Goal: Task Accomplishment & Management: Use online tool/utility

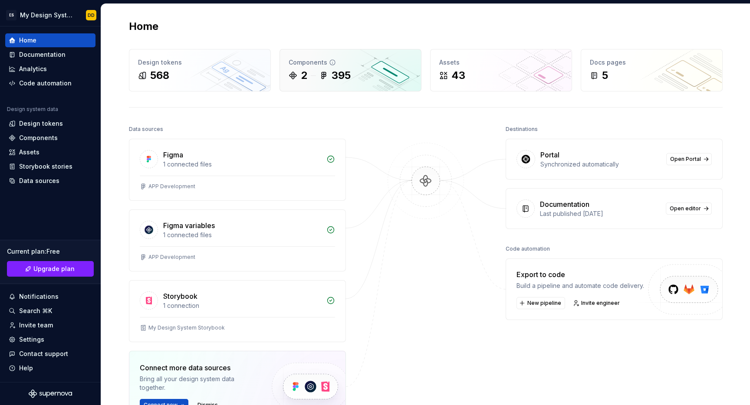
scroll to position [0, 0]
click at [692, 162] on link "Open Portal" at bounding box center [689, 159] width 46 height 12
click at [684, 208] on span "Open editor" at bounding box center [685, 208] width 31 height 7
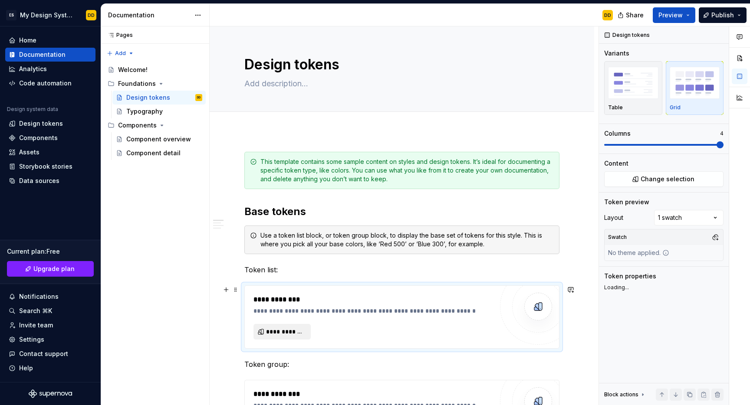
click at [297, 332] on span "**********" at bounding box center [285, 332] width 39 height 9
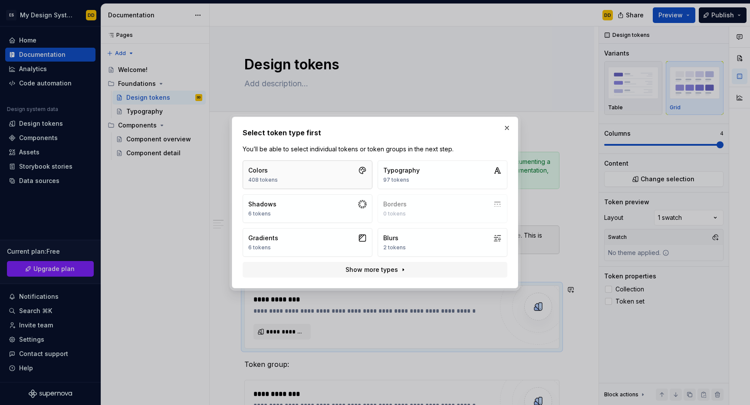
click at [291, 164] on button "Colors 408 tokens" at bounding box center [308, 175] width 130 height 29
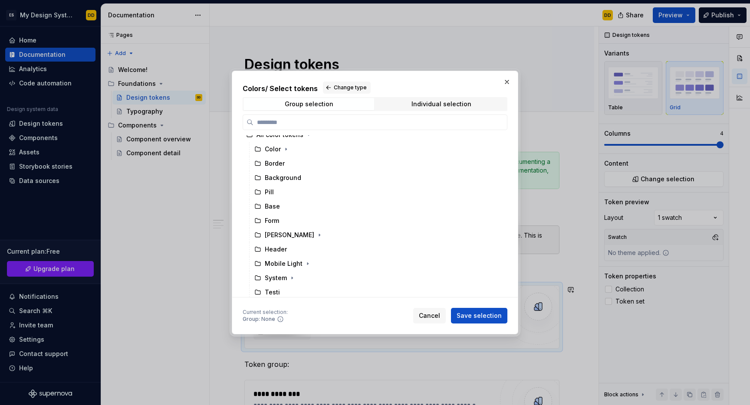
scroll to position [10, 0]
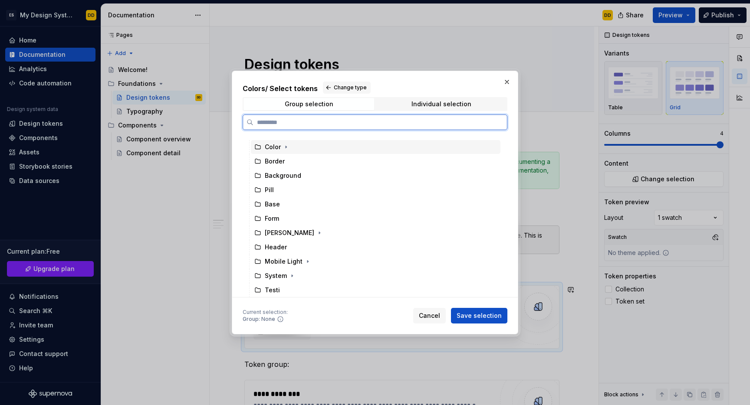
click at [255, 145] on icon at bounding box center [257, 147] width 5 height 4
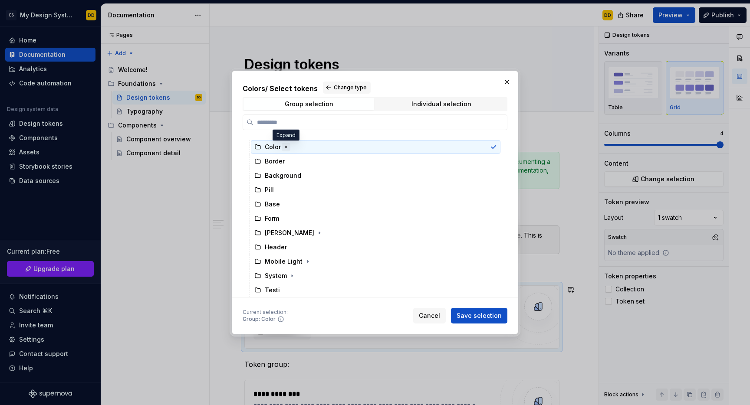
click at [286, 145] on icon "button" at bounding box center [286, 147] width 7 height 7
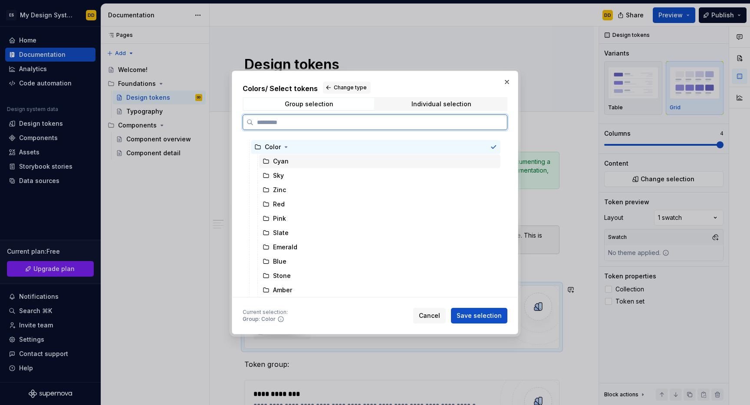
click at [280, 159] on div "Cyan" at bounding box center [281, 161] width 16 height 9
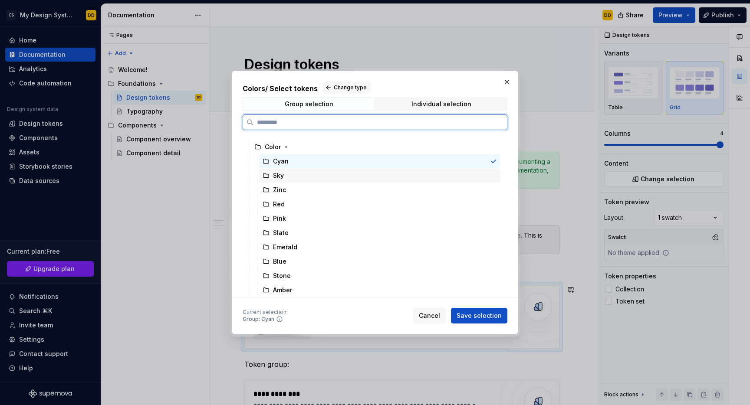
click at [280, 178] on div "Sky" at bounding box center [278, 175] width 11 height 9
click at [294, 159] on div "Cyan" at bounding box center [379, 162] width 241 height 14
click at [284, 177] on div "Sky" at bounding box center [379, 176] width 241 height 14
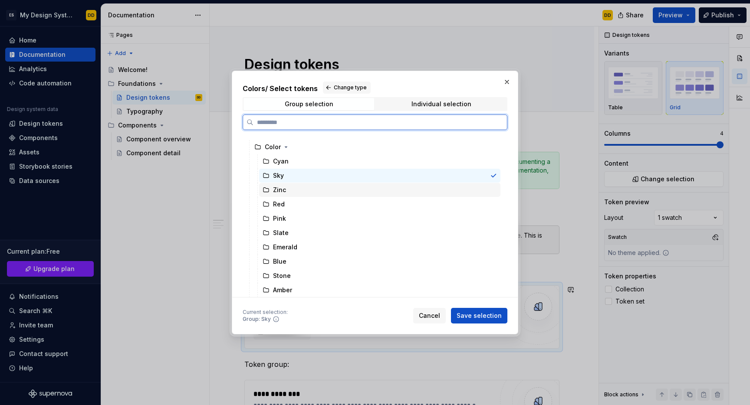
click at [281, 188] on div "Zinc" at bounding box center [279, 190] width 13 height 9
click at [270, 150] on div "Color" at bounding box center [273, 147] width 16 height 9
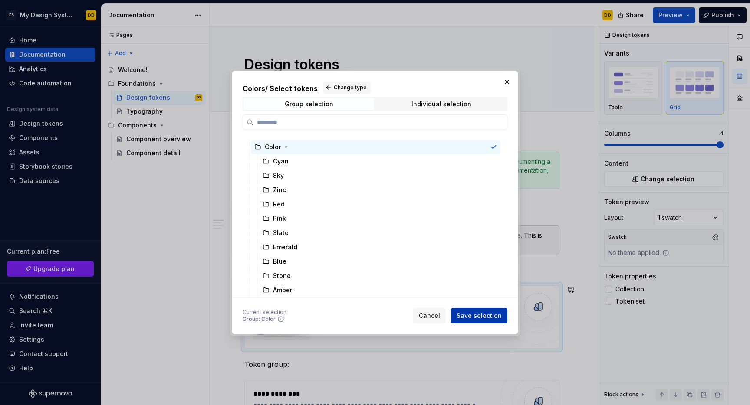
click at [468, 317] on span "Save selection" at bounding box center [479, 316] width 45 height 9
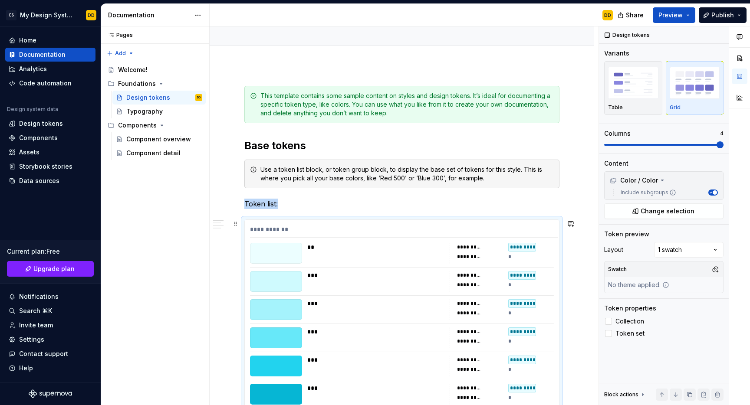
scroll to position [71, 0]
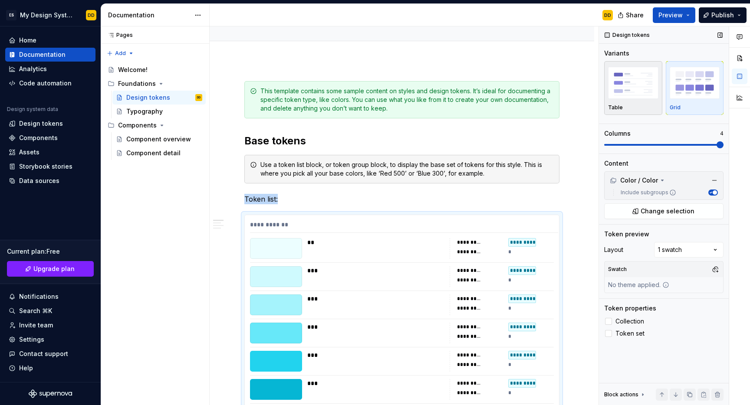
click at [642, 104] on div "Table" at bounding box center [633, 107] width 50 height 7
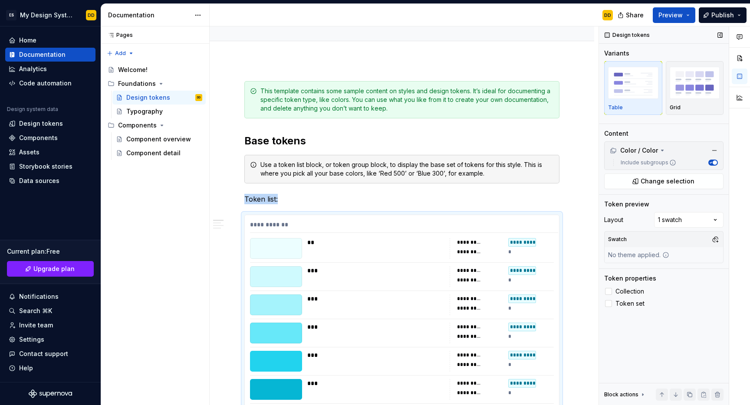
scroll to position [259, 0]
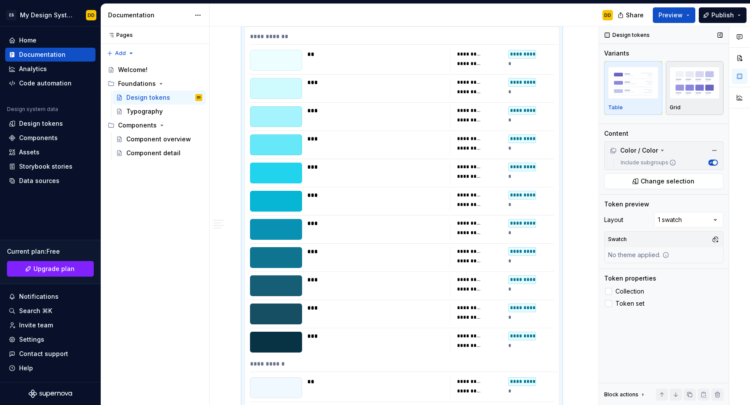
click at [681, 98] on img "button" at bounding box center [695, 83] width 50 height 32
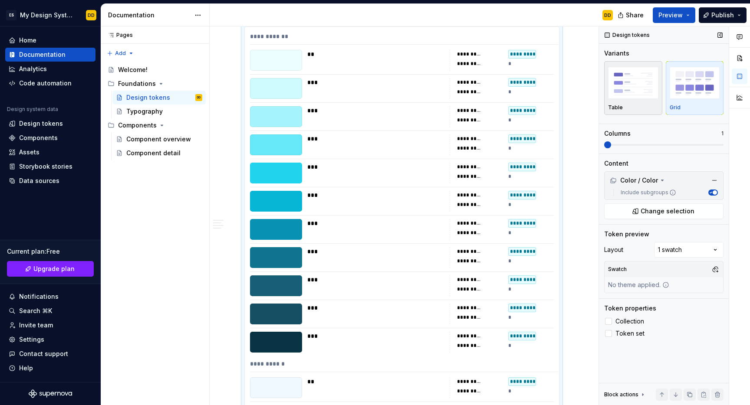
click at [641, 88] on img "button" at bounding box center [633, 83] width 50 height 32
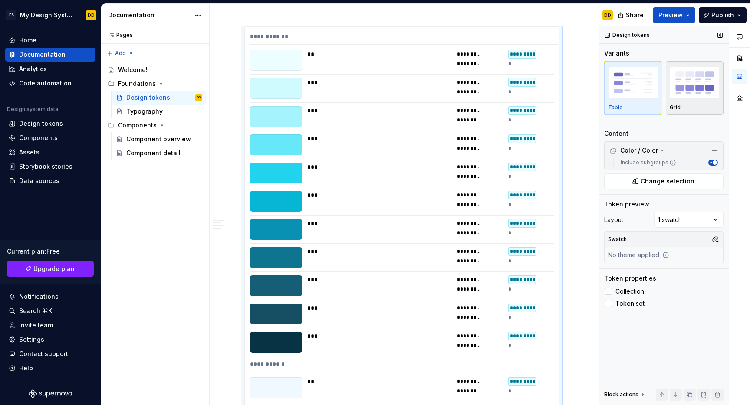
click at [698, 107] on div "Grid" at bounding box center [695, 107] width 50 height 7
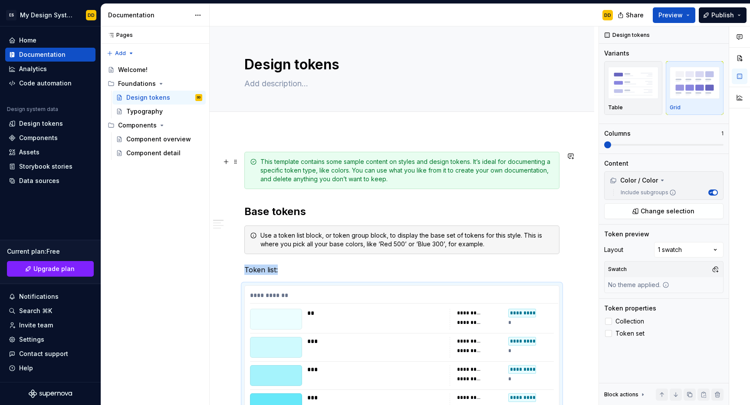
scroll to position [10, 0]
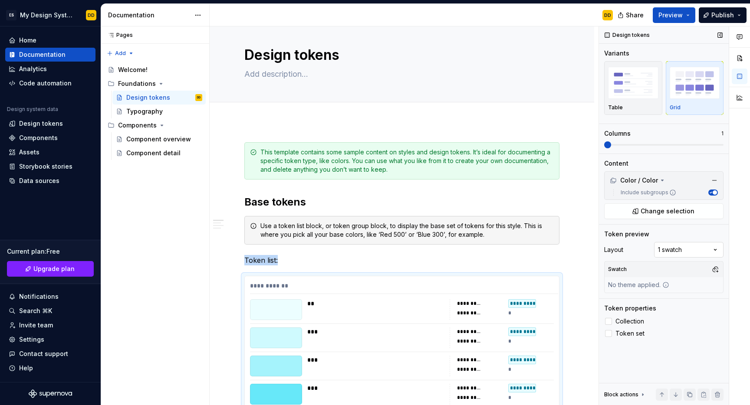
click at [688, 250] on div "Comments Open comments No comments yet Select ‘Comment’ from the block context …" at bounding box center [674, 215] width 151 height 379
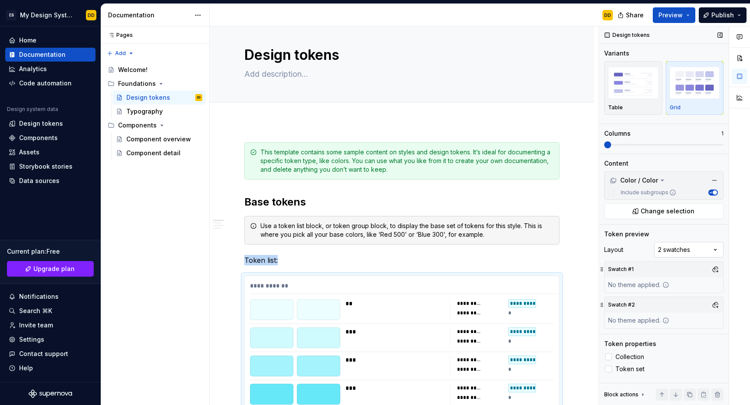
click at [691, 251] on div "Comments Open comments No comments yet Select ‘Comment’ from the block context …" at bounding box center [674, 215] width 151 height 379
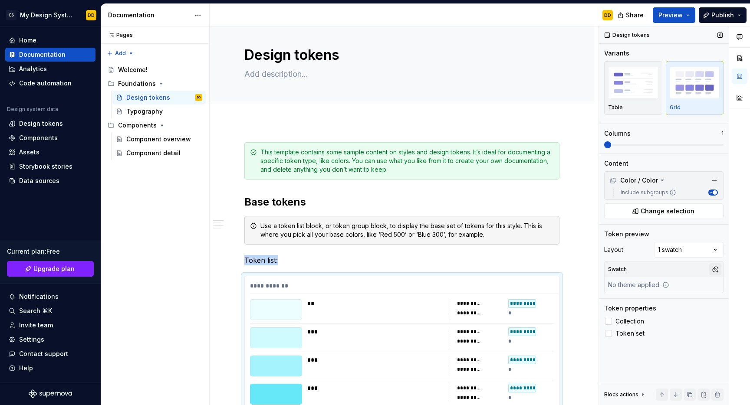
click at [720, 270] on button "button" at bounding box center [715, 269] width 12 height 12
click at [639, 304] on div "Dark" at bounding box center [640, 302] width 14 height 9
click at [625, 302] on div "Suggestions" at bounding box center [626, 302] width 7 height 7
click at [211, 282] on html "ES My Design System DD Home Documentation Analytics Code automation Design syst…" at bounding box center [375, 202] width 750 height 405
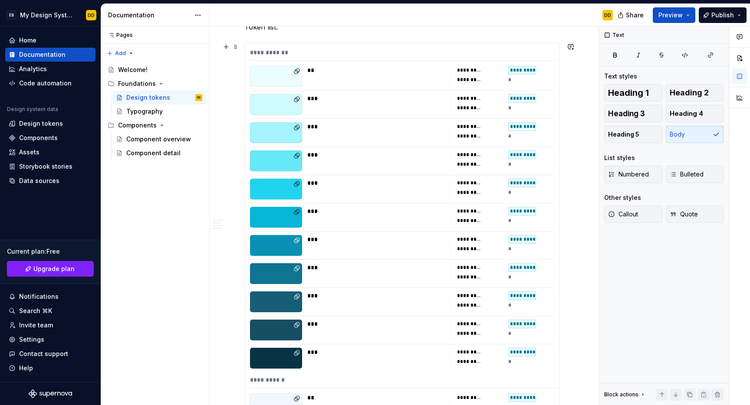
scroll to position [244, 0]
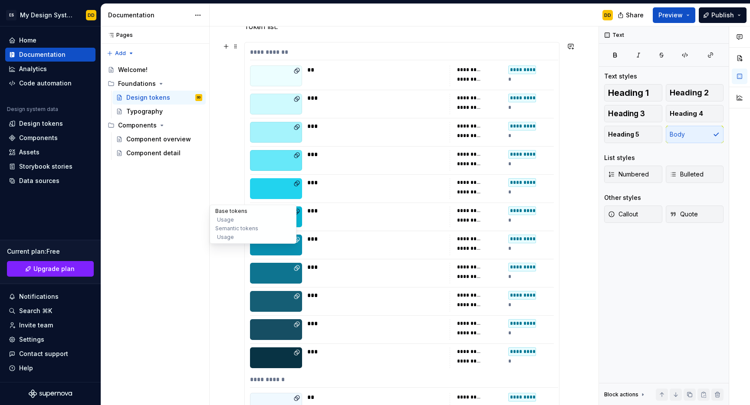
click at [227, 211] on button "Base tokens" at bounding box center [253, 211] width 82 height 9
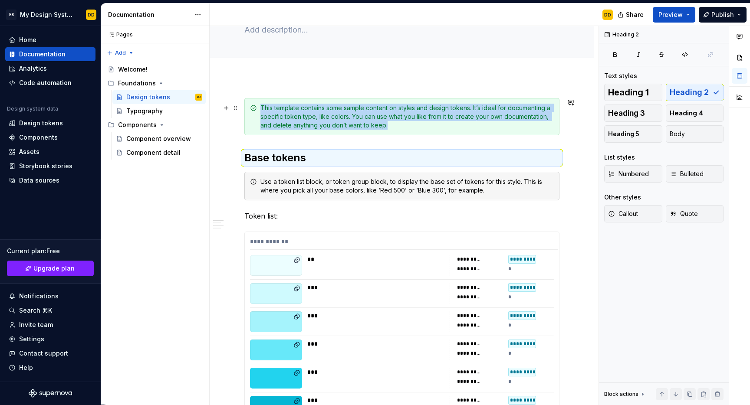
scroll to position [51, 0]
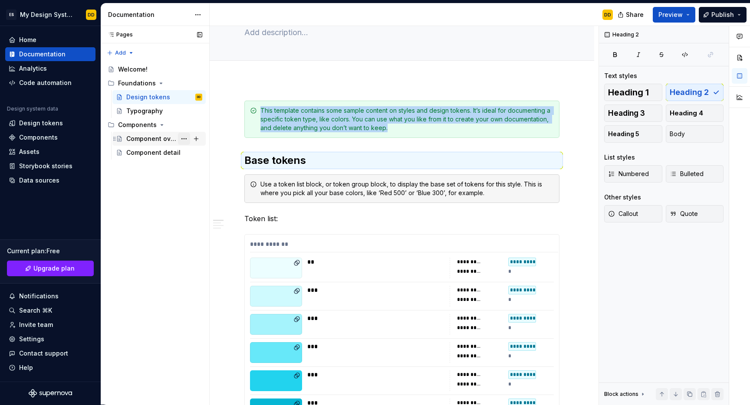
click at [179, 135] on button "Page tree" at bounding box center [184, 139] width 12 height 12
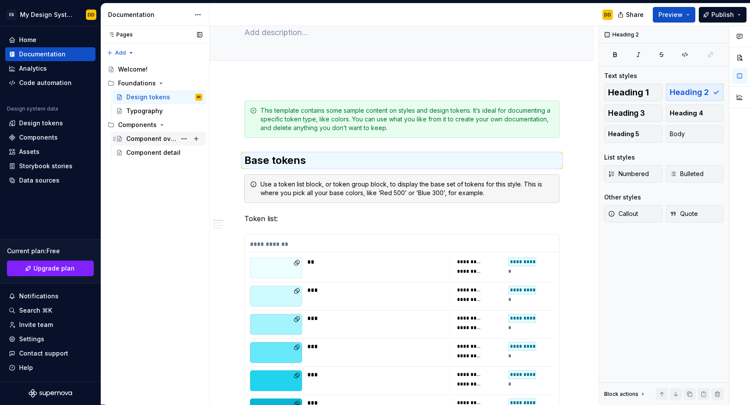
drag, startPoint x: 132, startPoint y: 181, endPoint x: 130, endPoint y: 139, distance: 42.6
click at [132, 181] on div "Pages Pages Add Accessibility guide for tree Page tree. Navigate the tree with …" at bounding box center [155, 215] width 109 height 379
click at [136, 155] on div "Component detail" at bounding box center [151, 152] width 50 height 9
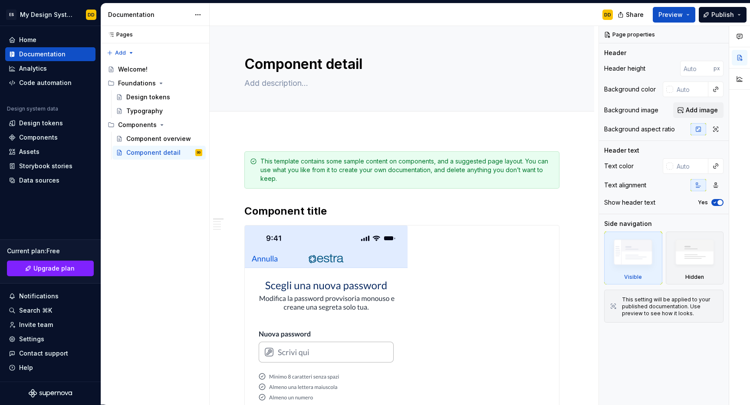
type textarea "*"
click at [33, 38] on div "Home" at bounding box center [27, 40] width 17 height 9
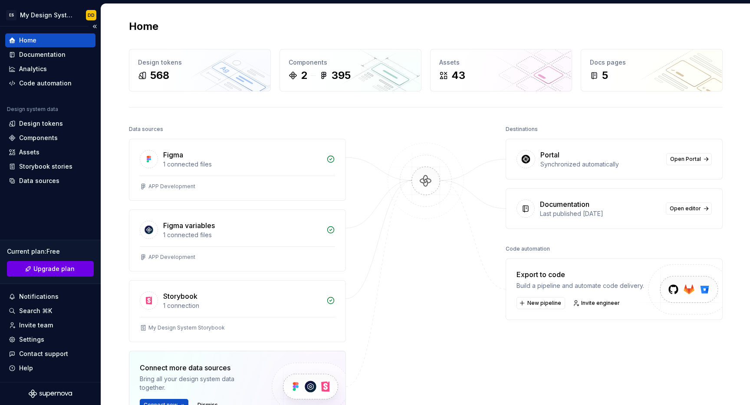
click at [53, 268] on span "Upgrade plan" at bounding box center [53, 269] width 41 height 9
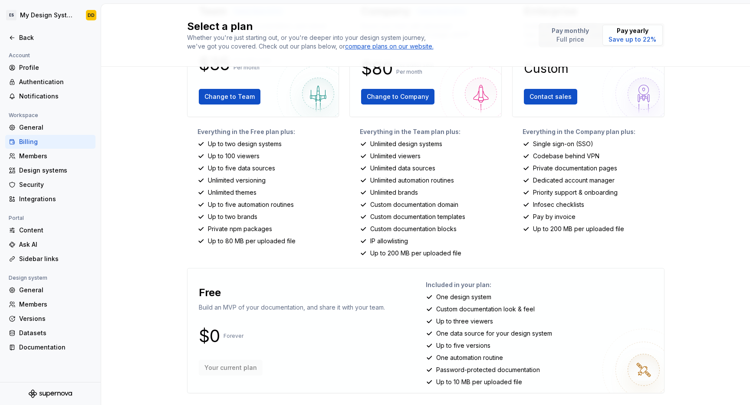
scroll to position [88, 0]
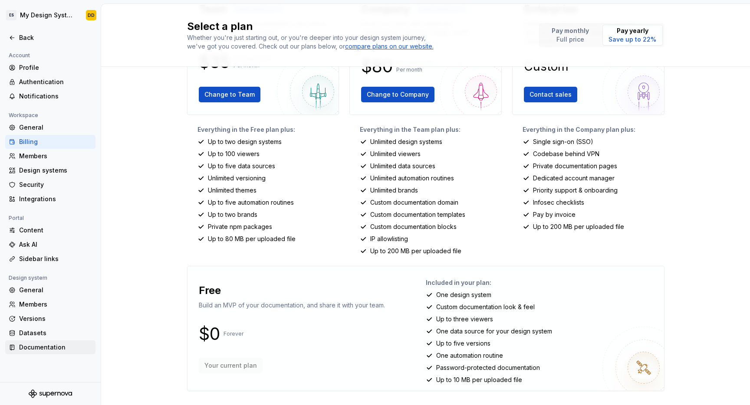
click at [47, 347] on div "Documentation" at bounding box center [55, 347] width 73 height 9
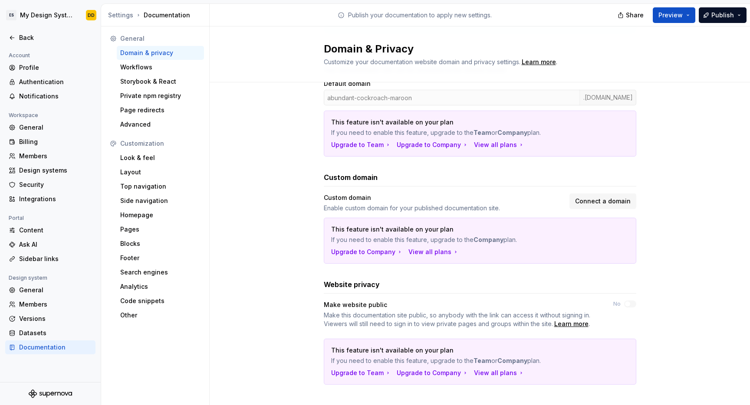
scroll to position [96, 0]
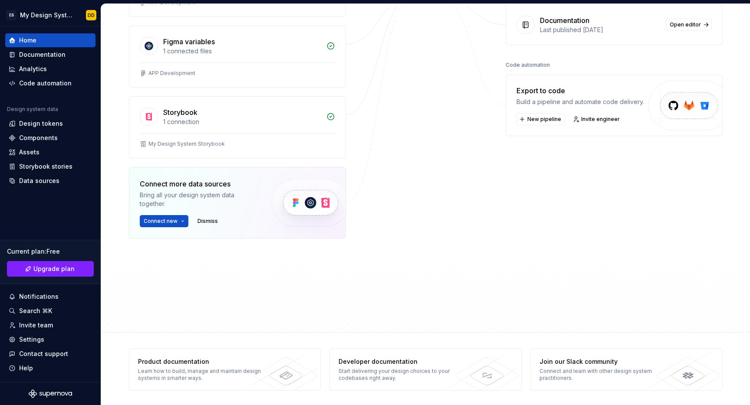
scroll to position [185, 0]
click at [173, 223] on button "Connect new" at bounding box center [164, 220] width 49 height 12
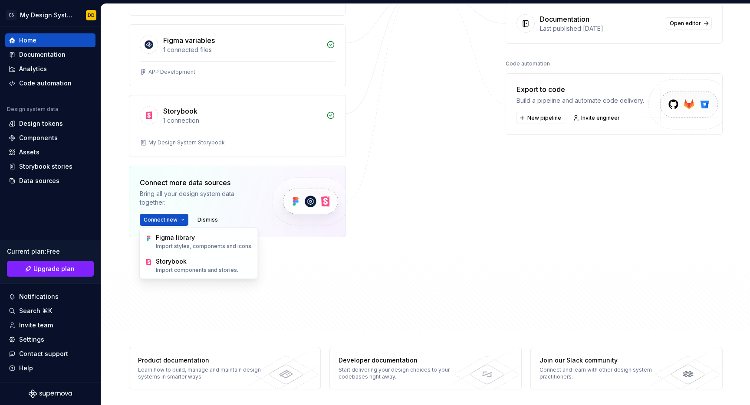
click at [380, 201] on div "Data sources Figma 1 connected files APP Development Figma variables 1 connecte…" at bounding box center [426, 127] width 594 height 378
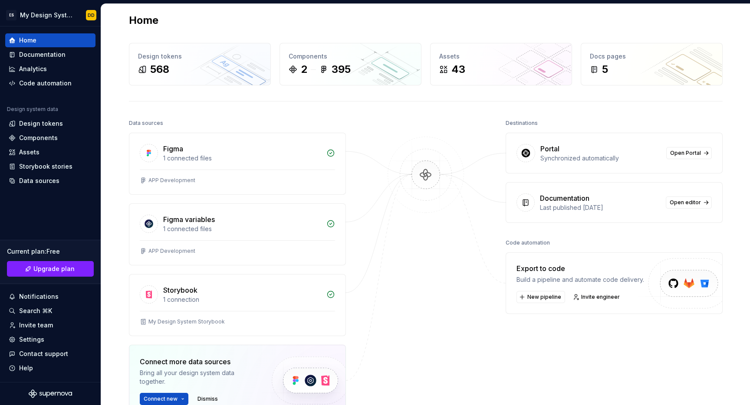
scroll to position [0, 0]
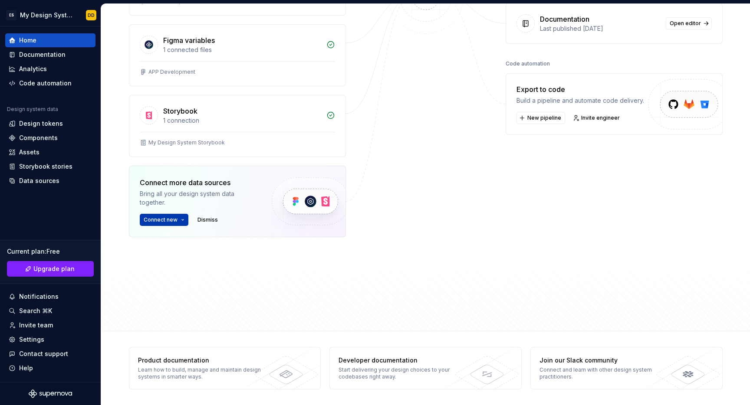
click at [164, 218] on span "Connect new" at bounding box center [161, 220] width 34 height 7
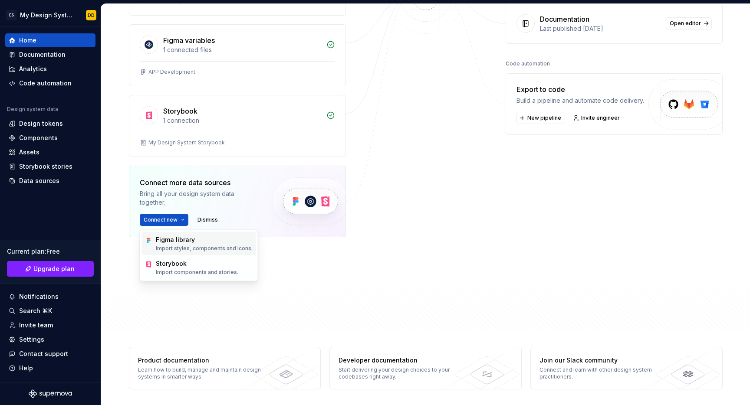
scroll to position [183, 0]
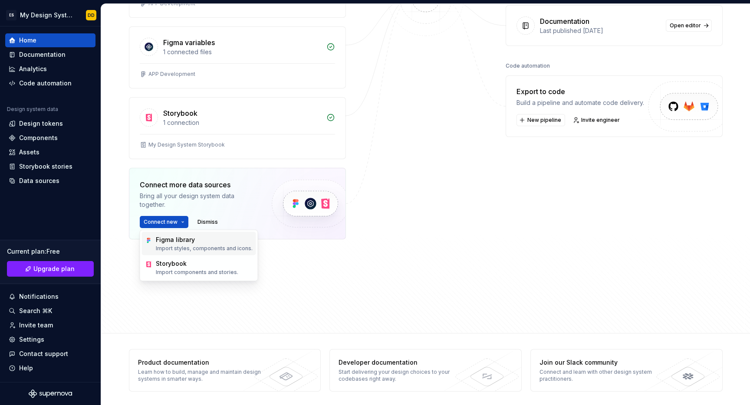
click at [168, 241] on div "Figma library" at bounding box center [204, 240] width 97 height 9
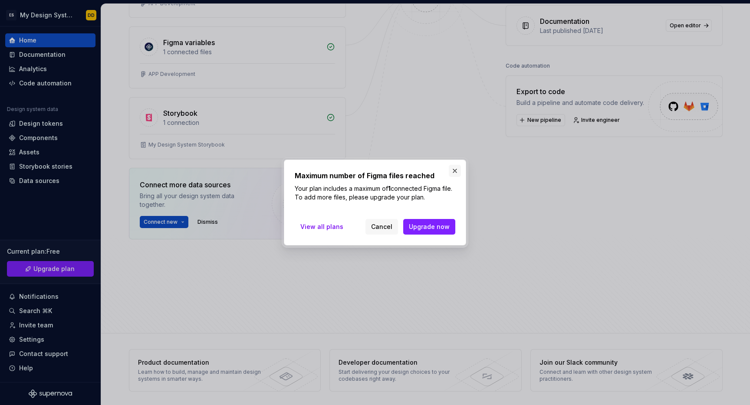
click at [452, 171] on button "button" at bounding box center [455, 171] width 12 height 12
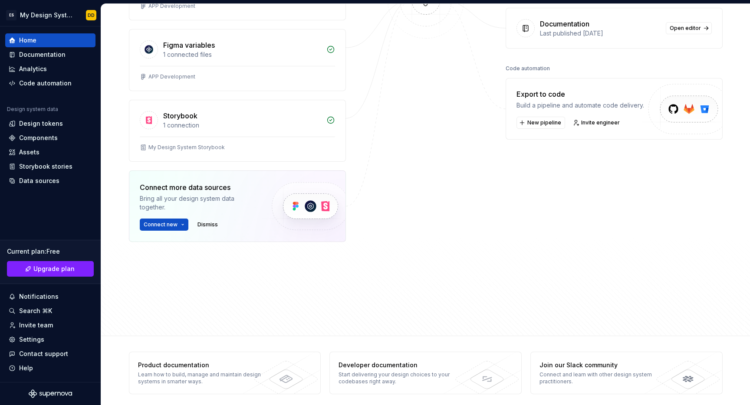
scroll to position [178, 0]
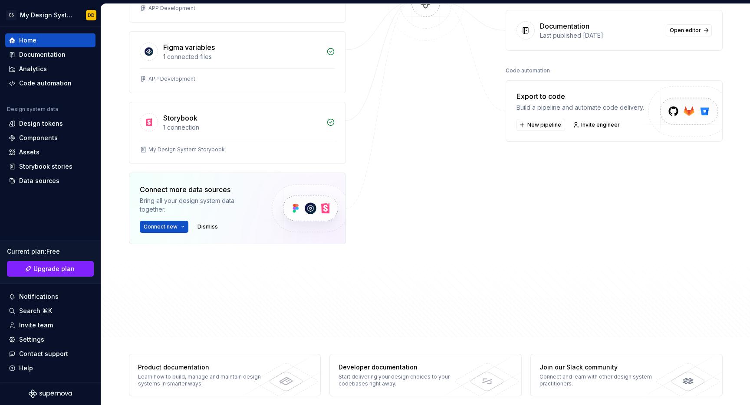
click at [452, 171] on div at bounding box center [425, 116] width 87 height 343
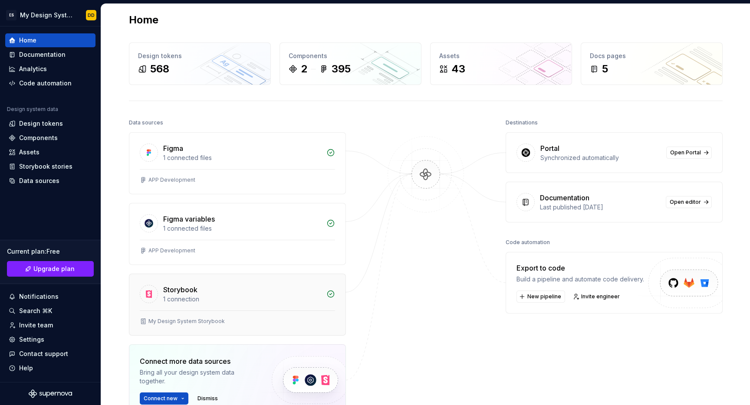
scroll to position [0, 0]
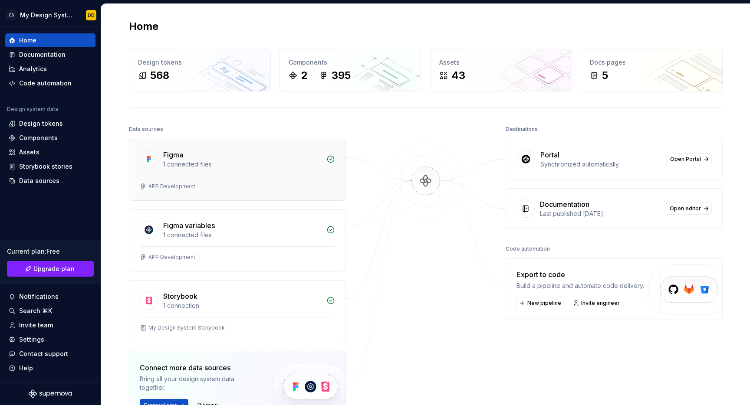
click at [165, 181] on div "APP Development" at bounding box center [237, 188] width 216 height 25
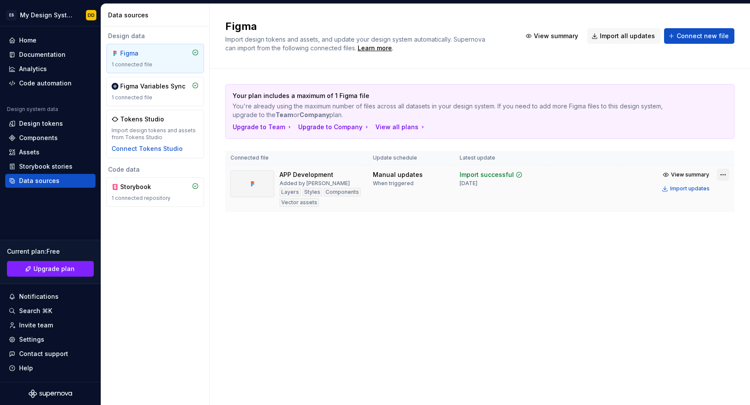
click at [722, 175] on html "ES My Design System DD Home Documentation Analytics Code automation Design syst…" at bounding box center [375, 202] width 750 height 405
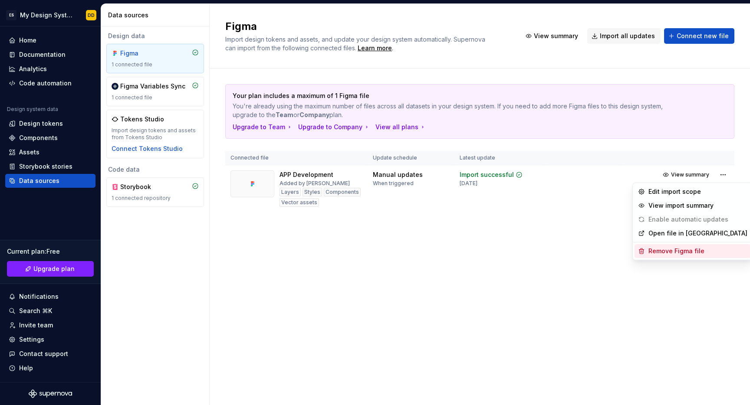
click at [675, 249] on div "Remove Figma file" at bounding box center [697, 251] width 99 height 9
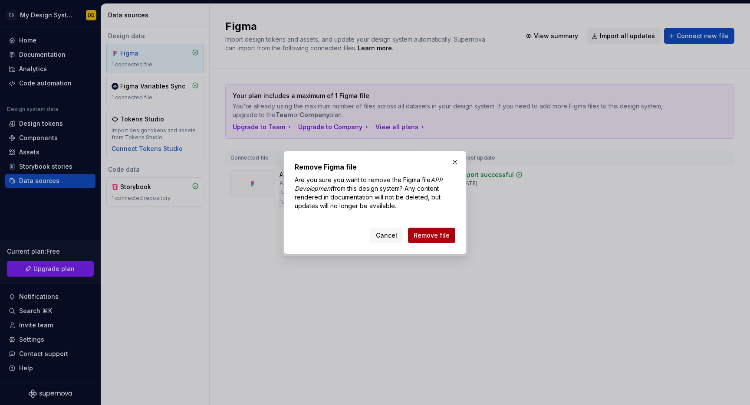
click at [443, 238] on span "Remove file" at bounding box center [432, 235] width 36 height 9
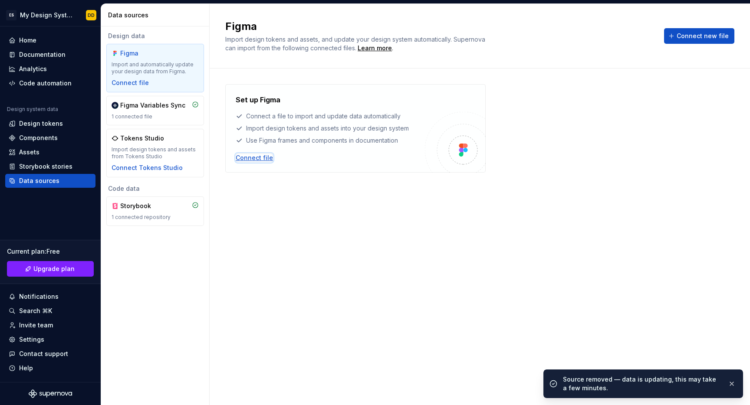
click at [255, 158] on div "Connect file" at bounding box center [254, 158] width 37 height 9
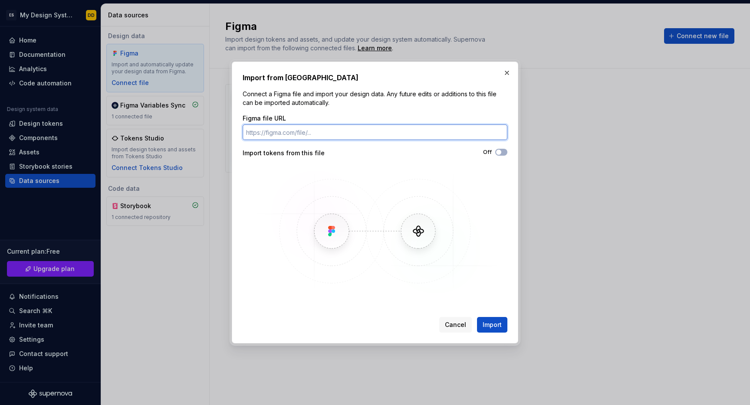
paste input "[URL][DOMAIN_NAME]"
type input "[URL][DOMAIN_NAME]"
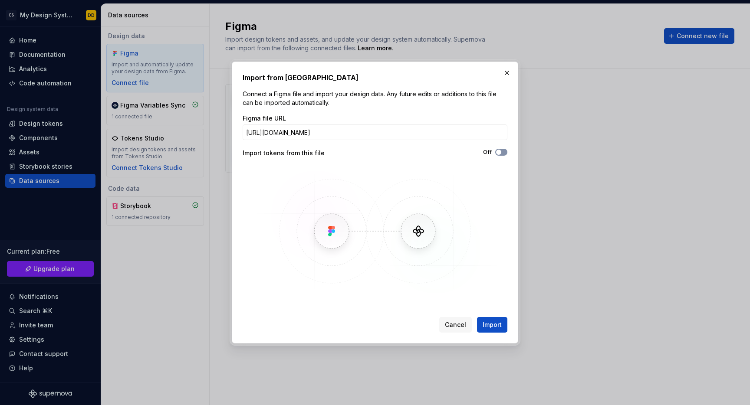
click at [499, 151] on span "button" at bounding box center [498, 152] width 5 height 5
click at [487, 329] on span "Import" at bounding box center [492, 325] width 19 height 9
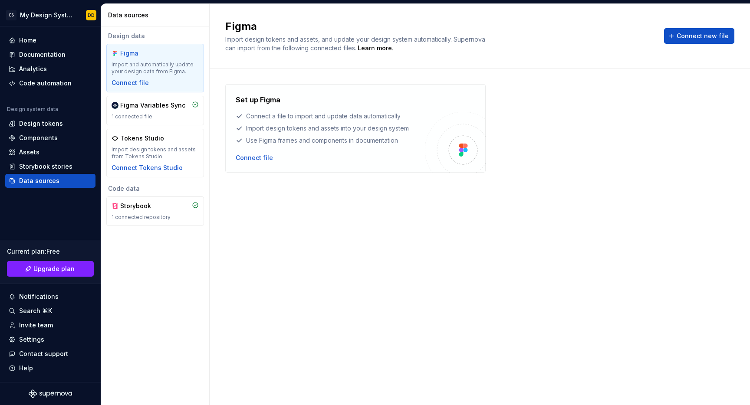
click at [166, 112] on div "Figma Variables Sync 1 connected file" at bounding box center [155, 110] width 87 height 19
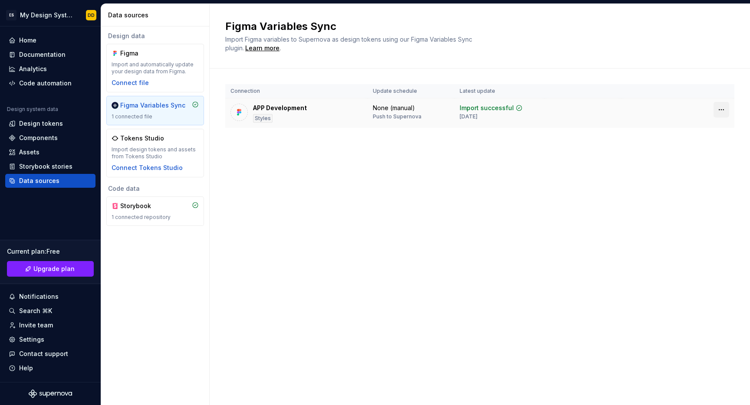
click at [722, 109] on html "ES My Design System DD Home Documentation Analytics Code automation Design syst…" at bounding box center [375, 202] width 750 height 405
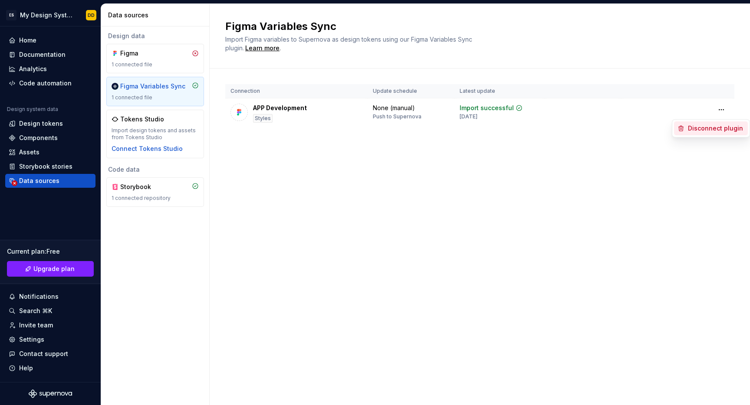
click at [711, 127] on div "Disconnect plugin" at bounding box center [716, 128] width 56 height 9
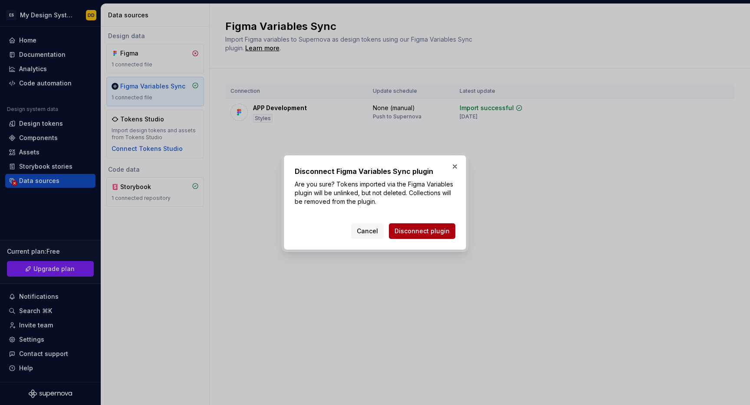
click at [444, 234] on span "Disconnect plugin" at bounding box center [422, 231] width 55 height 9
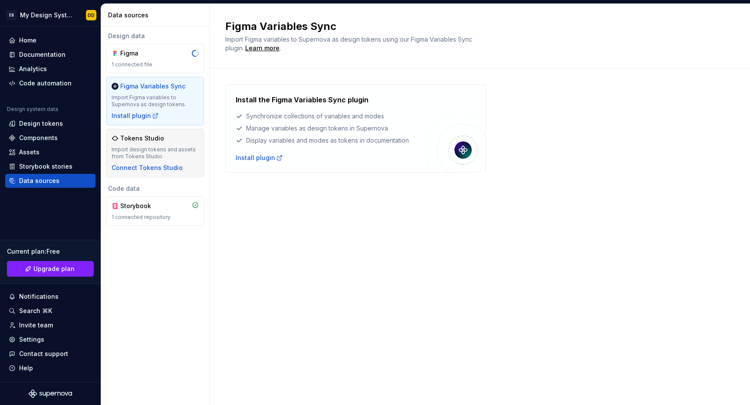
click at [164, 153] on div "Import design tokens and assets from Tokens Studio" at bounding box center [155, 153] width 87 height 14
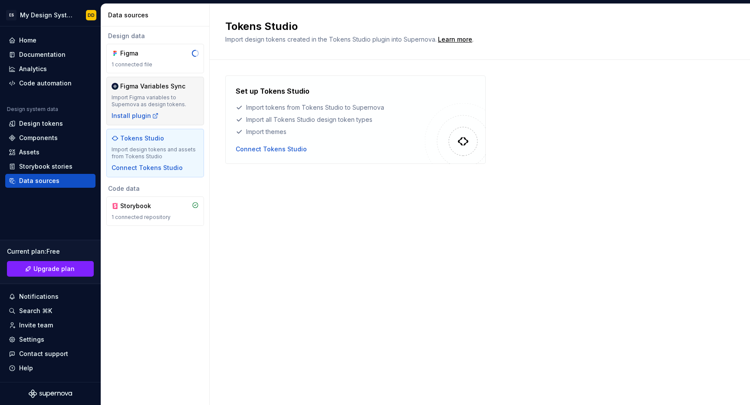
click at [171, 103] on div "Import Figma variables to Supernova as design tokens." at bounding box center [155, 101] width 87 height 14
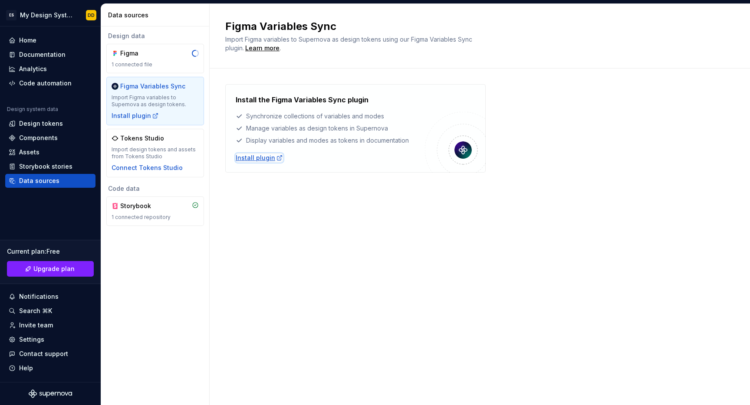
click at [244, 157] on div "Install plugin" at bounding box center [259, 158] width 47 height 9
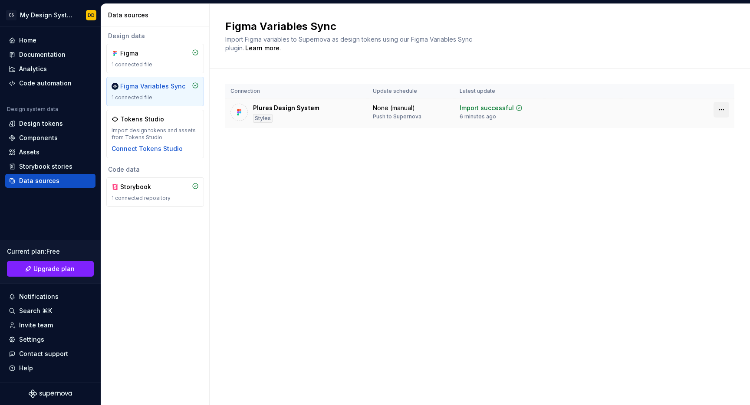
click at [718, 109] on html "ES My Design System DD Home Documentation Analytics Code automation Design syst…" at bounding box center [375, 202] width 750 height 405
click at [294, 177] on html "ES My Design System DD Home Documentation Analytics Code automation Design syst…" at bounding box center [375, 202] width 750 height 405
click at [156, 61] on div "Figma 1 connected file" at bounding box center [155, 58] width 87 height 19
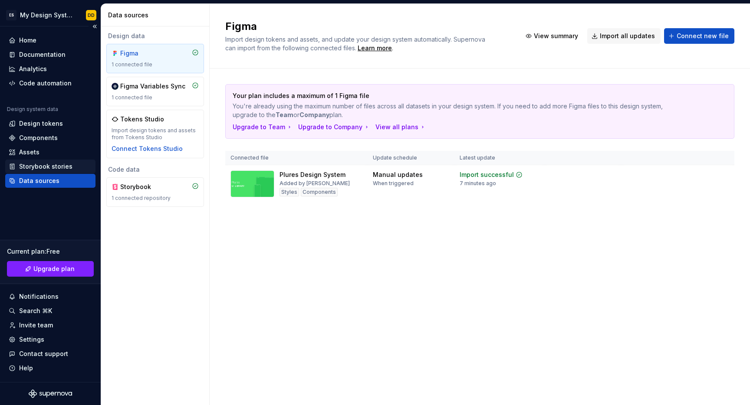
click at [31, 166] on div "Storybook stories" at bounding box center [45, 166] width 53 height 9
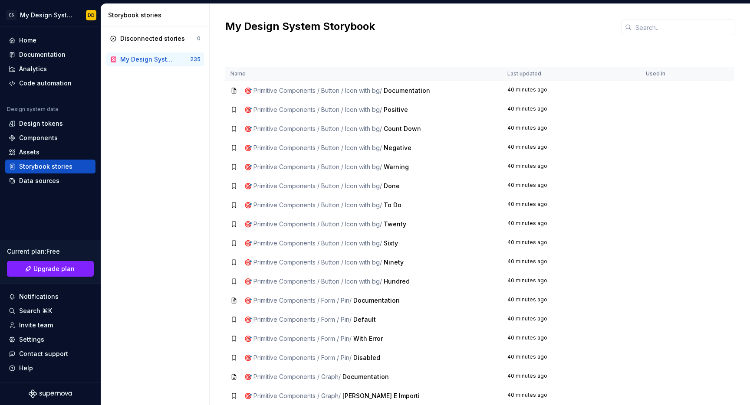
click at [136, 62] on div "My Design System Storybook" at bounding box center [148, 59] width 56 height 9
click at [129, 41] on div "Disconnected stories" at bounding box center [152, 38] width 65 height 9
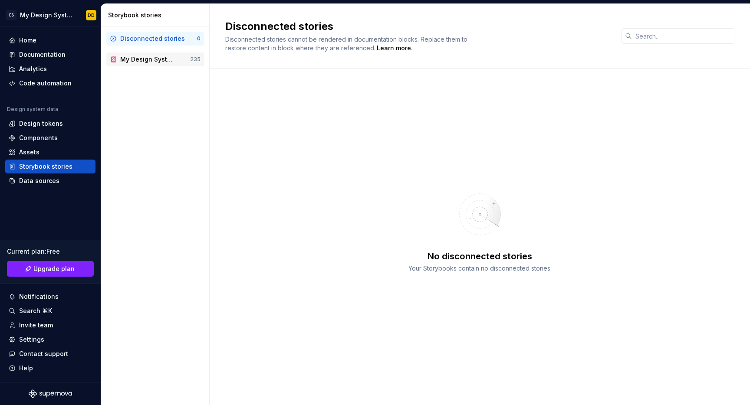
click at [127, 53] on div "My Design System Storybook 235" at bounding box center [155, 60] width 98 height 14
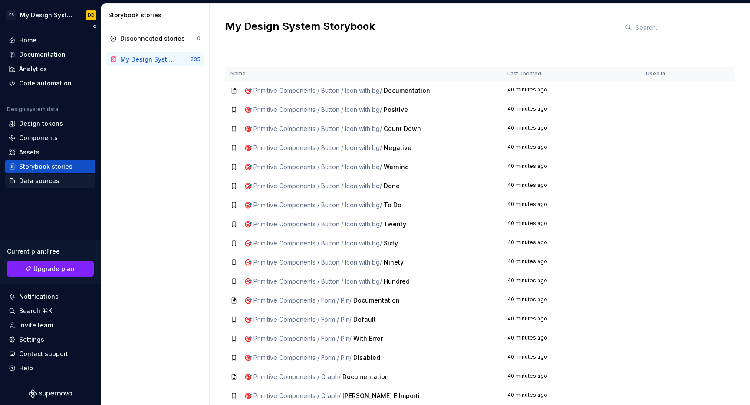
click at [28, 180] on div "Data sources" at bounding box center [39, 181] width 40 height 9
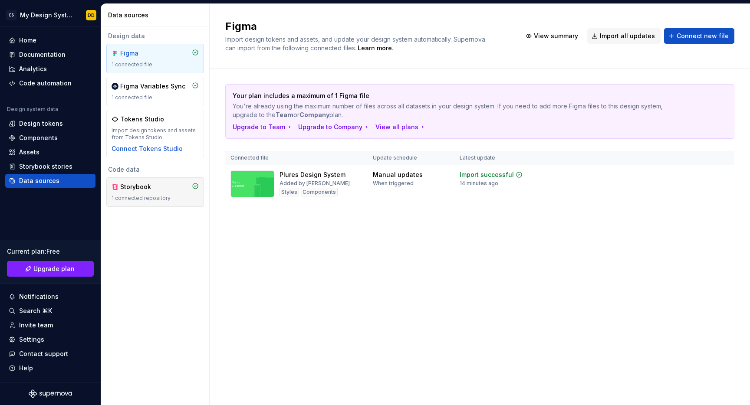
click at [189, 189] on div "Storybook" at bounding box center [155, 187] width 87 height 9
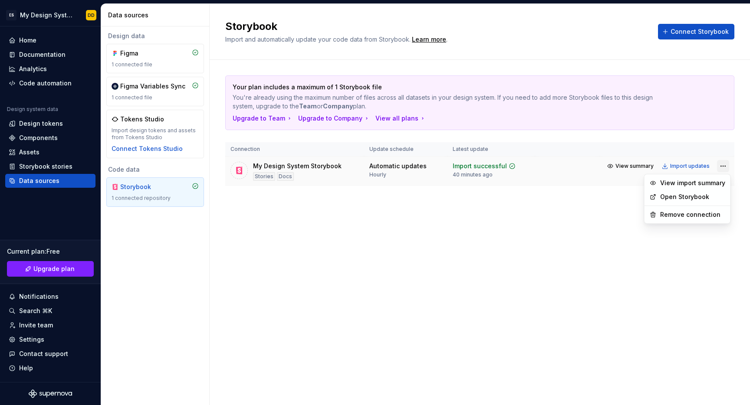
click at [726, 165] on html "ES My Design System DD Home Documentation Analytics Code automation Design syst…" at bounding box center [375, 202] width 750 height 405
click at [690, 215] on div "Remove connection" at bounding box center [692, 215] width 65 height 9
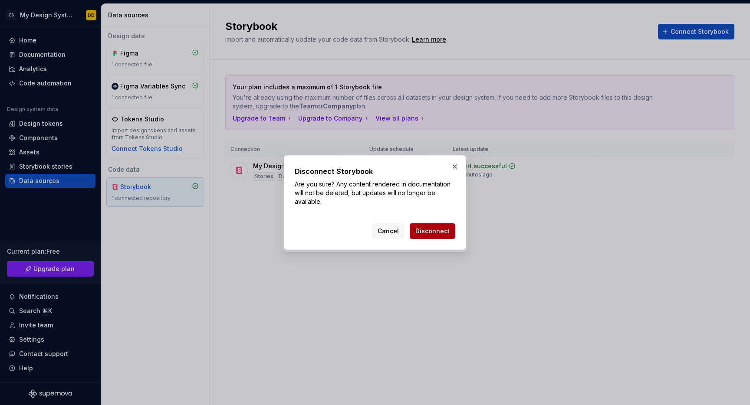
click at [433, 235] on span "Disconnect" at bounding box center [432, 231] width 34 height 9
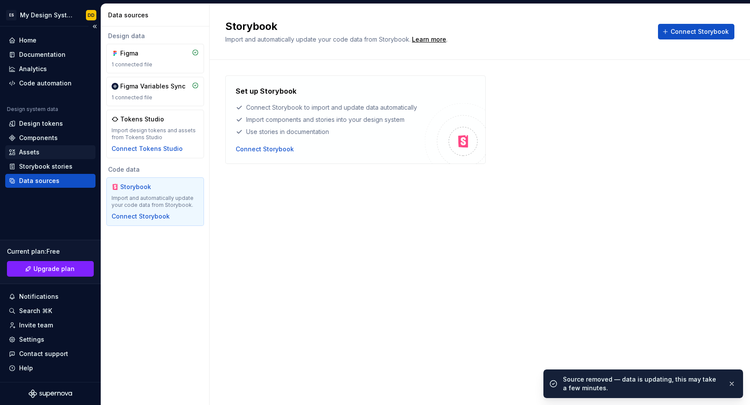
click at [31, 155] on div "Assets" at bounding box center [29, 152] width 20 height 9
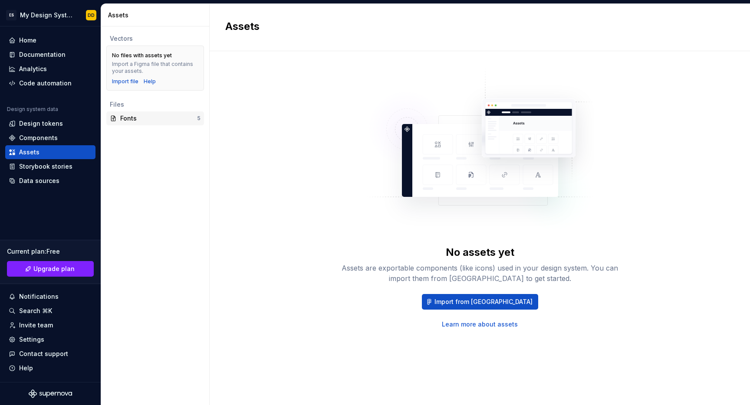
click at [130, 116] on div "Fonts" at bounding box center [158, 118] width 77 height 9
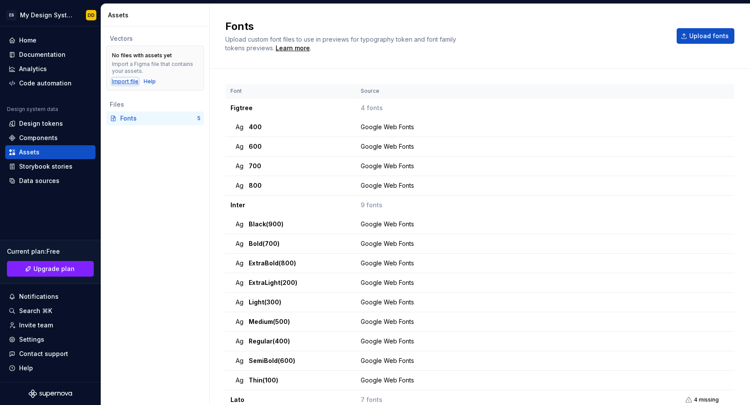
click at [119, 80] on div "Import file" at bounding box center [125, 81] width 26 height 7
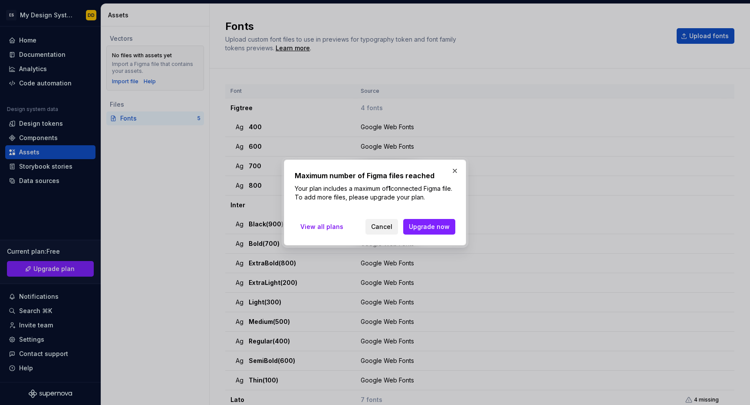
click at [396, 230] on button "Cancel" at bounding box center [381, 227] width 33 height 16
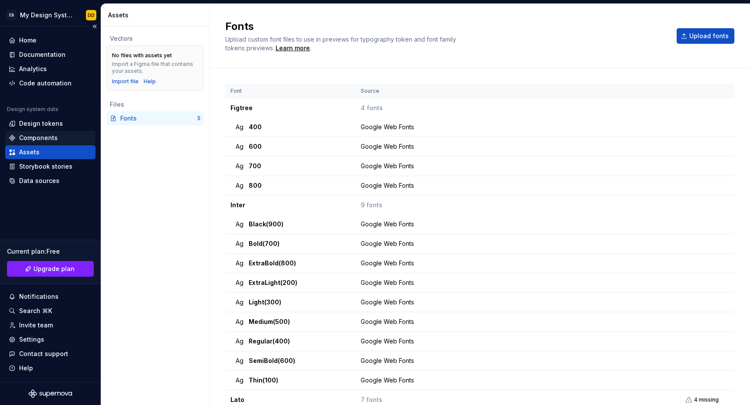
click at [44, 140] on div "Components" at bounding box center [38, 138] width 39 height 9
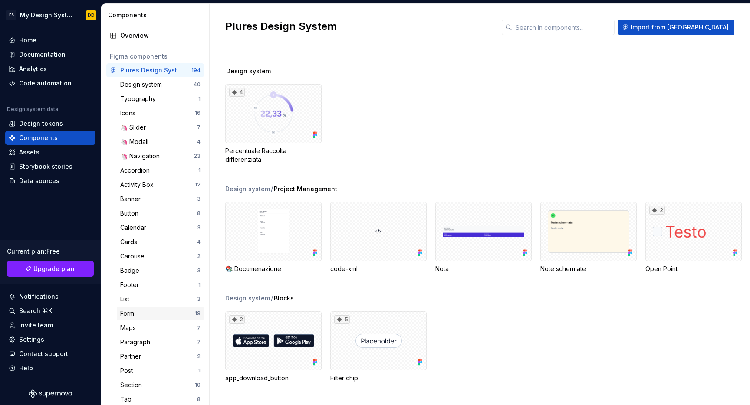
scroll to position [41, 0]
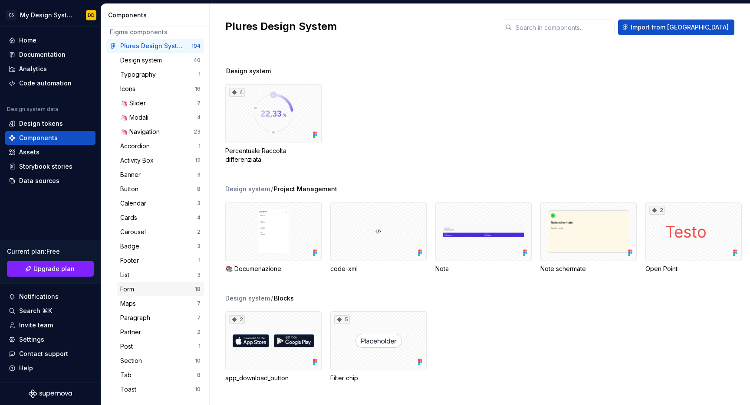
click at [128, 289] on div "Form" at bounding box center [128, 289] width 17 height 9
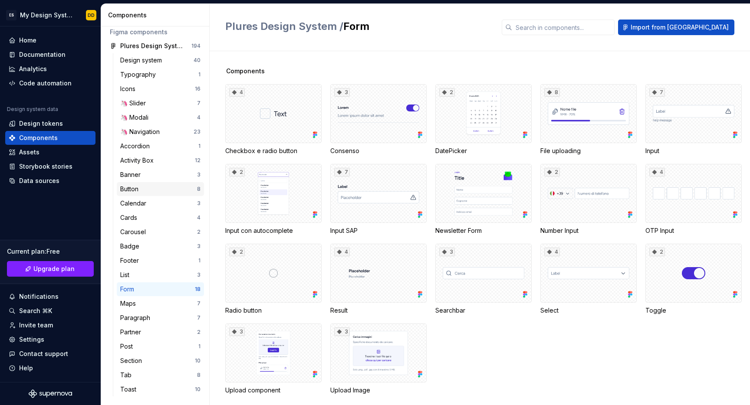
click at [138, 194] on div "Button 8" at bounding box center [160, 189] width 87 height 14
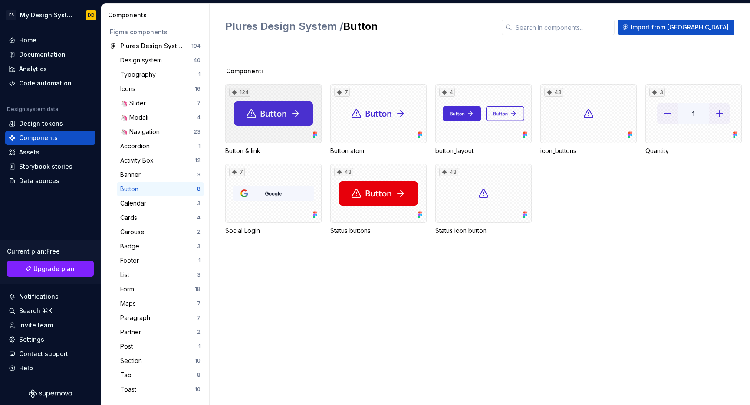
click at [271, 105] on div "124" at bounding box center [273, 113] width 96 height 59
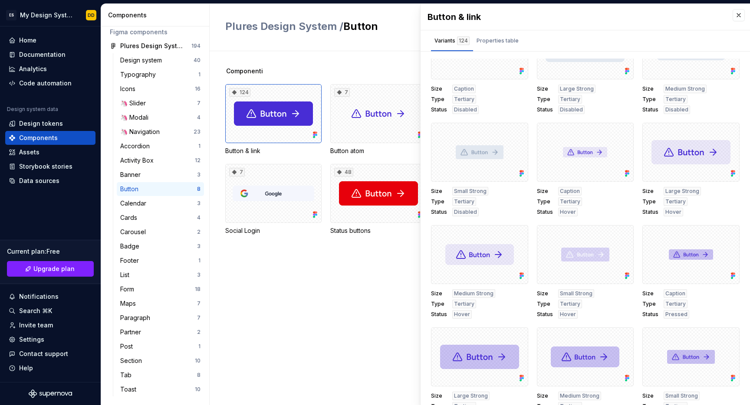
scroll to position [1680, 0]
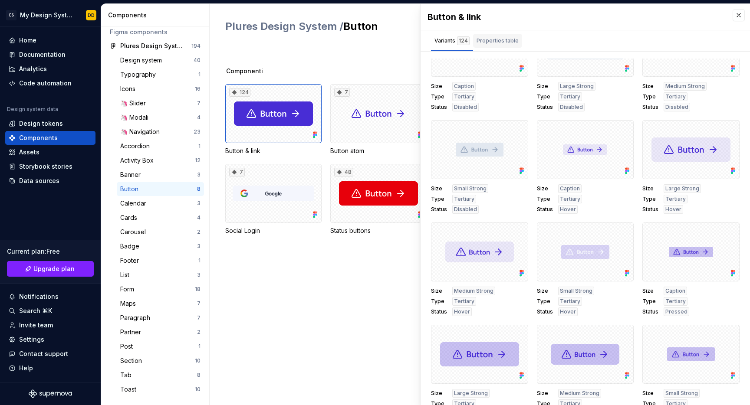
click at [493, 40] on div "Properties table" at bounding box center [498, 40] width 42 height 9
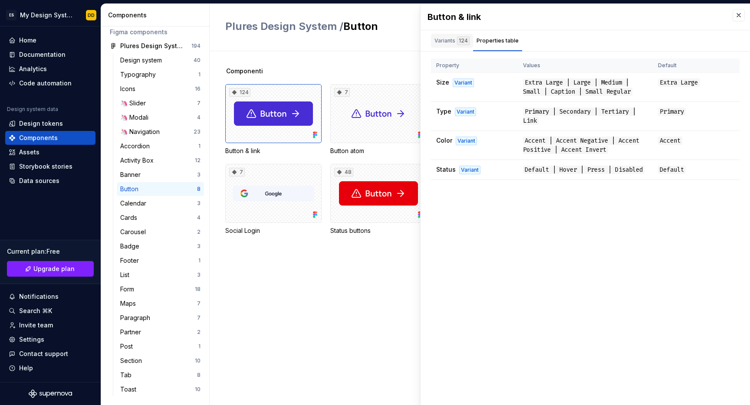
click at [446, 40] on div "Variants 124" at bounding box center [451, 40] width 35 height 9
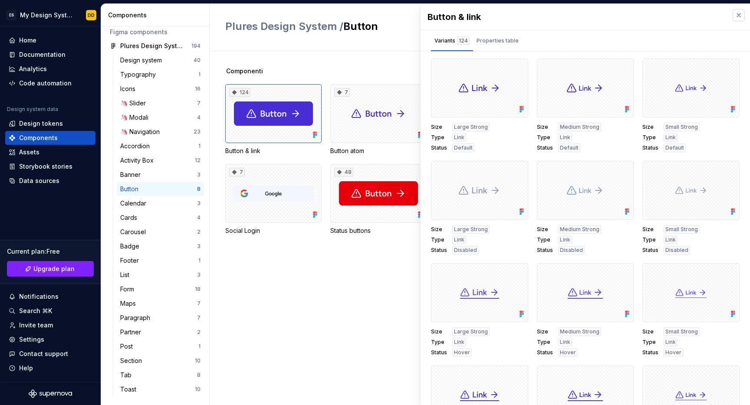
click at [740, 20] on button "button" at bounding box center [739, 15] width 12 height 12
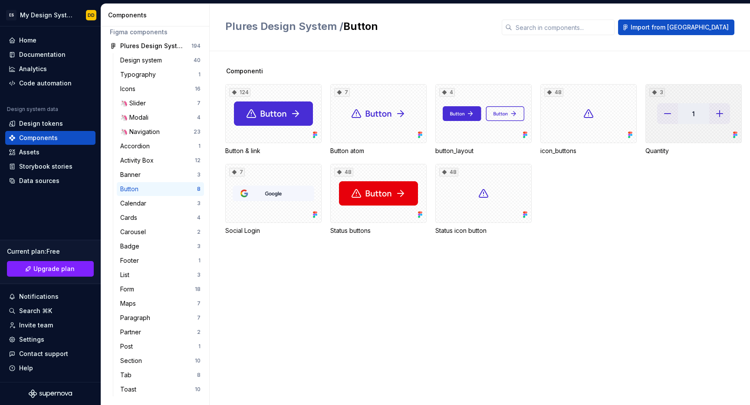
click at [684, 115] on div "3" at bounding box center [693, 113] width 96 height 59
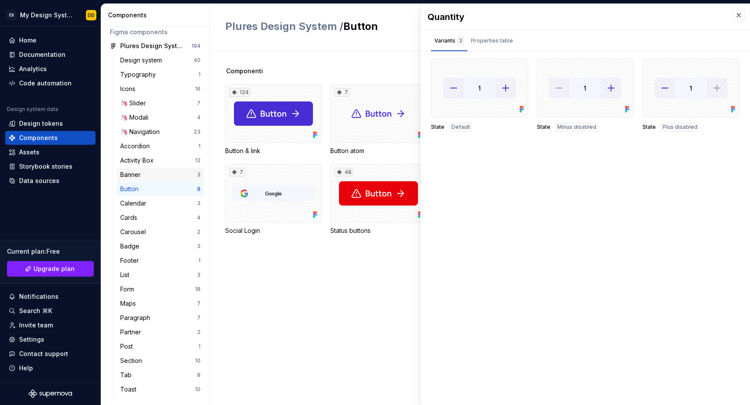
click at [132, 174] on div "Banner" at bounding box center [132, 175] width 24 height 9
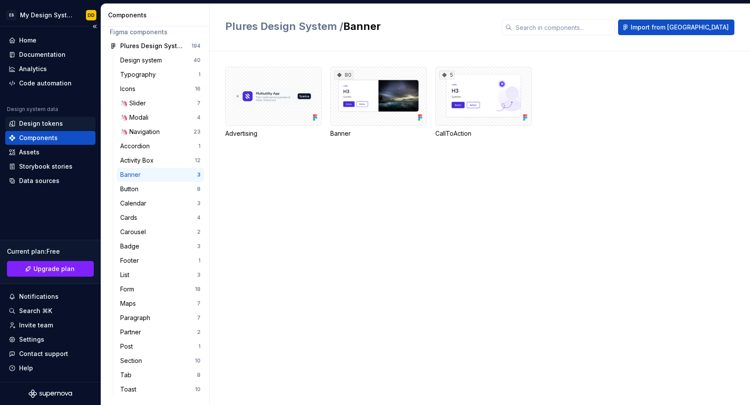
click at [36, 127] on div "Design tokens" at bounding box center [41, 123] width 44 height 9
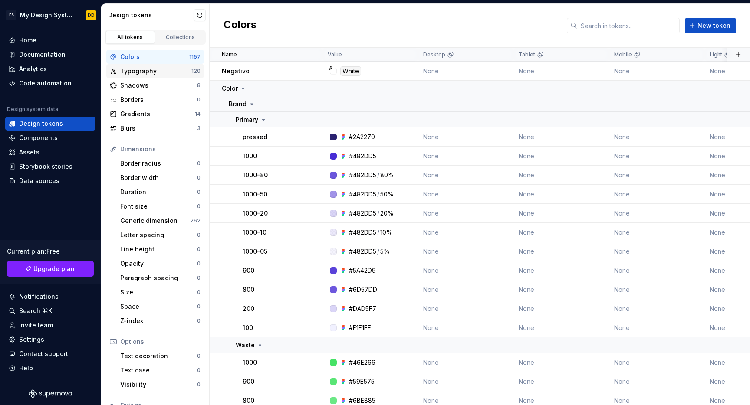
click at [135, 73] on div "Typography" at bounding box center [155, 71] width 71 height 9
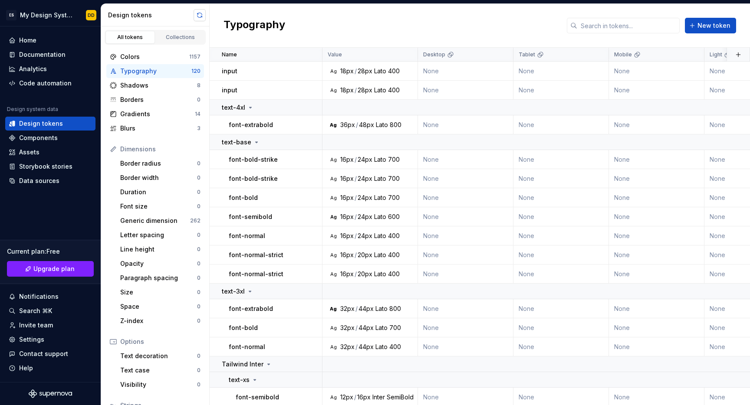
click at [201, 16] on button "button" at bounding box center [200, 15] width 12 height 12
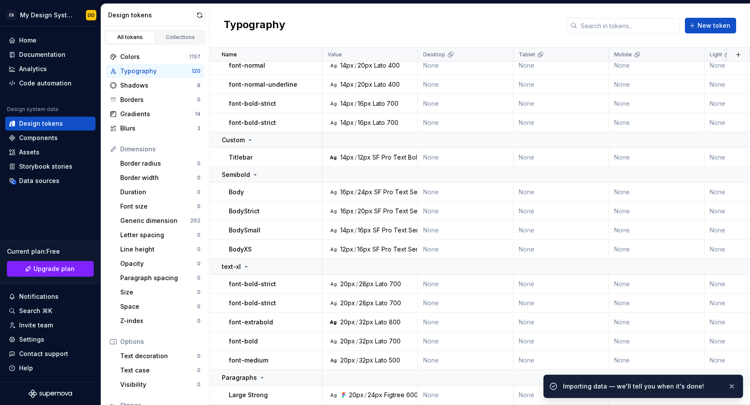
scroll to position [2417, 0]
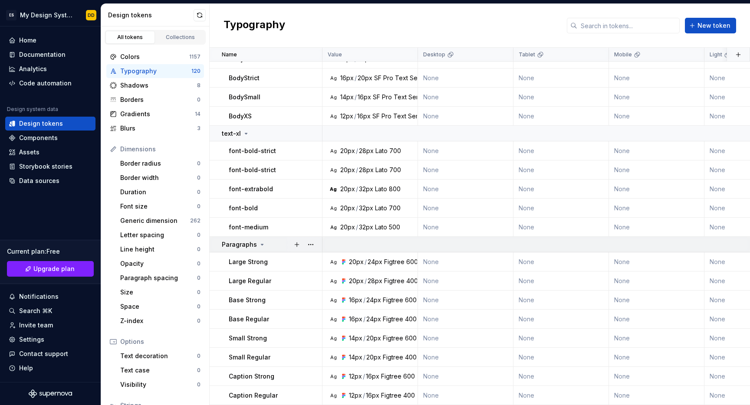
click at [260, 244] on icon at bounding box center [262, 244] width 7 height 7
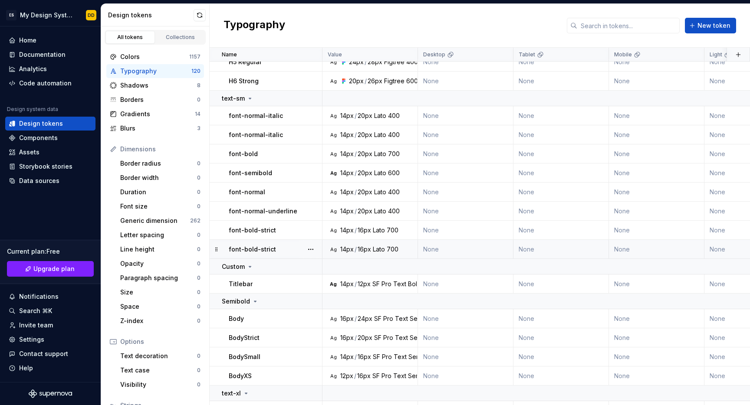
scroll to position [2154, 0]
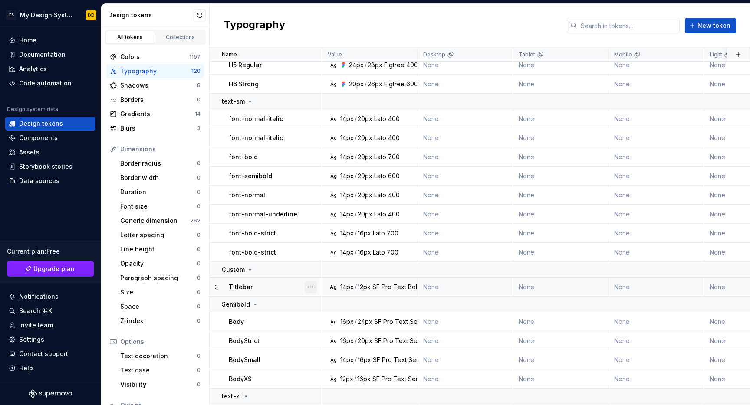
click at [312, 287] on button "button" at bounding box center [311, 287] width 12 height 12
click at [343, 335] on div "Delete token" at bounding box center [349, 336] width 56 height 9
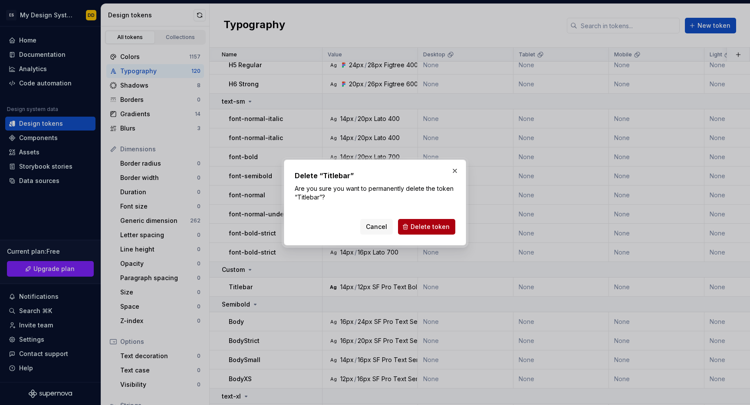
click at [437, 228] on span "Delete token" at bounding box center [430, 227] width 39 height 9
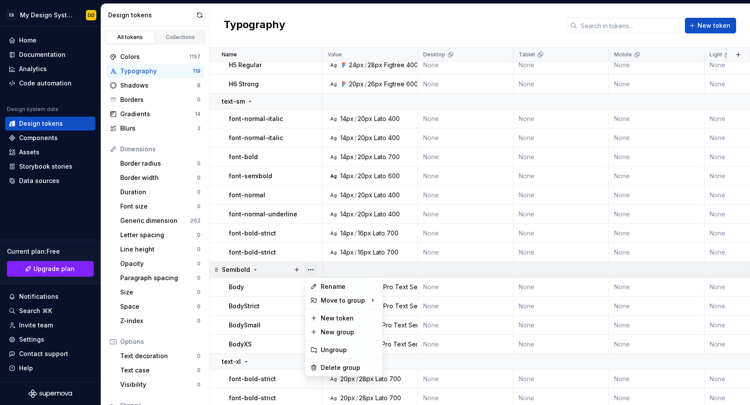
click at [314, 270] on button "button" at bounding box center [311, 270] width 12 height 12
click at [341, 367] on div "Delete group" at bounding box center [349, 368] width 56 height 9
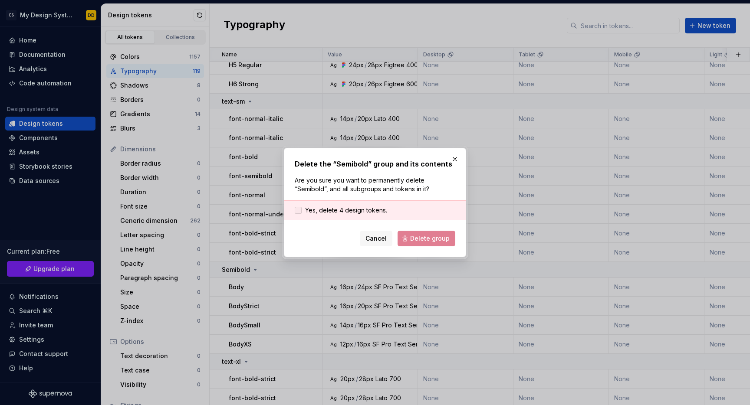
click at [346, 214] on span "Yes, delete 4 design tokens." at bounding box center [346, 210] width 82 height 9
click at [420, 239] on span "Delete group" at bounding box center [429, 238] width 39 height 9
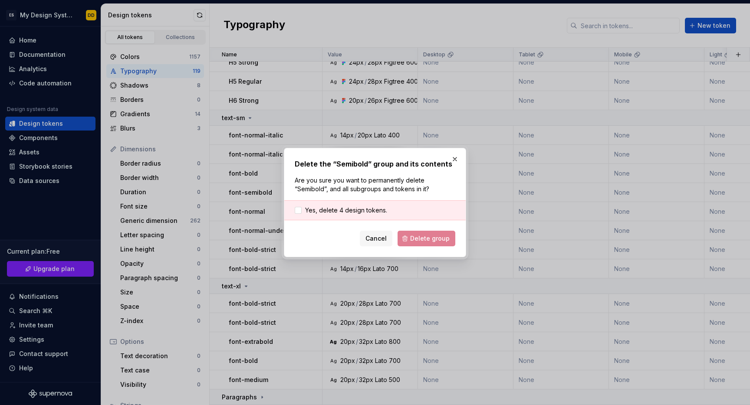
scroll to position [2137, 0]
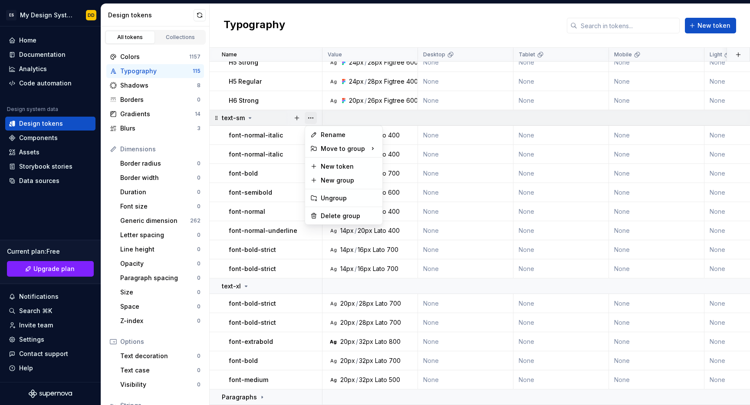
click at [311, 118] on button "button" at bounding box center [311, 118] width 12 height 12
click at [328, 213] on div "Delete group" at bounding box center [349, 216] width 56 height 9
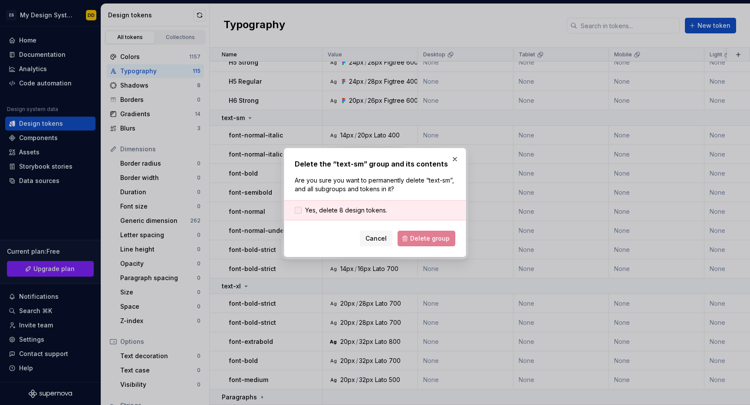
click at [361, 211] on span "Yes, delete 8 design tokens." at bounding box center [346, 210] width 82 height 9
click at [413, 239] on span "Delete group" at bounding box center [429, 238] width 39 height 9
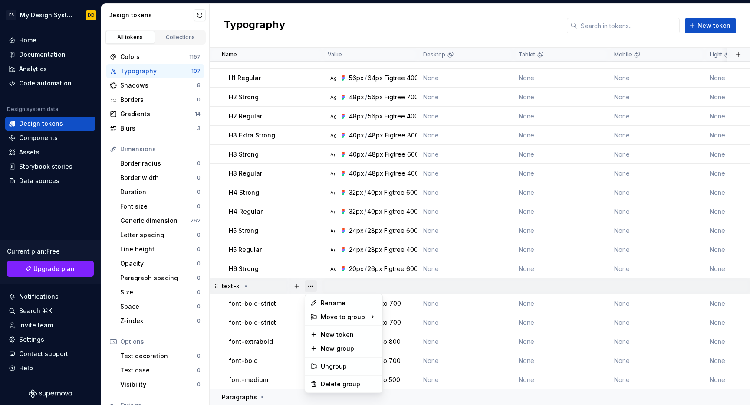
click at [310, 287] on button "button" at bounding box center [311, 286] width 12 height 12
click at [337, 388] on div "Delete group" at bounding box center [349, 384] width 56 height 9
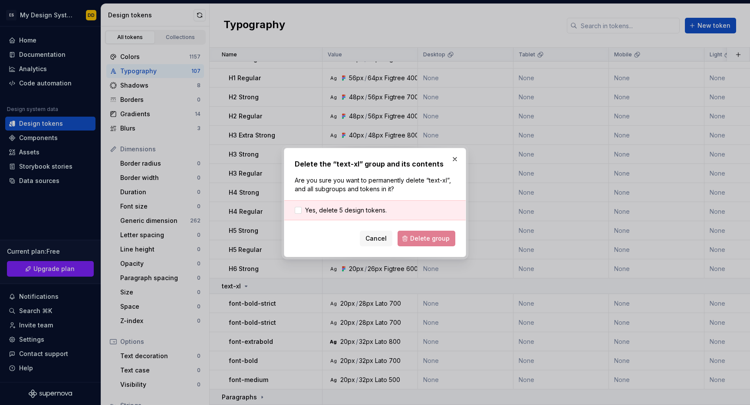
drag, startPoint x: 340, startPoint y: 211, endPoint x: 387, endPoint y: 225, distance: 49.3
click at [340, 211] on span "Yes, delete 5 design tokens." at bounding box center [346, 210] width 82 height 9
click at [427, 244] on button "Delete group" at bounding box center [427, 239] width 58 height 16
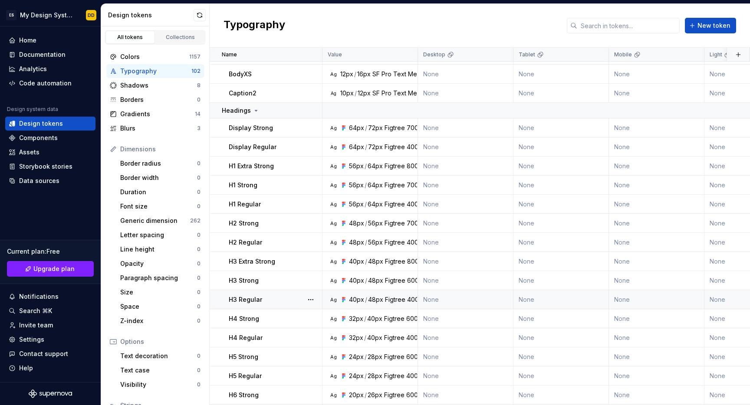
scroll to position [1858, 0]
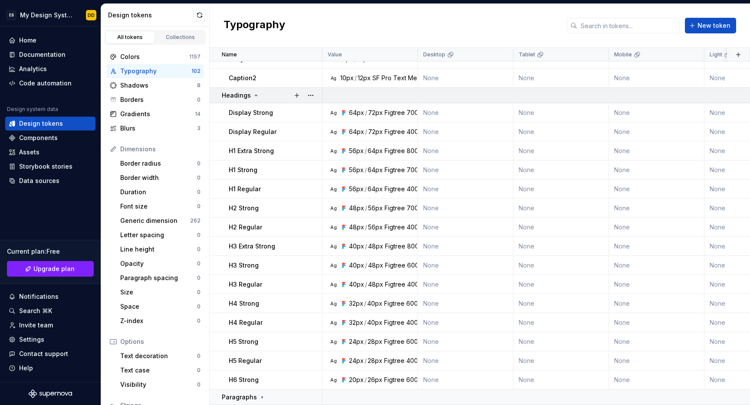
click at [255, 95] on icon at bounding box center [256, 95] width 2 height 1
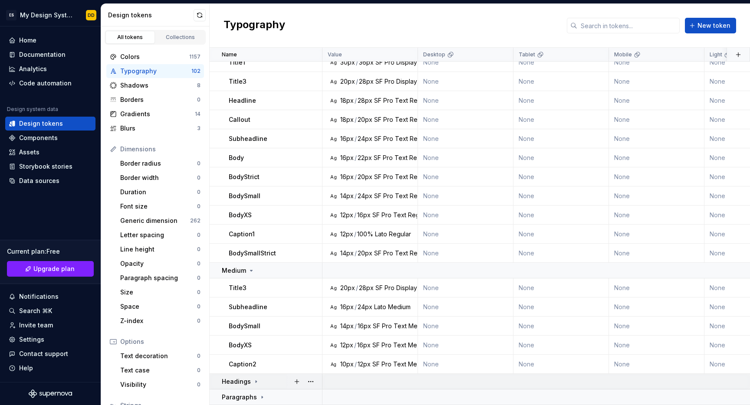
scroll to position [1571, 0]
click at [308, 271] on button "button" at bounding box center [311, 271] width 12 height 12
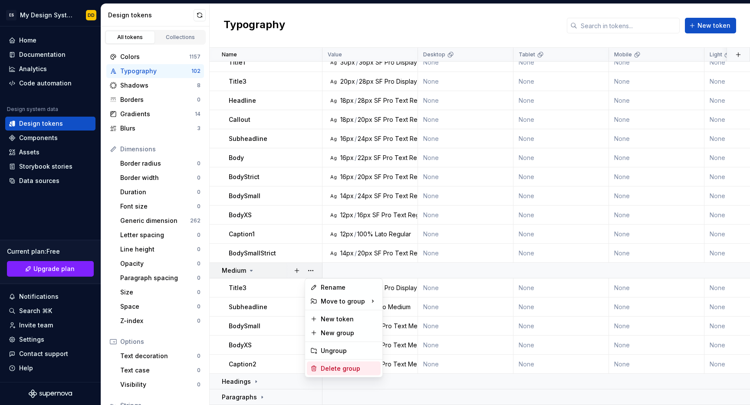
click at [336, 369] on div "Delete group" at bounding box center [349, 369] width 56 height 9
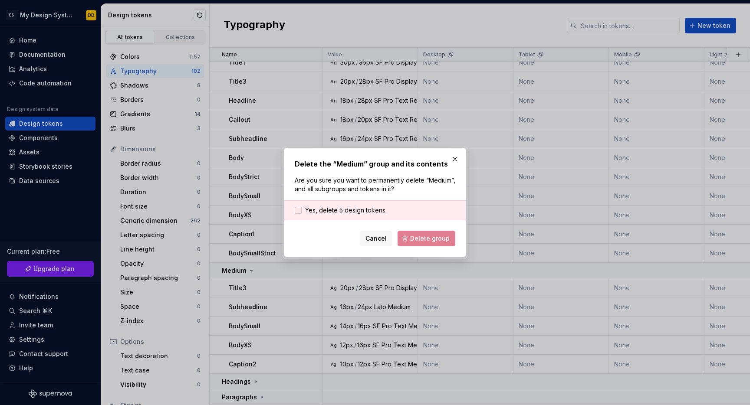
click at [366, 211] on span "Yes, delete 5 design tokens." at bounding box center [346, 210] width 82 height 9
click at [418, 235] on span "Delete group" at bounding box center [429, 238] width 39 height 9
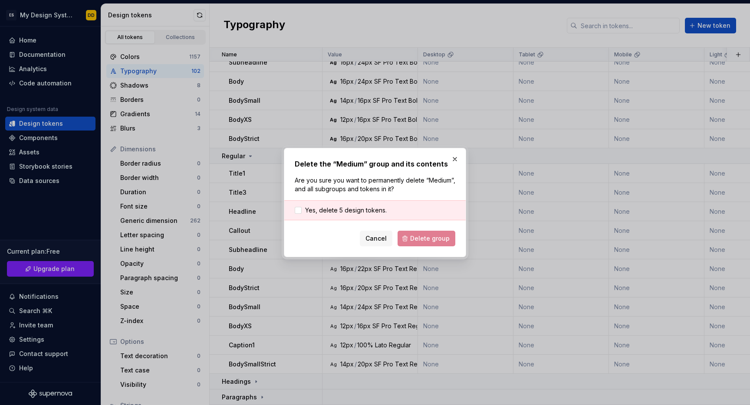
scroll to position [1460, 0]
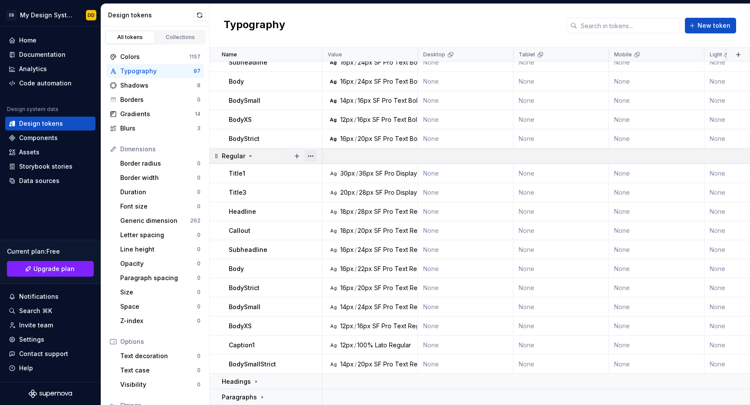
click at [313, 158] on button "button" at bounding box center [311, 156] width 12 height 12
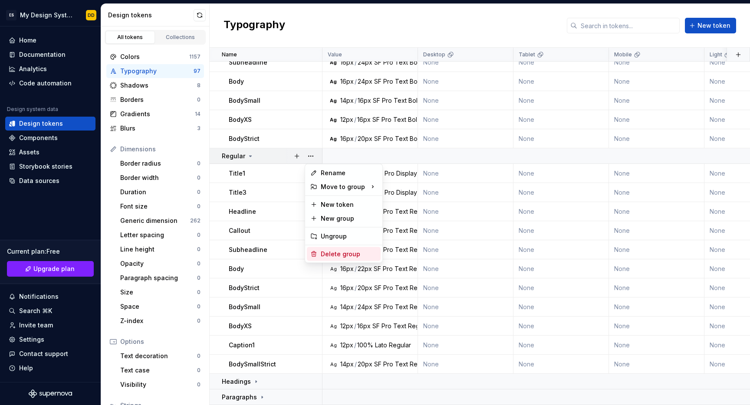
click at [341, 253] on div "Delete group" at bounding box center [349, 254] width 56 height 9
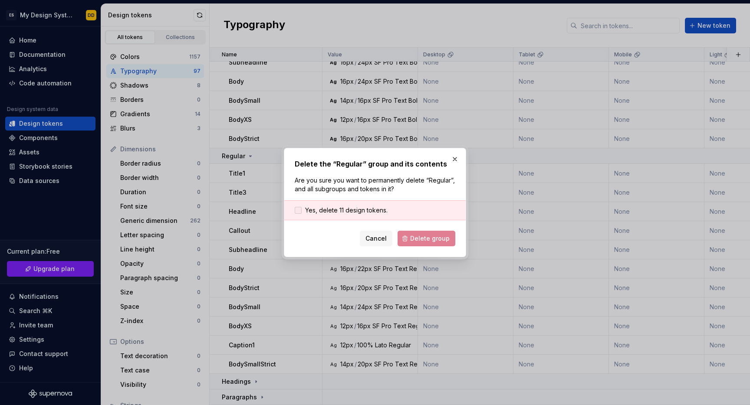
click at [364, 211] on span "Yes, delete 11 design tokens." at bounding box center [346, 210] width 82 height 9
click at [416, 234] on button "Delete group" at bounding box center [427, 239] width 58 height 16
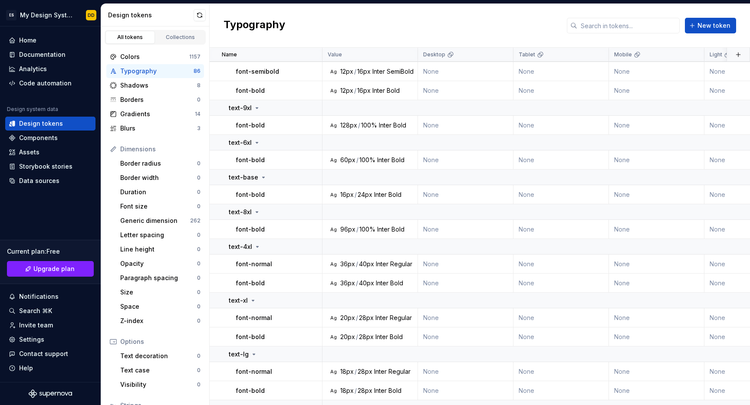
scroll to position [0, 0]
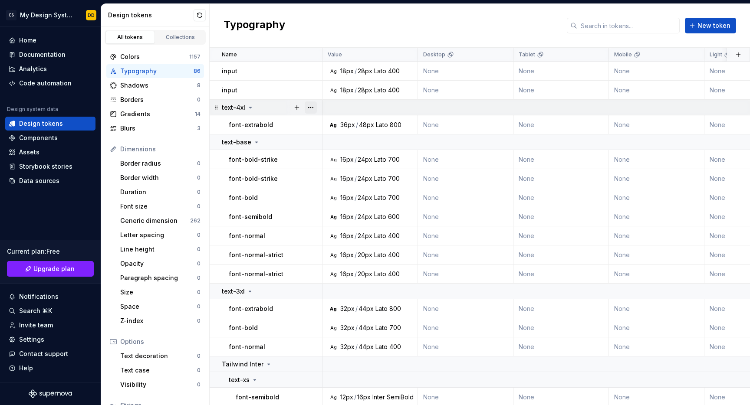
click at [312, 109] on button "button" at bounding box center [311, 108] width 12 height 12
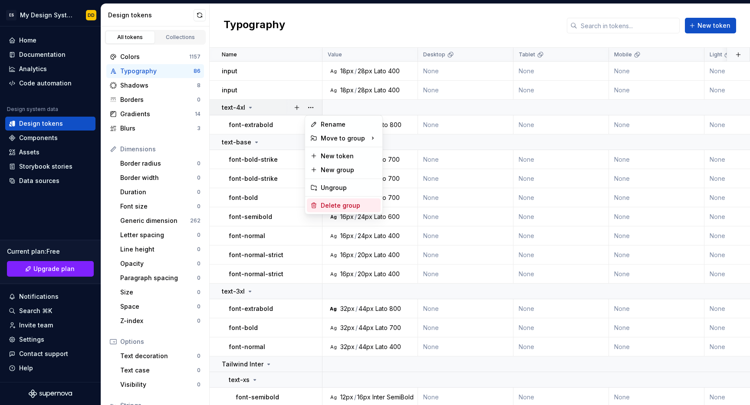
click at [327, 205] on div "Delete group" at bounding box center [349, 205] width 56 height 9
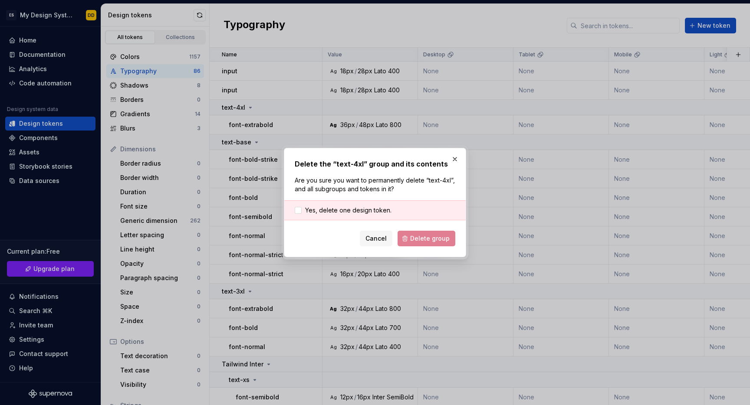
drag, startPoint x: 380, startPoint y: 207, endPoint x: 418, endPoint y: 227, distance: 43.1
click at [381, 207] on span "Yes, delete one design token." at bounding box center [348, 210] width 86 height 9
click at [442, 242] on span "Delete group" at bounding box center [429, 238] width 39 height 9
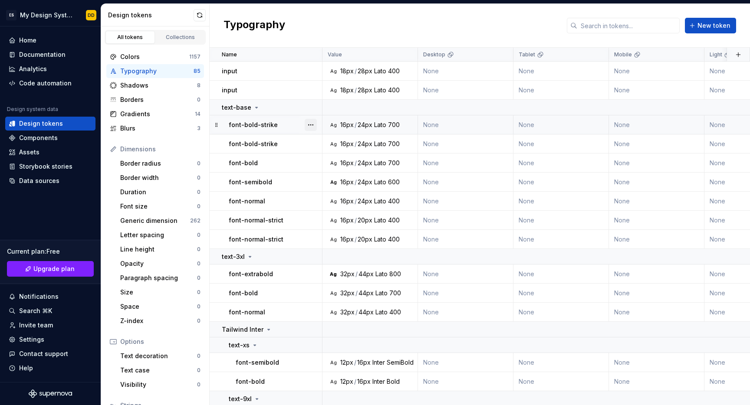
click at [312, 125] on button "button" at bounding box center [311, 125] width 12 height 12
click at [336, 171] on div "Delete token" at bounding box center [349, 173] width 56 height 9
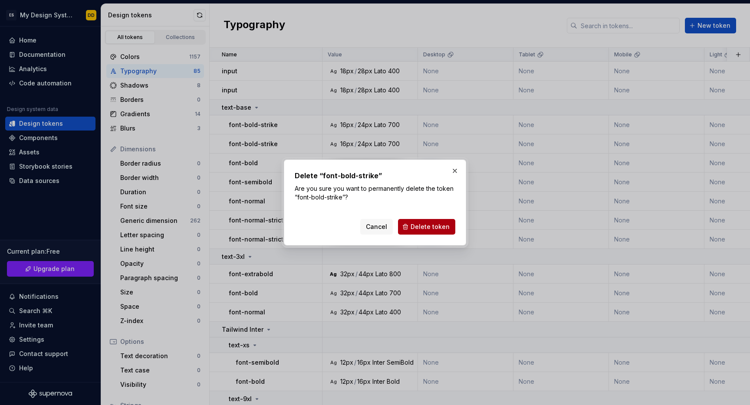
click at [413, 223] on span "Delete token" at bounding box center [430, 227] width 39 height 9
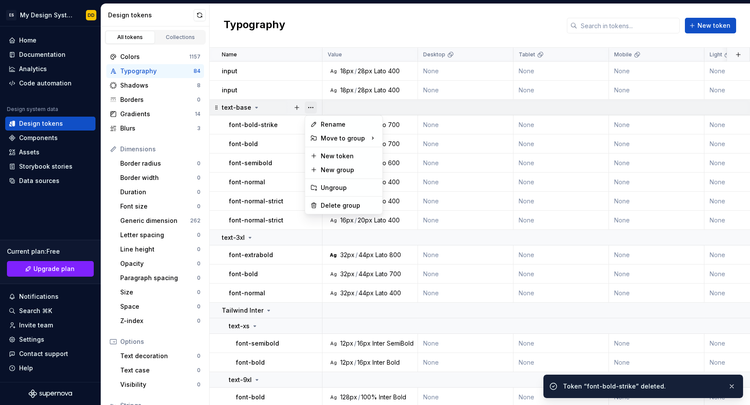
click at [313, 108] on button "button" at bounding box center [311, 108] width 12 height 12
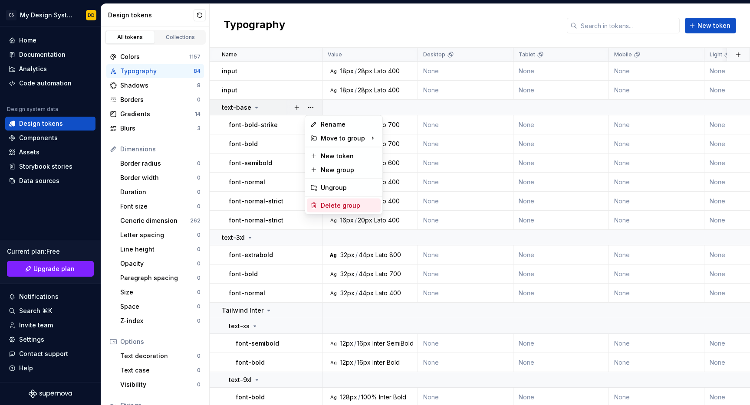
click at [339, 201] on div "Delete group" at bounding box center [344, 206] width 74 height 14
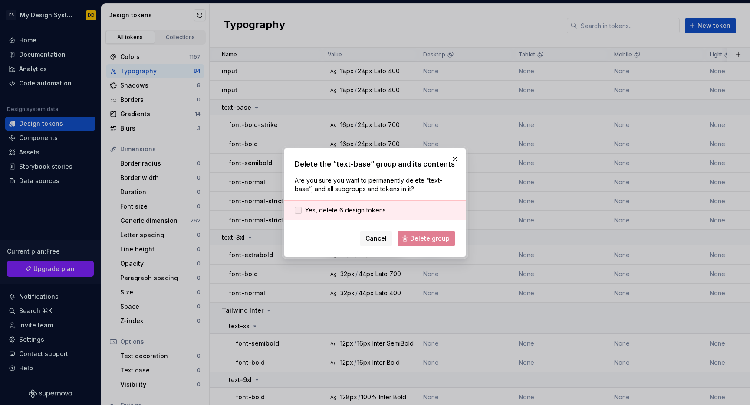
click at [353, 212] on span "Yes, delete 6 design tokens." at bounding box center [346, 210] width 82 height 9
click at [419, 237] on span "Delete group" at bounding box center [429, 238] width 39 height 9
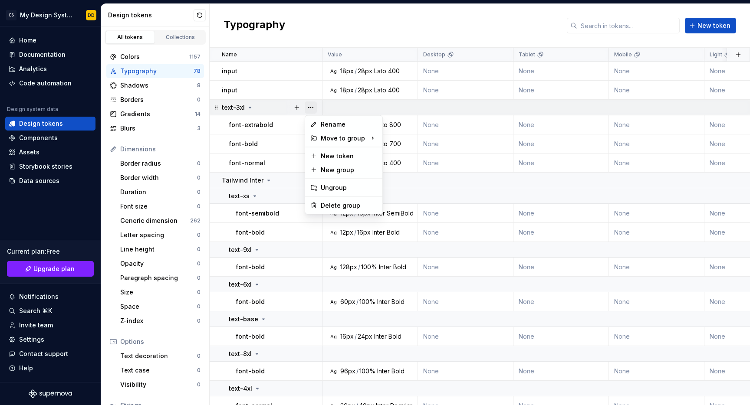
click at [313, 108] on button "button" at bounding box center [311, 108] width 12 height 12
click at [349, 203] on div "Delete group" at bounding box center [349, 205] width 56 height 9
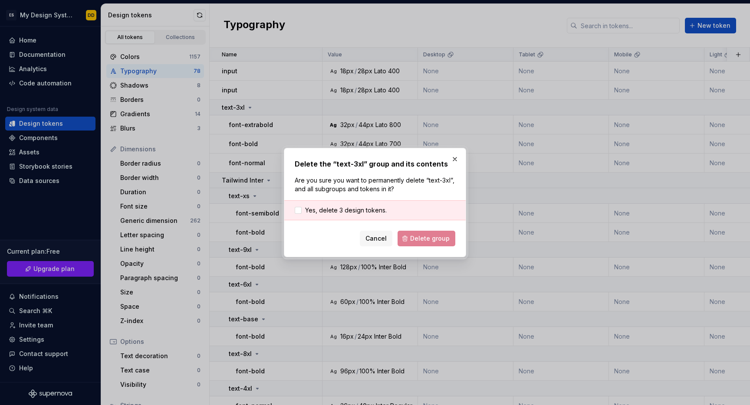
click at [378, 216] on div "Yes, delete 3 design tokens." at bounding box center [374, 211] width 181 height 20
click at [369, 212] on span "Yes, delete 3 design tokens." at bounding box center [346, 210] width 82 height 9
click at [417, 238] on span "Delete group" at bounding box center [429, 238] width 39 height 9
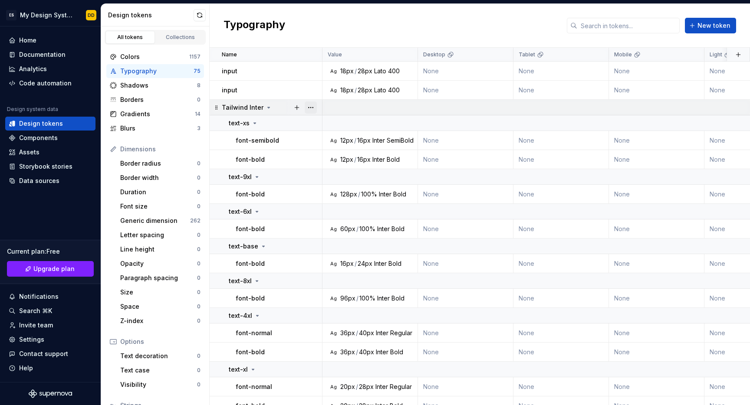
click at [311, 107] on button "button" at bounding box center [311, 108] width 12 height 12
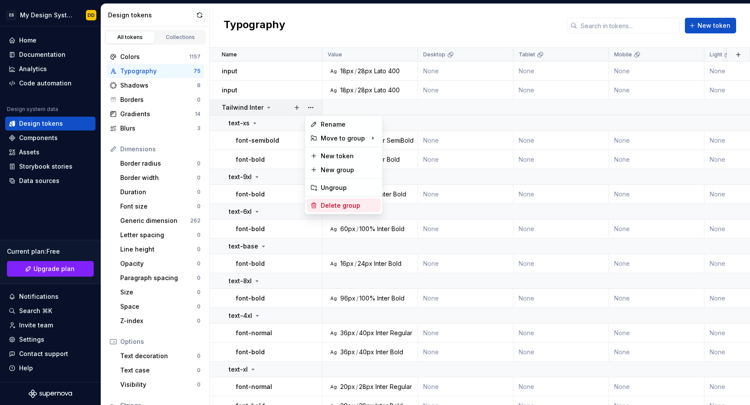
click at [334, 203] on div "Delete group" at bounding box center [349, 205] width 56 height 9
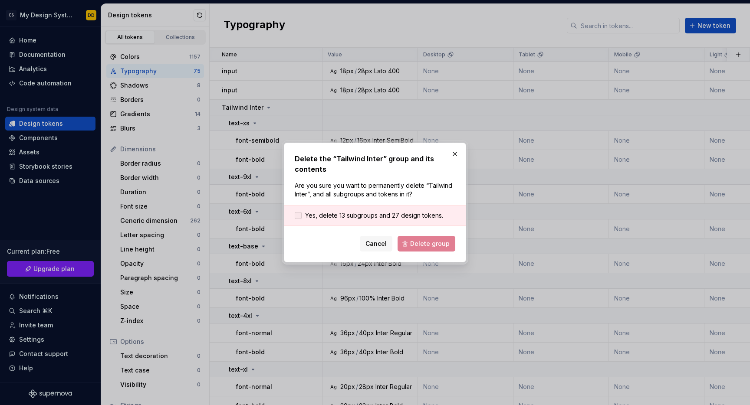
click at [355, 211] on span "Yes, delete 13 subgroups and 27 design tokens." at bounding box center [374, 215] width 138 height 9
click at [419, 238] on button "Delete group" at bounding box center [427, 244] width 58 height 16
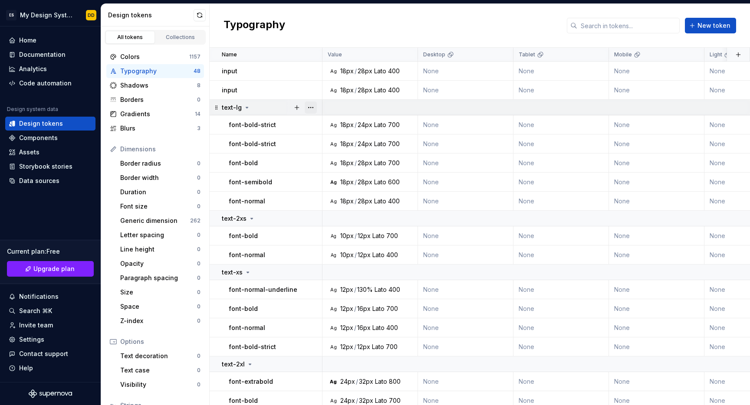
click at [314, 106] on button "button" at bounding box center [311, 108] width 12 height 12
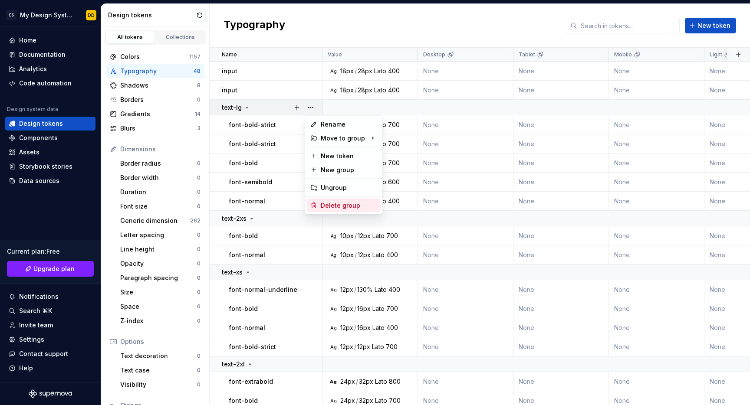
click at [331, 204] on div "Delete group" at bounding box center [349, 205] width 56 height 9
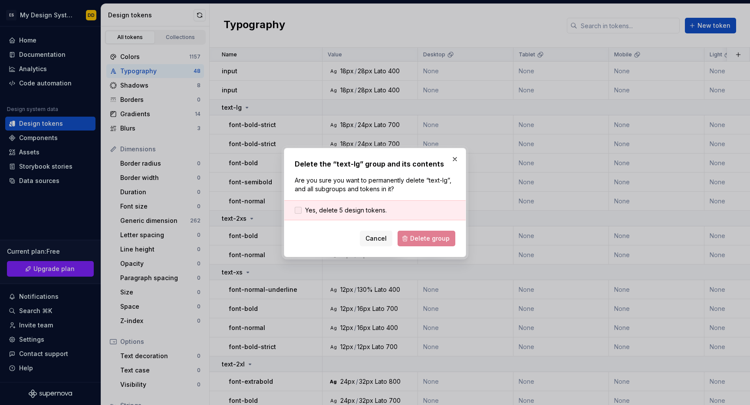
click at [367, 211] on span "Yes, delete 5 design tokens." at bounding box center [346, 210] width 82 height 9
click at [422, 239] on span "Delete group" at bounding box center [429, 238] width 39 height 9
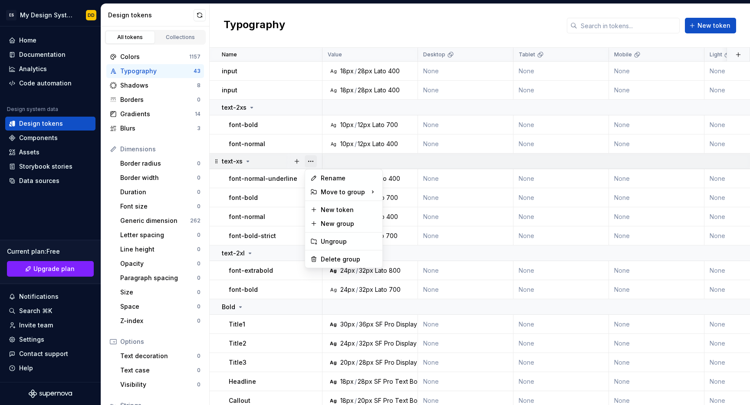
click at [313, 161] on button "button" at bounding box center [311, 161] width 12 height 12
click at [339, 258] on div "Delete group" at bounding box center [349, 259] width 56 height 9
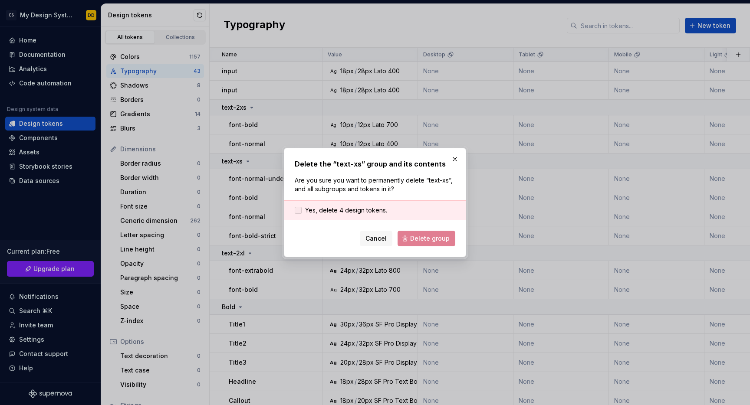
click at [353, 210] on span "Yes, delete 4 design tokens." at bounding box center [346, 210] width 82 height 9
click at [409, 241] on button "Delete group" at bounding box center [427, 239] width 58 height 16
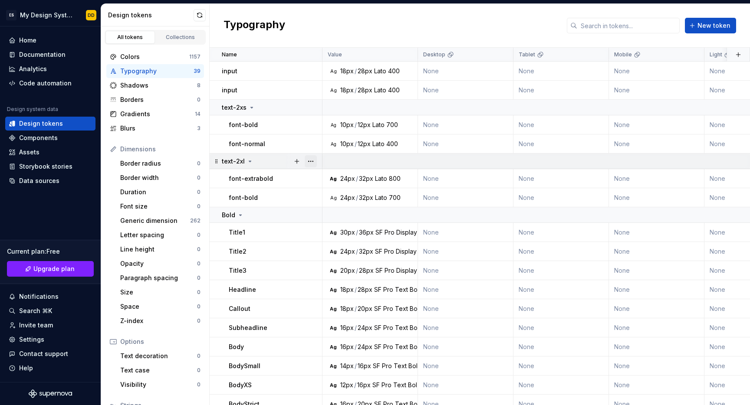
click at [313, 158] on button "button" at bounding box center [311, 161] width 12 height 12
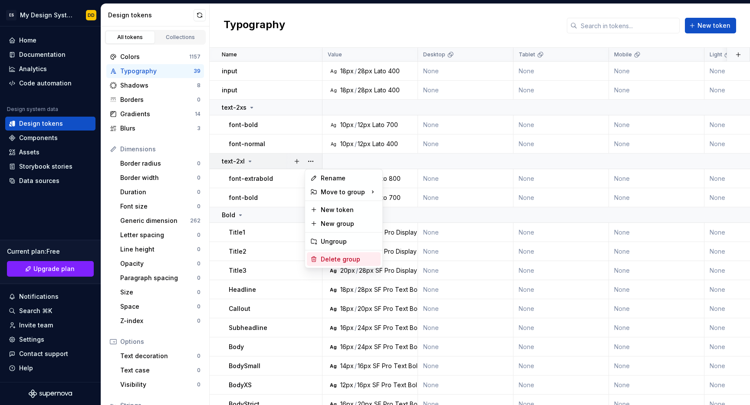
click at [332, 255] on div "Delete group" at bounding box center [349, 259] width 56 height 9
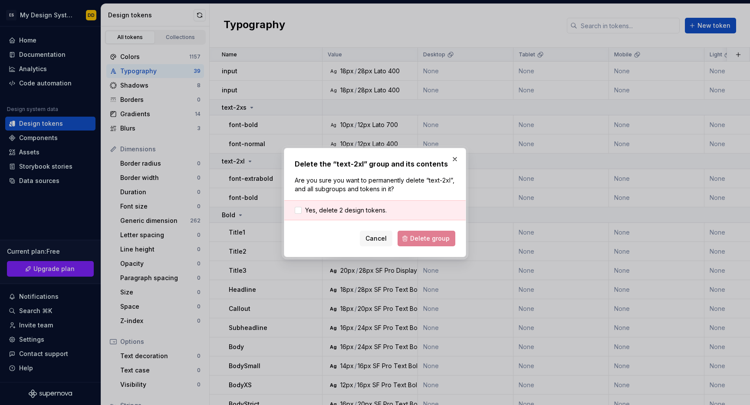
drag, startPoint x: 345, startPoint y: 213, endPoint x: 375, endPoint y: 221, distance: 30.6
click at [345, 213] on span "Yes, delete 2 design tokens." at bounding box center [346, 210] width 82 height 9
click at [417, 240] on span "Delete group" at bounding box center [429, 238] width 39 height 9
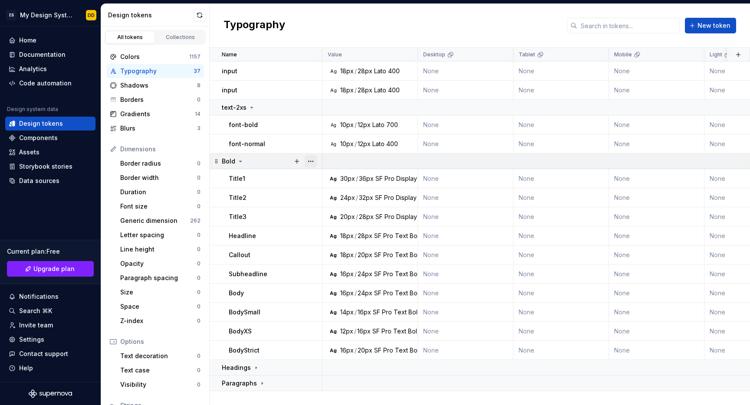
click at [309, 162] on button "button" at bounding box center [311, 161] width 12 height 12
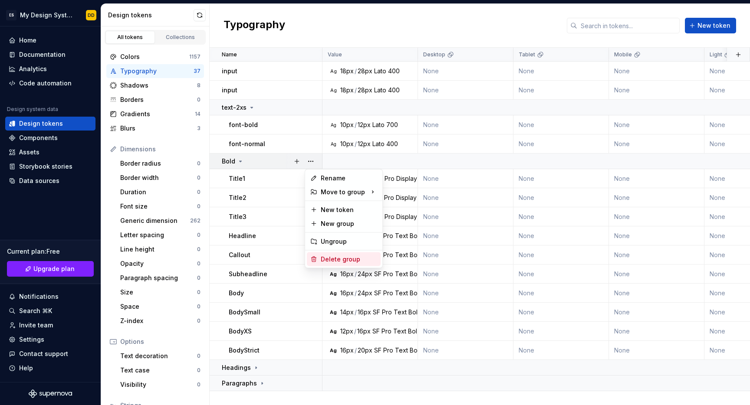
click at [331, 258] on div "Delete group" at bounding box center [349, 259] width 56 height 9
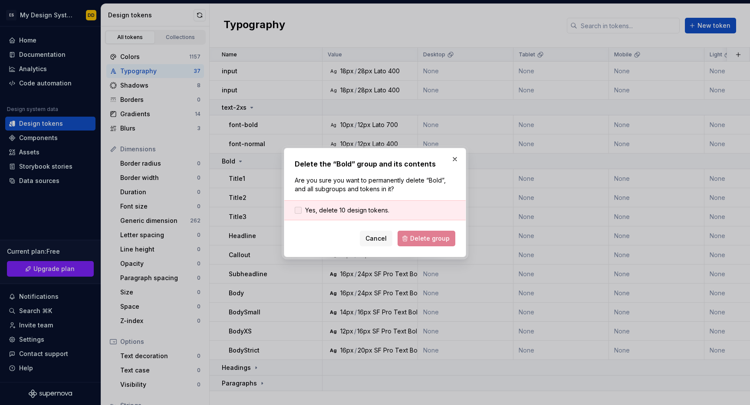
click at [331, 208] on span "Yes, delete 10 design tokens." at bounding box center [347, 210] width 84 height 9
click at [422, 241] on span "Delete group" at bounding box center [429, 238] width 39 height 9
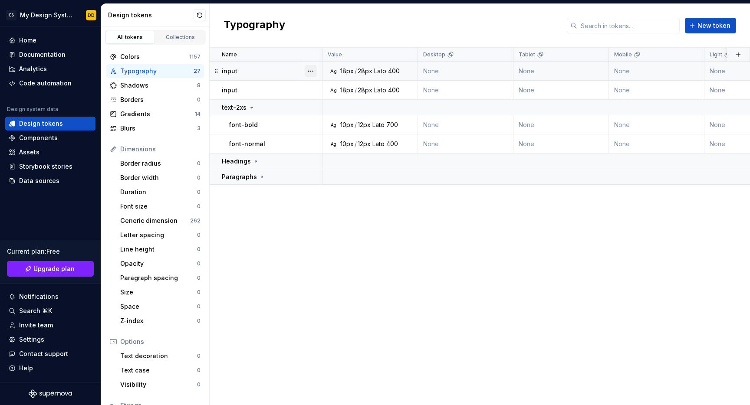
click at [313, 73] on button "button" at bounding box center [311, 71] width 12 height 12
click at [322, 121] on div "Delete token" at bounding box center [349, 119] width 56 height 9
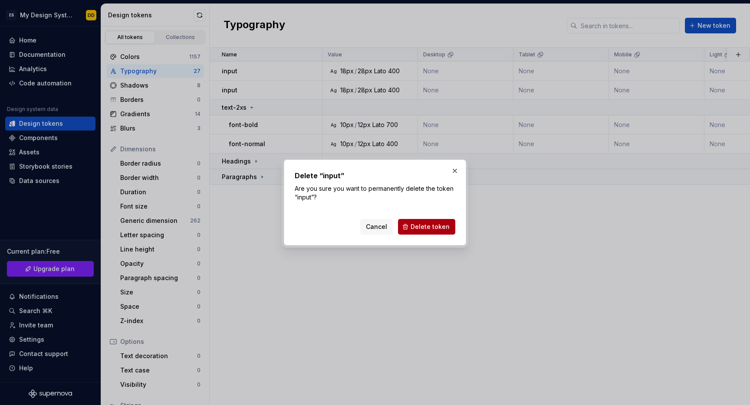
click at [414, 227] on span "Delete token" at bounding box center [430, 227] width 39 height 9
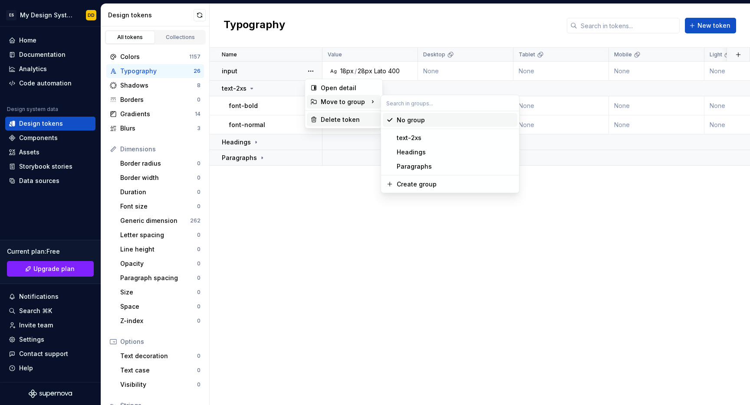
click at [331, 118] on div "Delete token" at bounding box center [349, 119] width 56 height 9
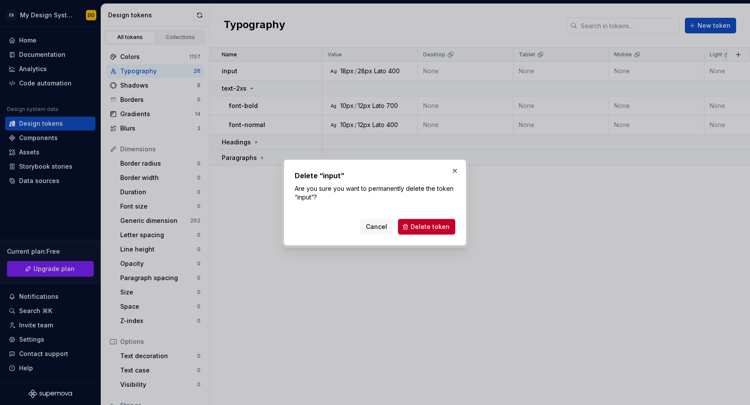
click at [425, 226] on span "Delete token" at bounding box center [430, 227] width 39 height 9
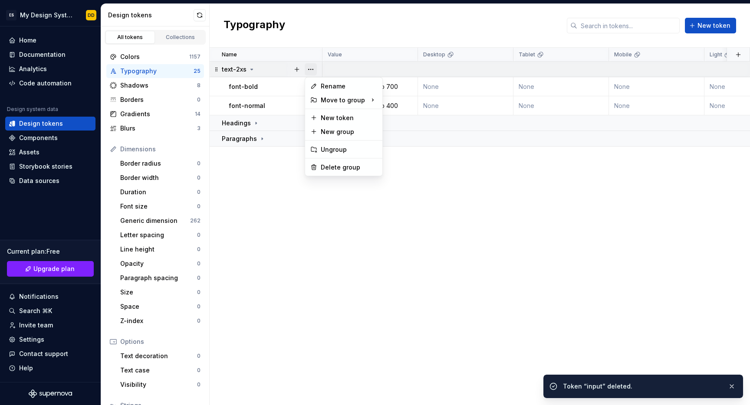
click at [313, 68] on button "button" at bounding box center [311, 69] width 12 height 12
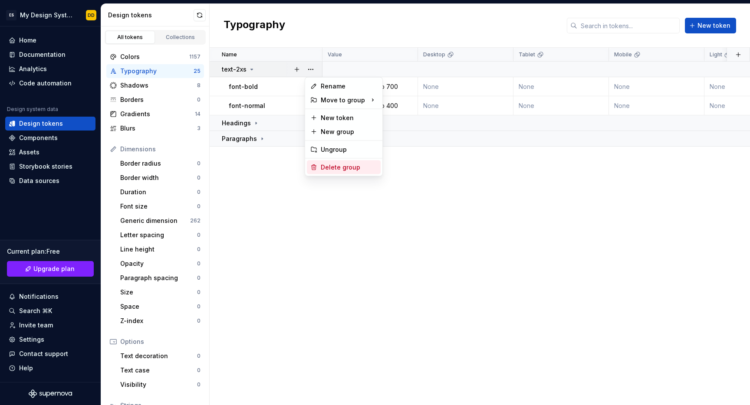
click at [331, 169] on div "Delete group" at bounding box center [349, 167] width 56 height 9
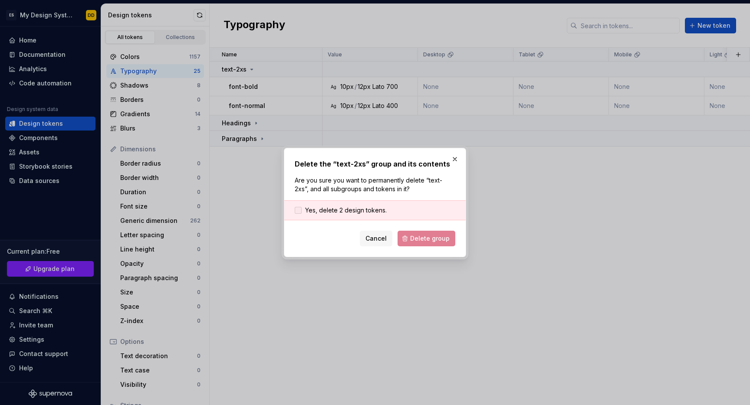
click at [374, 214] on span "Yes, delete 2 design tokens." at bounding box center [346, 210] width 82 height 9
click at [421, 238] on span "Delete group" at bounding box center [429, 238] width 39 height 9
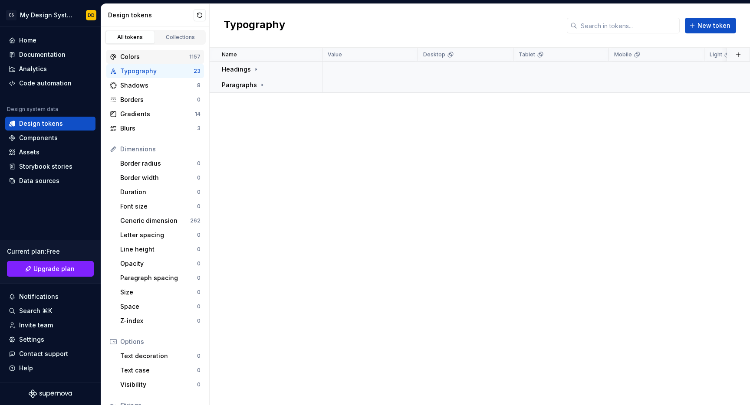
click at [140, 56] on div "Colors" at bounding box center [154, 57] width 69 height 9
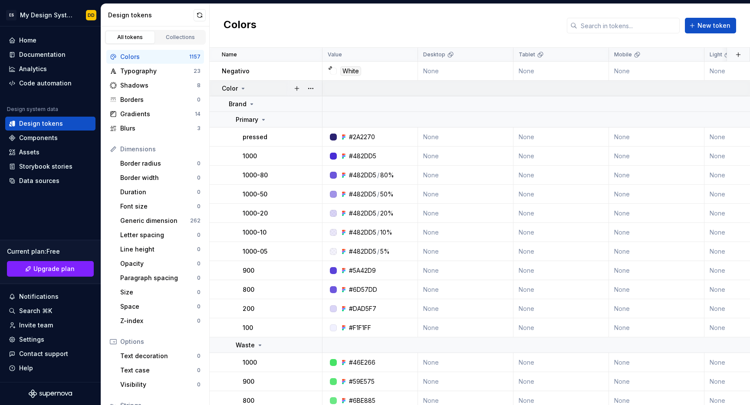
click at [240, 89] on icon at bounding box center [243, 88] width 7 height 7
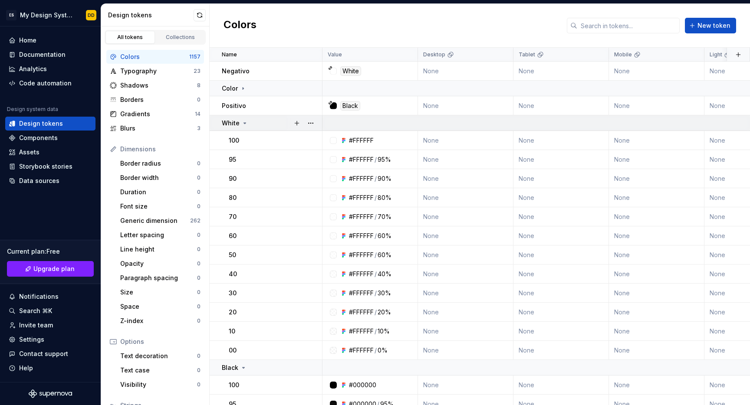
click at [245, 123] on icon at bounding box center [245, 123] width 2 height 1
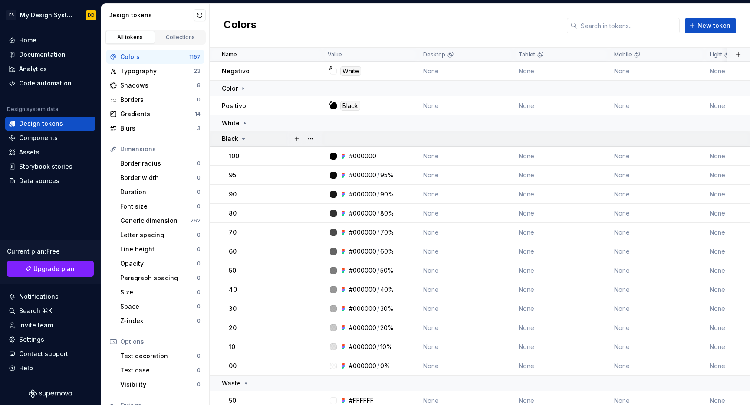
click at [241, 139] on icon at bounding box center [243, 138] width 7 height 7
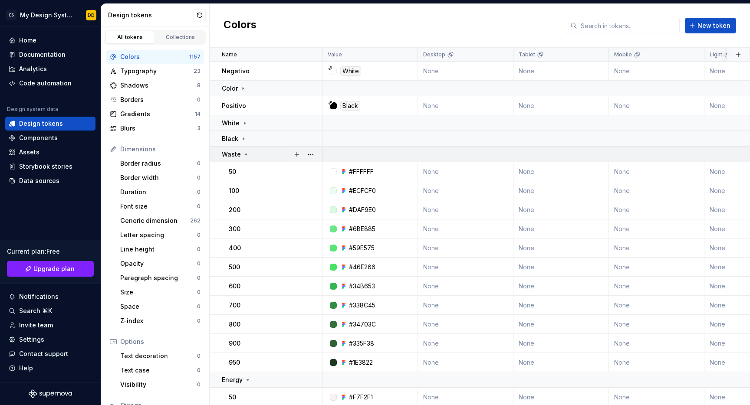
click at [244, 155] on icon at bounding box center [246, 154] width 7 height 7
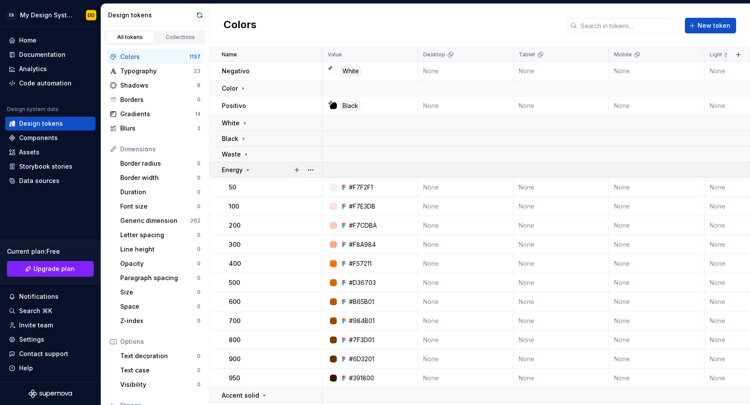
click at [246, 170] on icon at bounding box center [247, 170] width 7 height 7
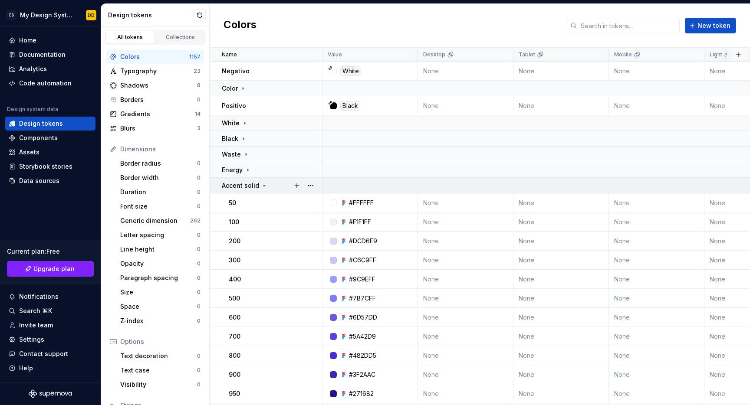
click at [261, 186] on icon at bounding box center [264, 185] width 7 height 7
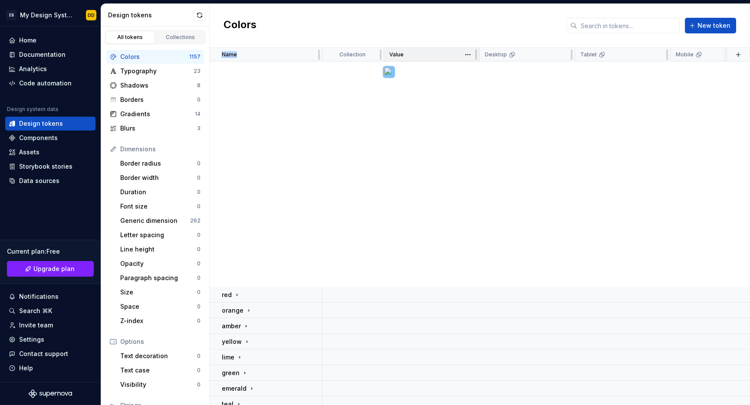
scroll to position [391, 0]
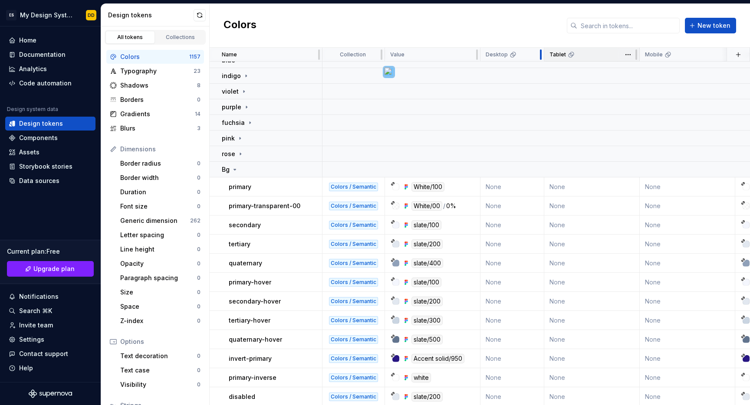
drag, startPoint x: 574, startPoint y: 53, endPoint x: 543, endPoint y: 56, distance: 31.3
click at [543, 56] on div at bounding box center [540, 55] width 7 height 14
click at [532, 54] on html "ES My Design System DD Home Documentation Analytics Code automation Design syst…" at bounding box center [375, 202] width 750 height 405
click at [635, 55] on html "ES My Design System DD Home Documentation Analytics Code automation Design syst…" at bounding box center [375, 202] width 750 height 405
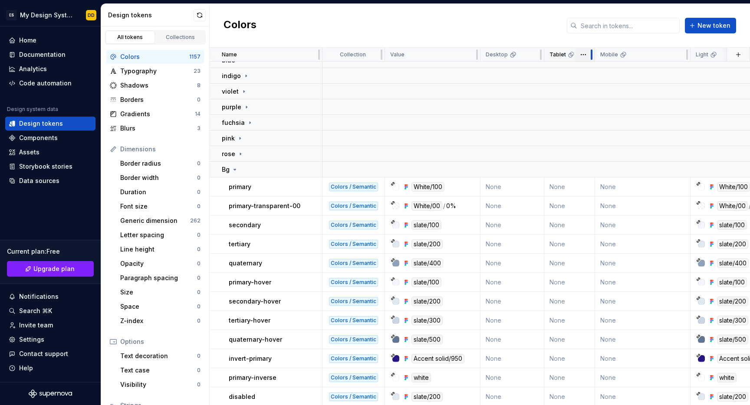
drag, startPoint x: 636, startPoint y: 55, endPoint x: 591, endPoint y: 57, distance: 44.8
click at [591, 57] on div at bounding box center [592, 54] width 2 height 10
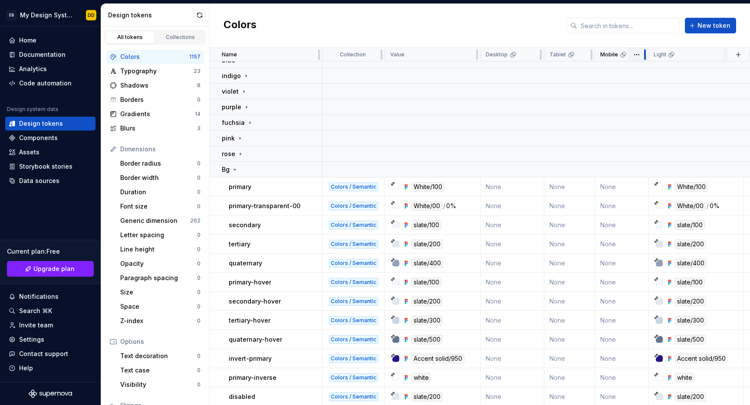
drag, startPoint x: 686, startPoint y: 53, endPoint x: 644, endPoint y: 56, distance: 41.8
click at [644, 56] on div at bounding box center [645, 55] width 7 height 14
click at [146, 68] on div "Typography" at bounding box center [156, 71] width 73 height 9
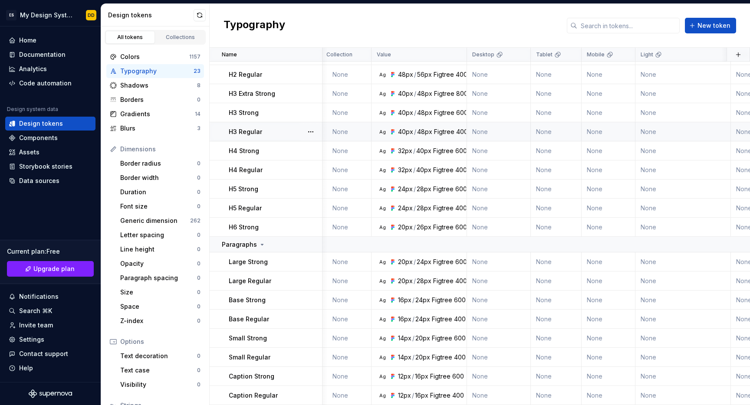
scroll to position [127, 0]
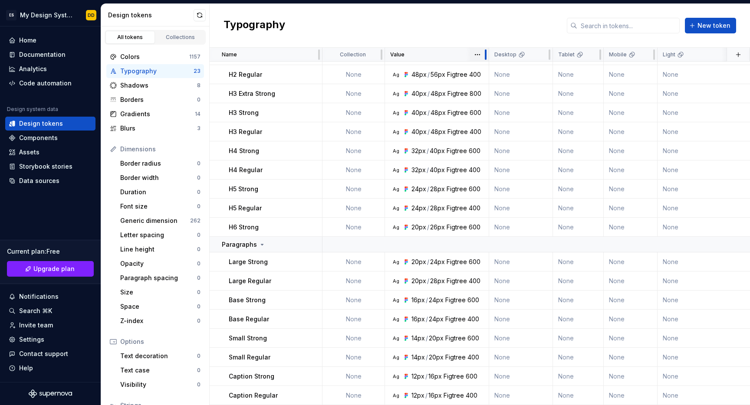
drag, startPoint x: 479, startPoint y: 56, endPoint x: 487, endPoint y: 56, distance: 8.3
click at [487, 56] on div at bounding box center [485, 55] width 7 height 14
click at [128, 103] on div "Borders" at bounding box center [158, 99] width 77 height 9
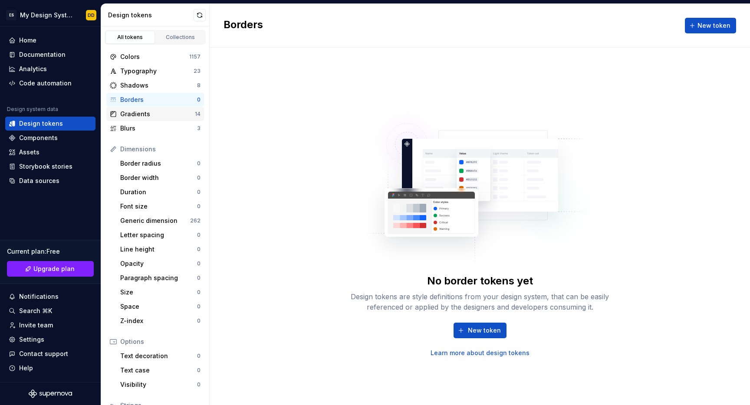
click at [138, 118] on div "Gradients" at bounding box center [157, 114] width 75 height 9
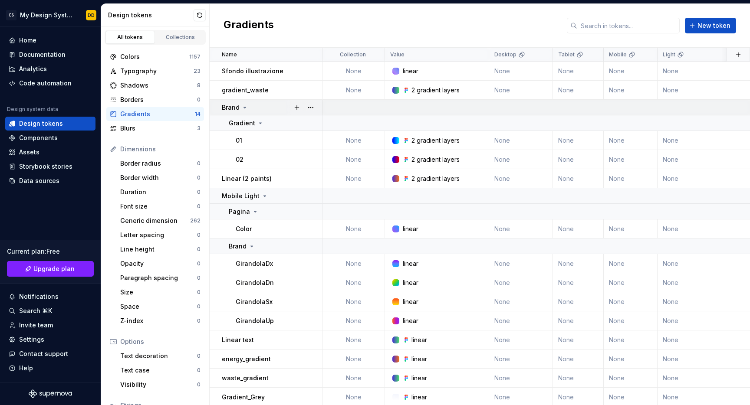
click at [245, 108] on icon at bounding box center [244, 107] width 7 height 7
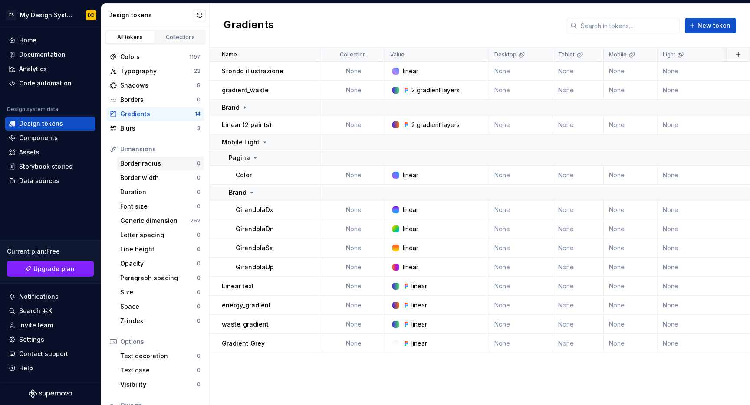
click at [156, 166] on div "Border radius" at bounding box center [158, 163] width 77 height 9
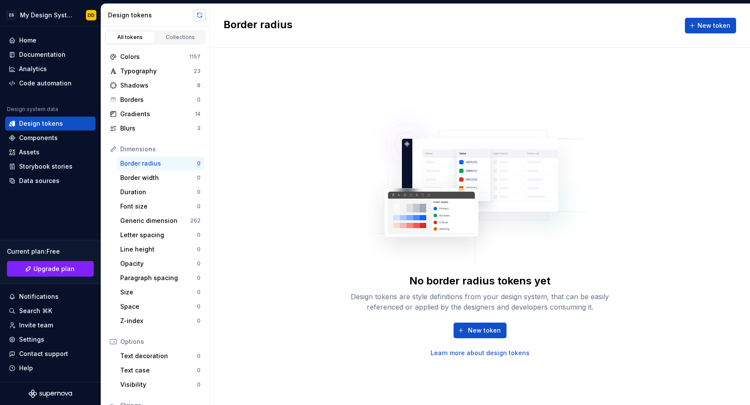
click at [200, 10] on button "button" at bounding box center [200, 15] width 12 height 12
click at [158, 219] on div "Generic dimension" at bounding box center [155, 221] width 70 height 9
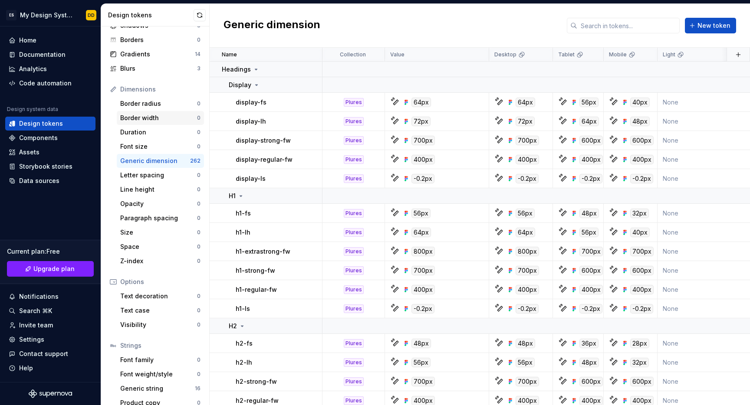
scroll to position [70, 0]
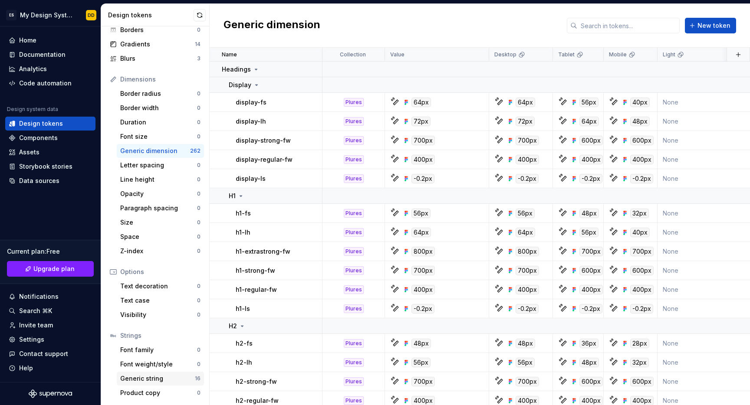
click at [151, 379] on div "Generic string" at bounding box center [157, 379] width 75 height 9
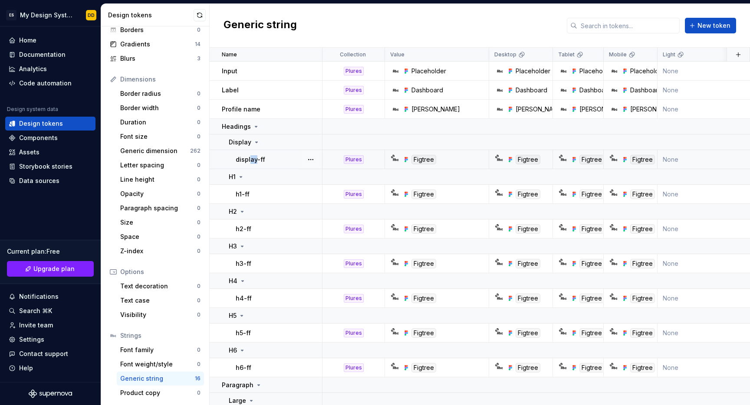
click at [251, 161] on p "display-ff" at bounding box center [251, 159] width 30 height 9
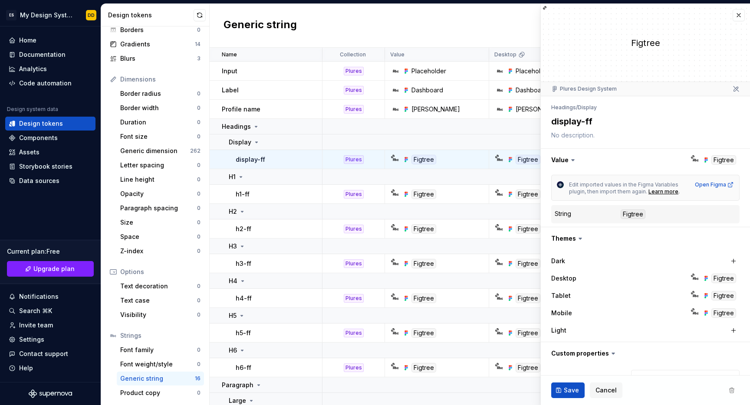
click at [578, 239] on html "ES My Design System DD Home Documentation Analytics Code automation Design syst…" at bounding box center [375, 202] width 750 height 405
click at [577, 239] on icon at bounding box center [580, 238] width 9 height 9
click at [248, 312] on div "H5" at bounding box center [275, 316] width 93 height 9
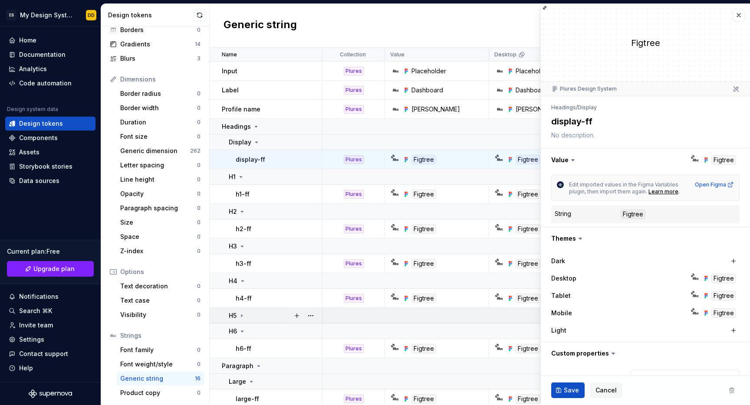
click at [248, 312] on div "H5" at bounding box center [275, 316] width 93 height 9
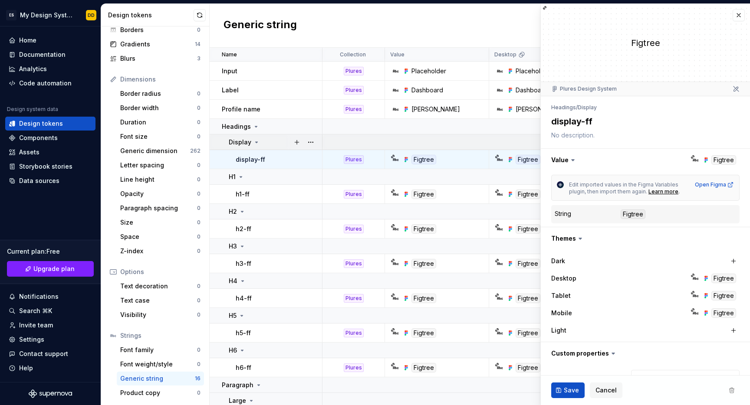
click at [263, 140] on div "Display" at bounding box center [275, 142] width 93 height 9
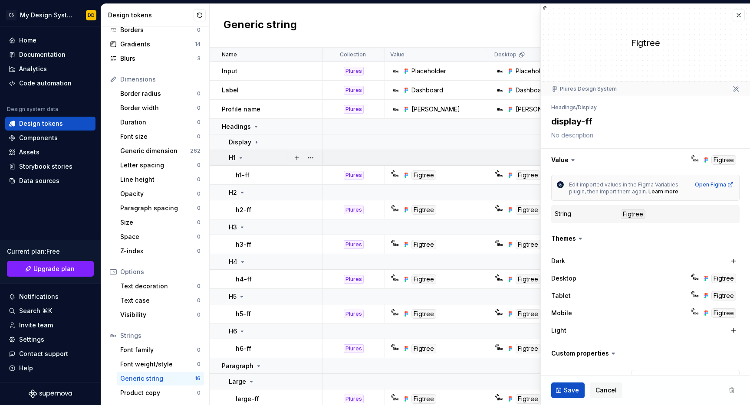
click at [245, 155] on div "H1" at bounding box center [275, 158] width 93 height 9
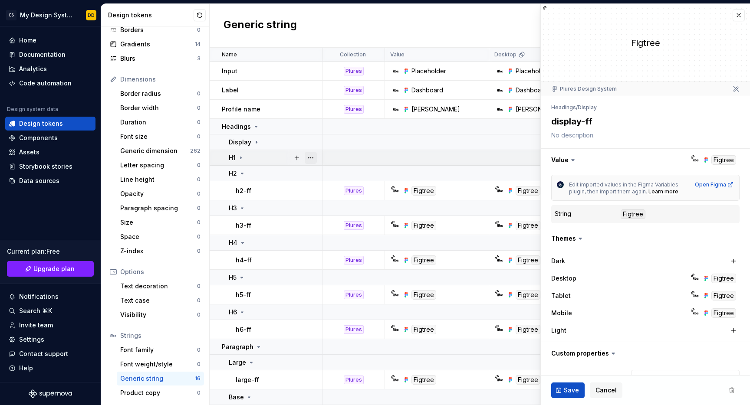
click at [312, 159] on button "button" at bounding box center [311, 158] width 12 height 12
click at [608, 392] on html "ES My Design System DD Home Documentation Analytics Code automation Design syst…" at bounding box center [375, 202] width 750 height 405
click at [608, 392] on span "Cancel" at bounding box center [606, 390] width 21 height 9
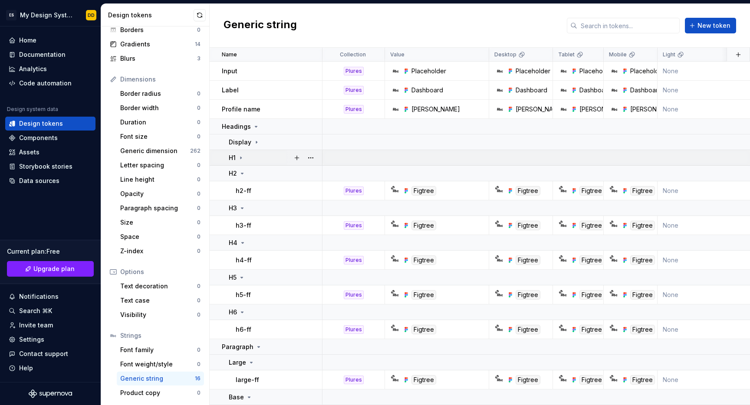
click at [242, 158] on icon at bounding box center [240, 158] width 7 height 7
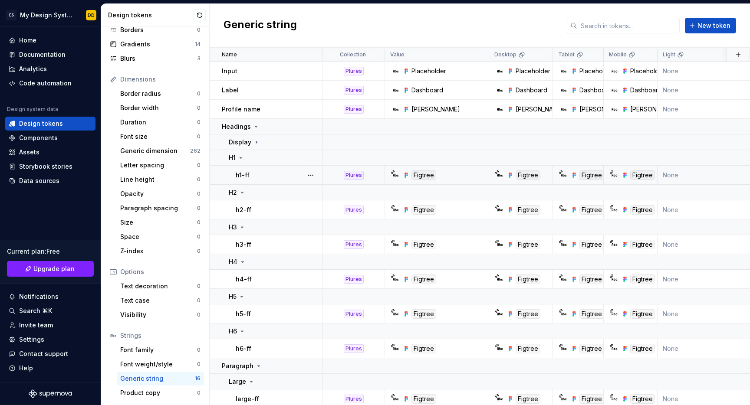
click at [248, 173] on p "h1-ff" at bounding box center [243, 175] width 14 height 9
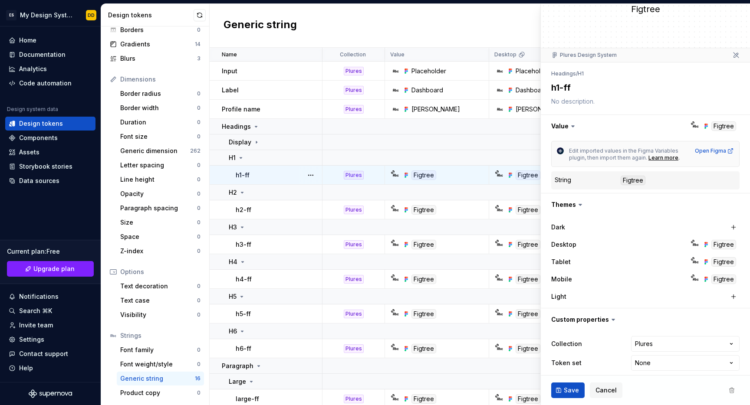
scroll to position [40, 0]
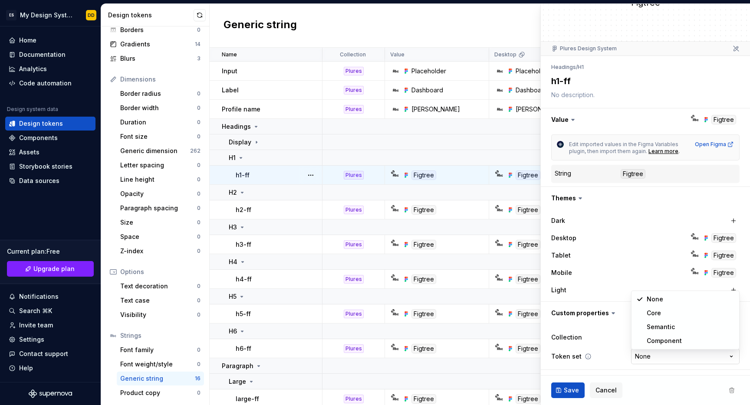
click at [654, 359] on html "ES My Design System DD Home Documentation Analytics Code automation Design syst…" at bounding box center [375, 202] width 750 height 405
click at [608, 333] on html "ES My Design System DD Home Documentation Analytics Code automation Design syst…" at bounding box center [375, 202] width 750 height 405
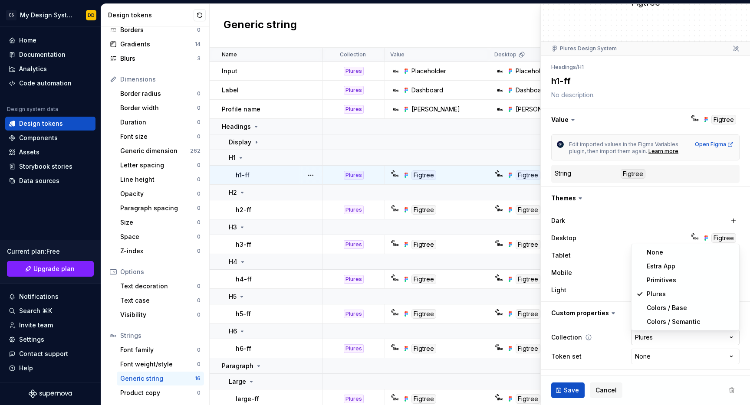
click at [650, 339] on html "ES My Design System DD Home Documentation Analytics Code automation Design syst…" at bounding box center [375, 202] width 750 height 405
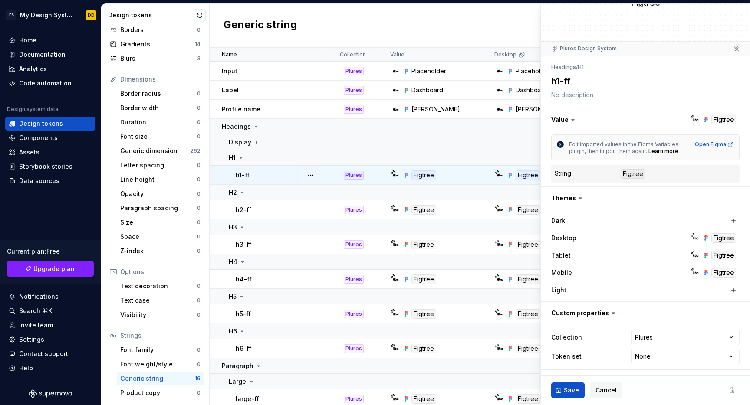
click at [614, 336] on html "ES My Design System DD Home Documentation Analytics Code automation Design syst…" at bounding box center [375, 202] width 750 height 405
click at [141, 364] on div "Font weight/style" at bounding box center [158, 364] width 77 height 9
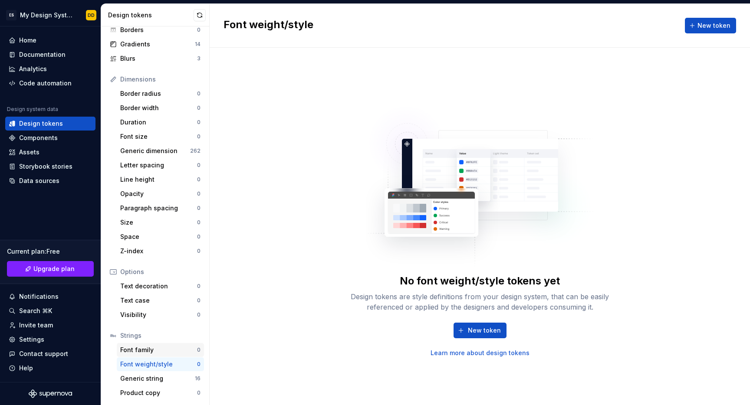
click at [148, 352] on div "Font family" at bounding box center [158, 350] width 77 height 9
click at [166, 290] on div "Text decoration" at bounding box center [158, 286] width 77 height 9
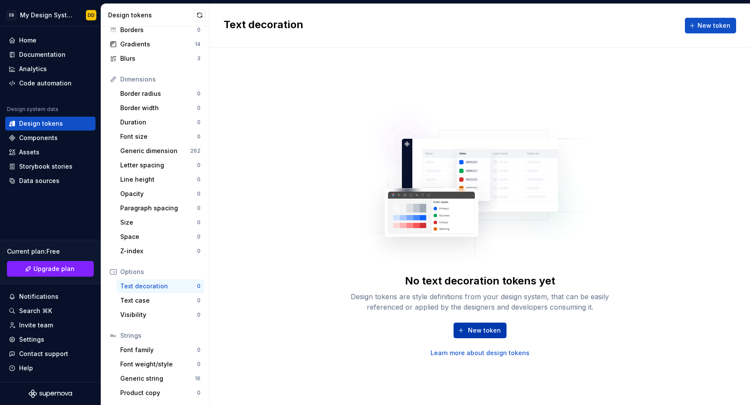
click at [473, 336] on button "New token" at bounding box center [480, 331] width 53 height 16
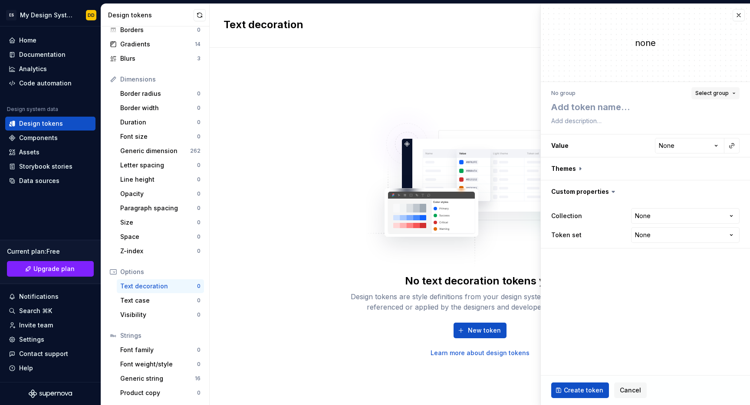
click at [732, 92] on button "Select group" at bounding box center [715, 93] width 48 height 12
click at [701, 164] on button "button" at bounding box center [645, 169] width 209 height 23
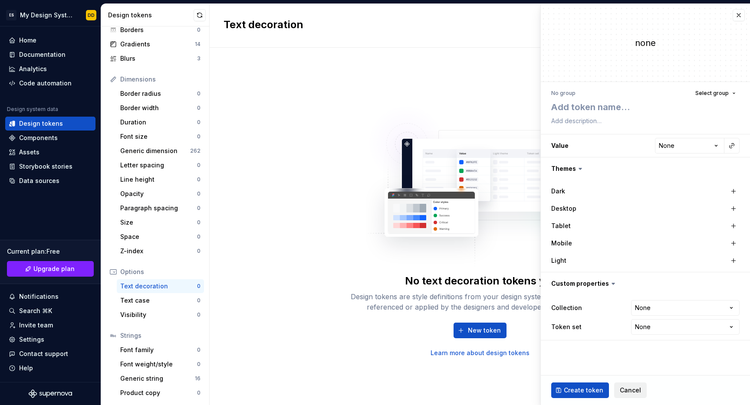
click at [630, 392] on span "Cancel" at bounding box center [630, 390] width 21 height 9
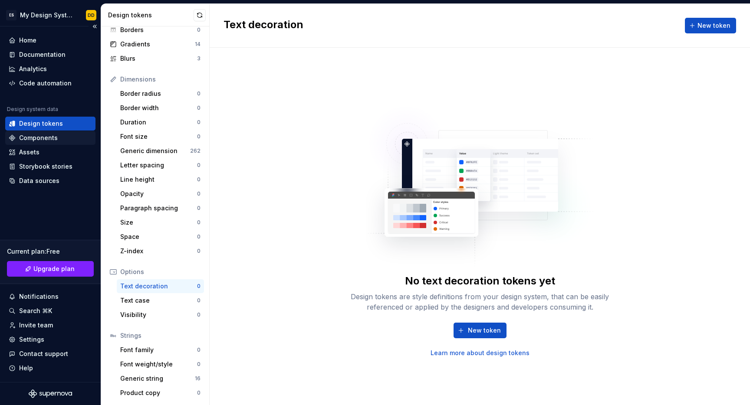
click at [41, 135] on div "Components" at bounding box center [38, 138] width 39 height 9
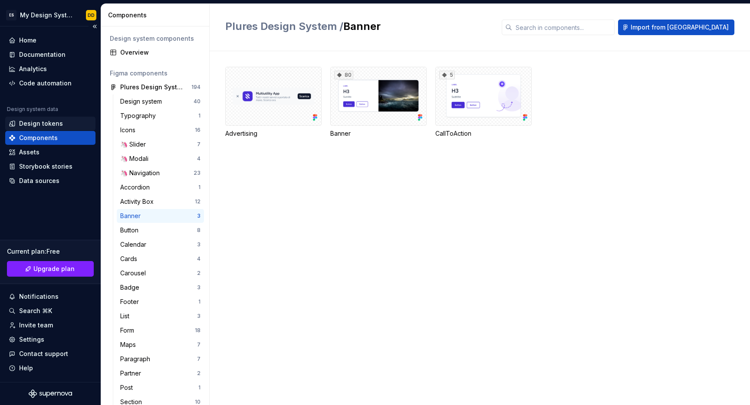
click at [46, 124] on div "Design tokens" at bounding box center [41, 123] width 44 height 9
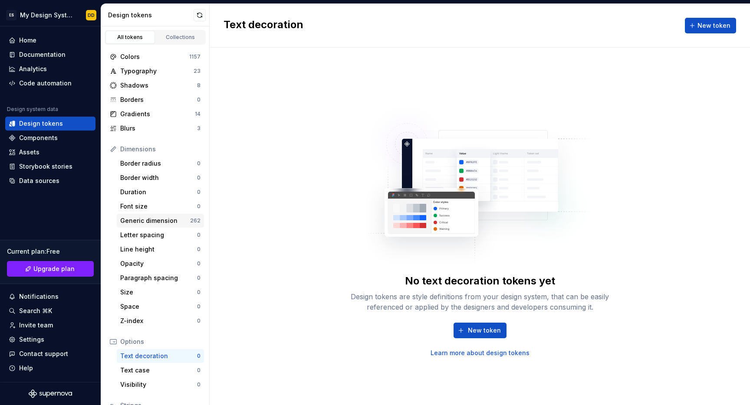
click at [146, 223] on div "Generic dimension" at bounding box center [155, 221] width 70 height 9
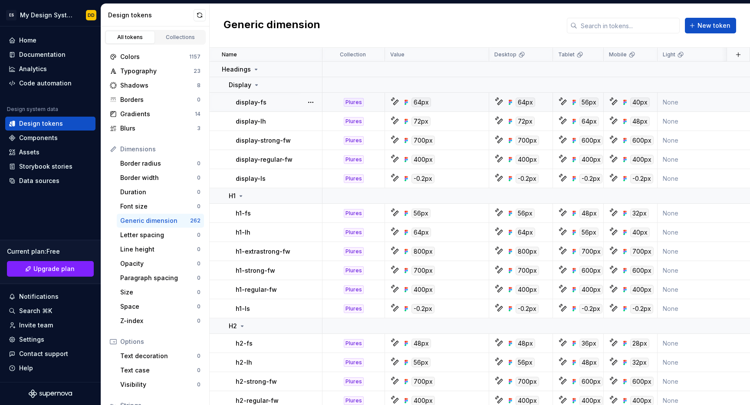
click at [396, 100] on icon at bounding box center [395, 102] width 5 height 5
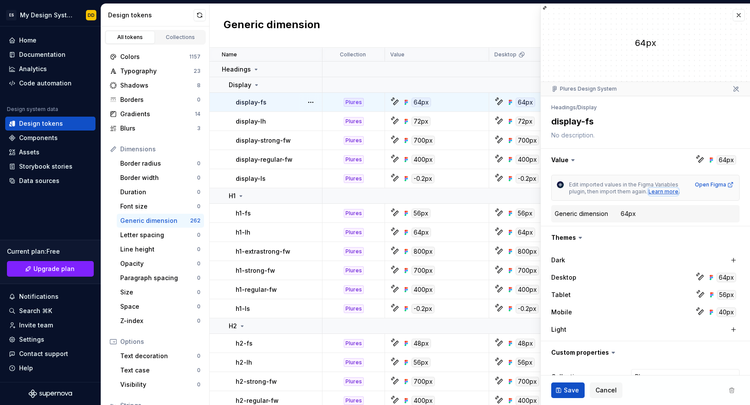
click at [662, 192] on div "Learn more" at bounding box center [663, 191] width 30 height 7
click at [739, 14] on button "button" at bounding box center [739, 15] width 12 height 12
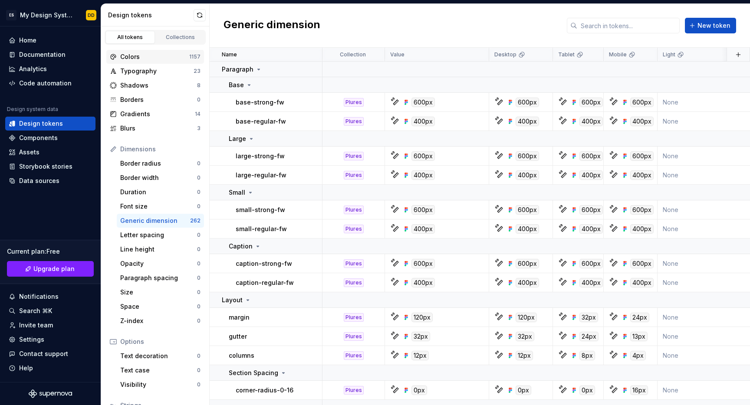
click at [128, 58] on div "Colors" at bounding box center [154, 57] width 69 height 9
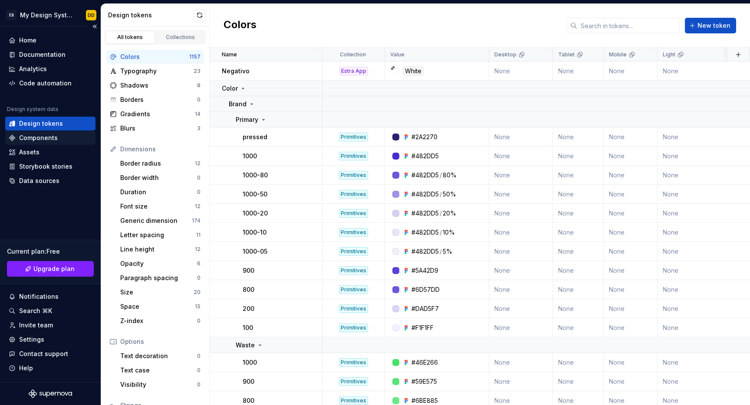
click at [30, 139] on div "Components" at bounding box center [38, 138] width 39 height 9
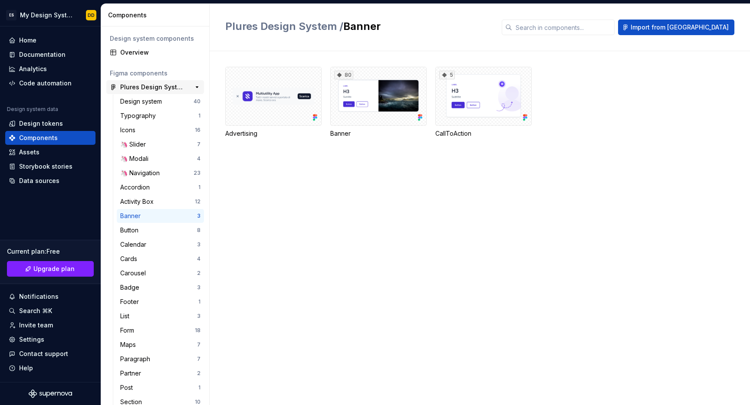
click at [147, 87] on div "Plures Design System" at bounding box center [152, 87] width 65 height 9
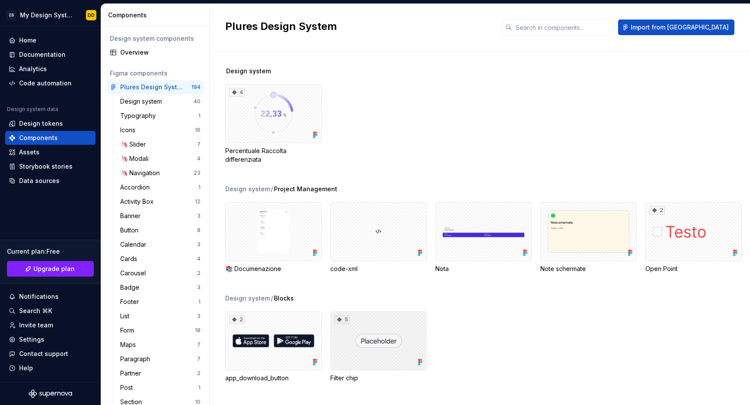
click at [377, 342] on div "5" at bounding box center [378, 341] width 96 height 59
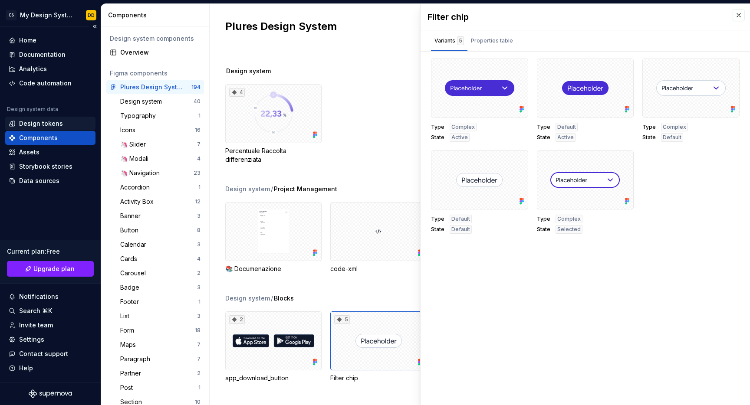
click at [46, 122] on div "Design tokens" at bounding box center [41, 123] width 44 height 9
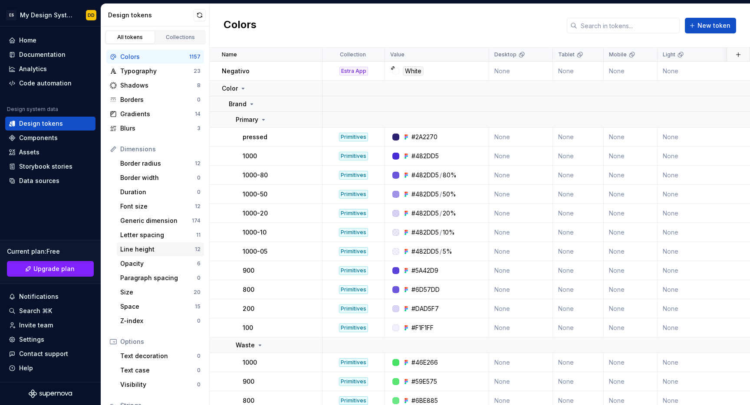
click at [178, 250] on div "Line height" at bounding box center [157, 249] width 75 height 9
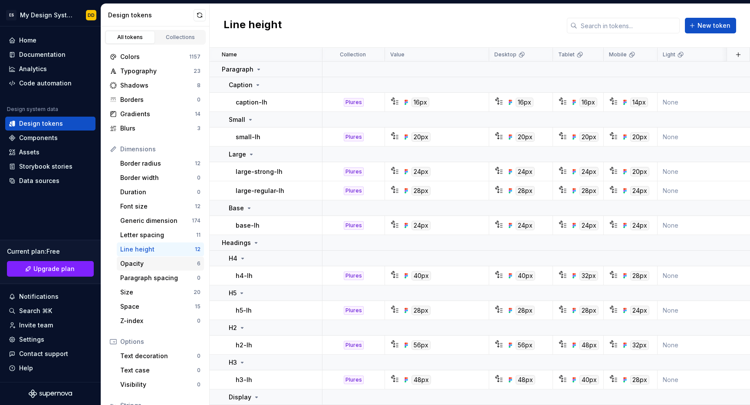
click at [142, 266] on div "Opacity" at bounding box center [158, 264] width 77 height 9
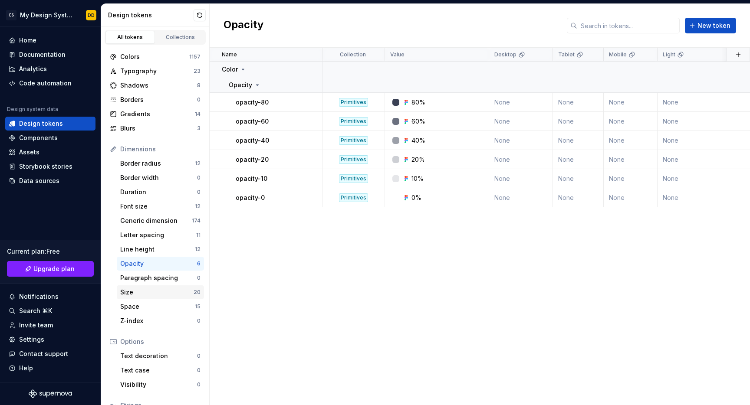
click at [149, 295] on div "Size" at bounding box center [156, 292] width 73 height 9
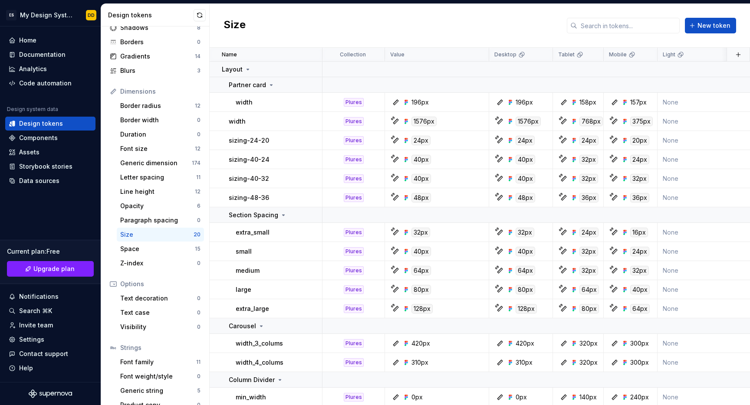
scroll to position [70, 0]
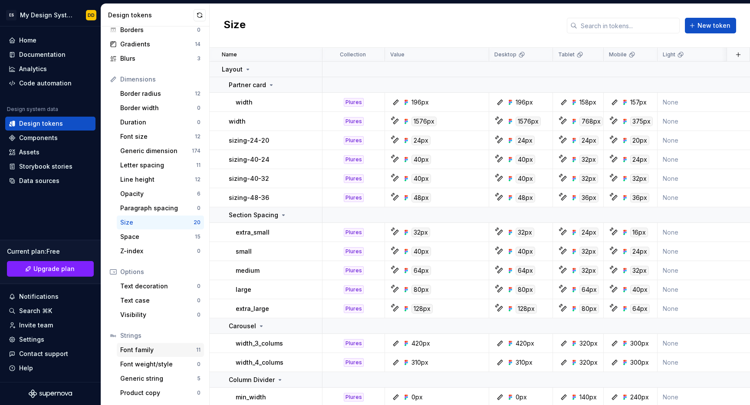
click at [142, 350] on div "Font family" at bounding box center [158, 350] width 76 height 9
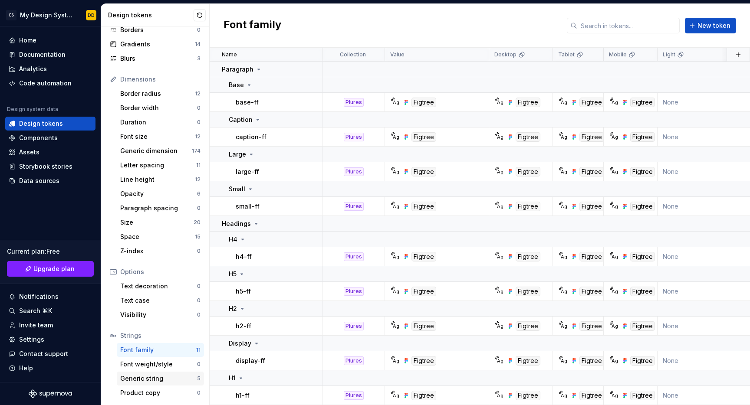
click at [153, 382] on div "Generic string" at bounding box center [158, 379] width 77 height 9
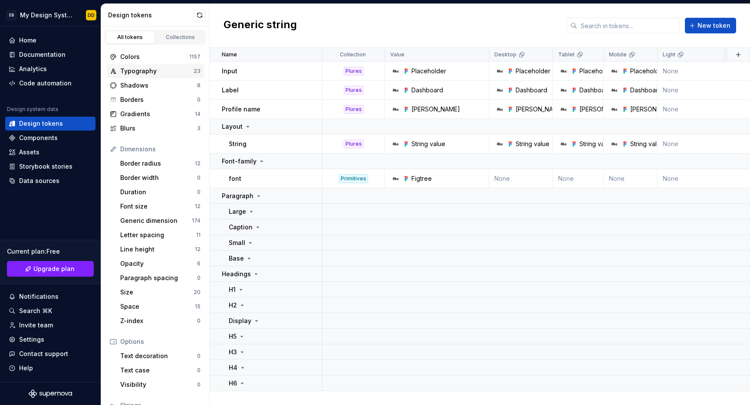
click at [140, 65] on div "Typography 23" at bounding box center [155, 71] width 98 height 14
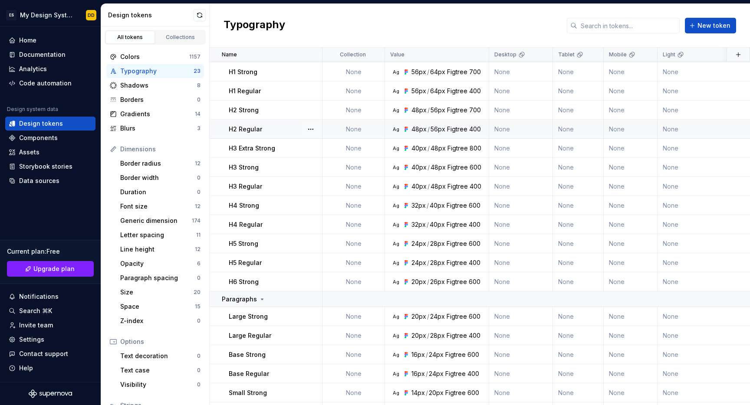
scroll to position [127, 0]
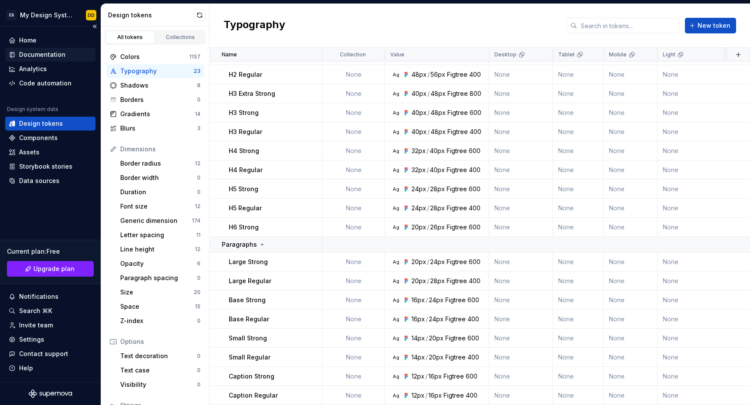
click at [45, 58] on div "Documentation" at bounding box center [42, 54] width 46 height 9
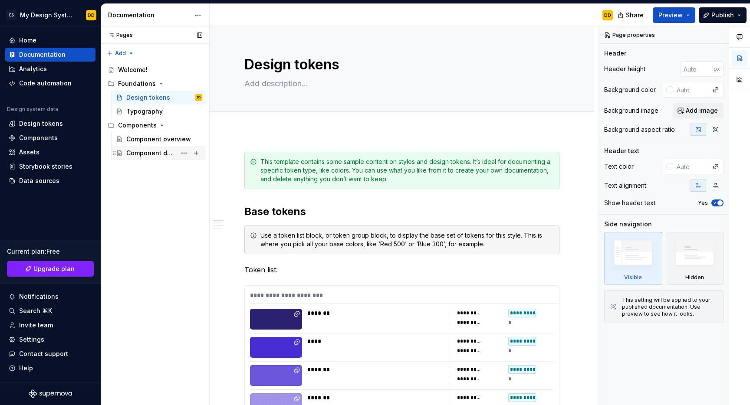
click at [153, 158] on div "Component detail" at bounding box center [164, 153] width 76 height 12
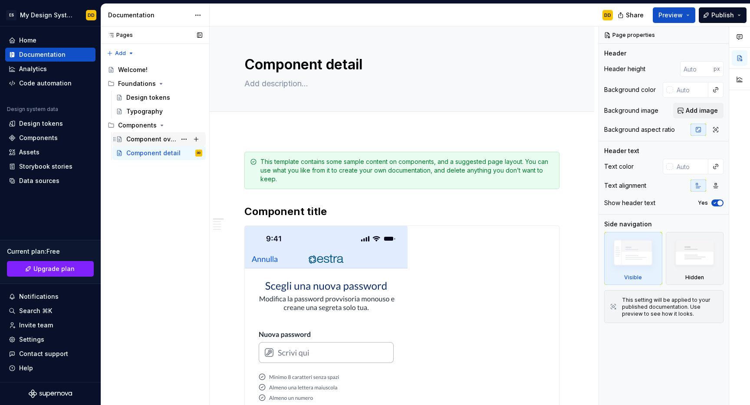
click at [155, 139] on div "Component overview" at bounding box center [151, 139] width 50 height 9
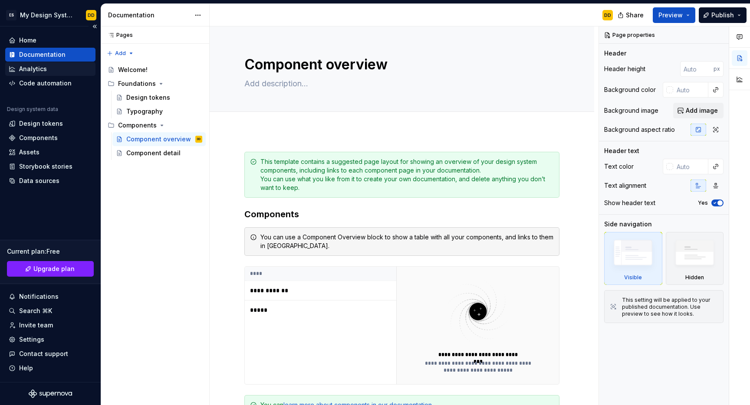
click at [38, 69] on div "Analytics" at bounding box center [33, 69] width 28 height 9
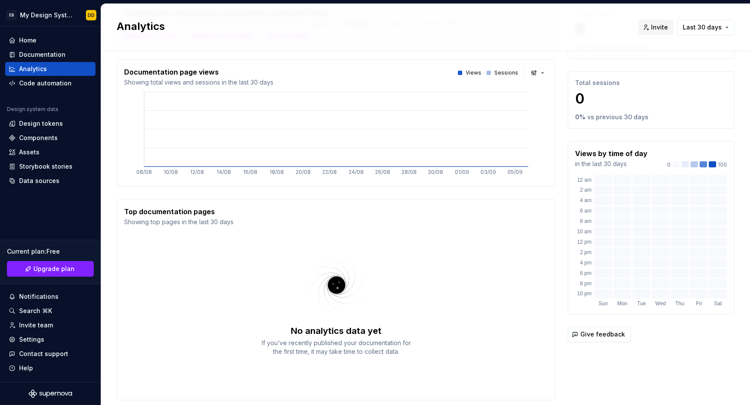
scroll to position [94, 0]
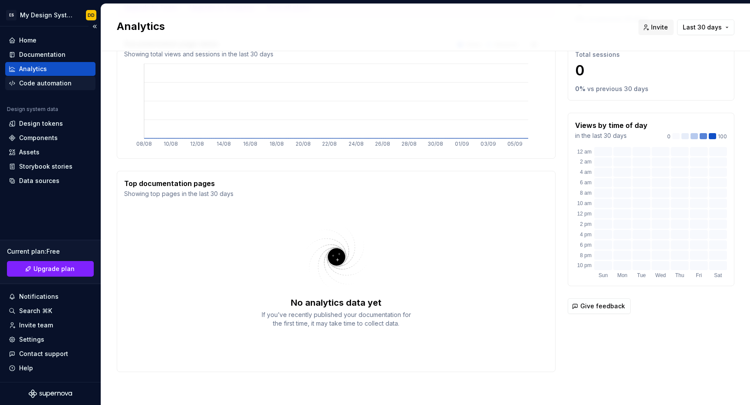
click at [26, 82] on div "Code automation" at bounding box center [45, 83] width 53 height 9
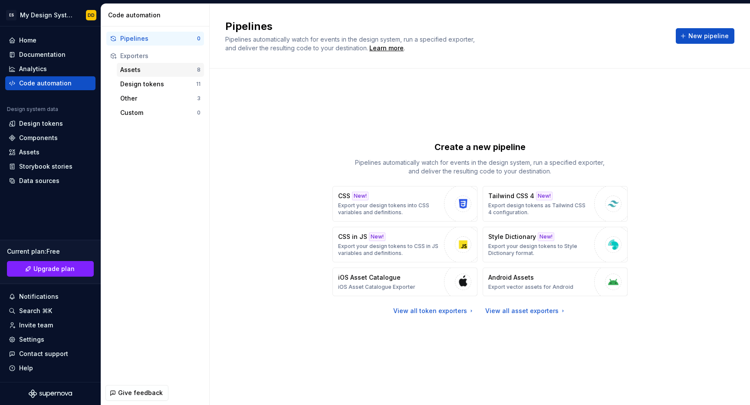
click at [143, 70] on div "Assets" at bounding box center [158, 70] width 77 height 9
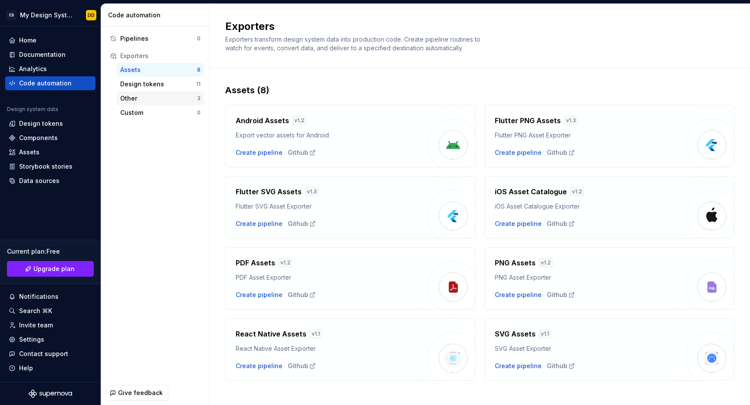
click at [130, 102] on div "Other" at bounding box center [158, 98] width 77 height 9
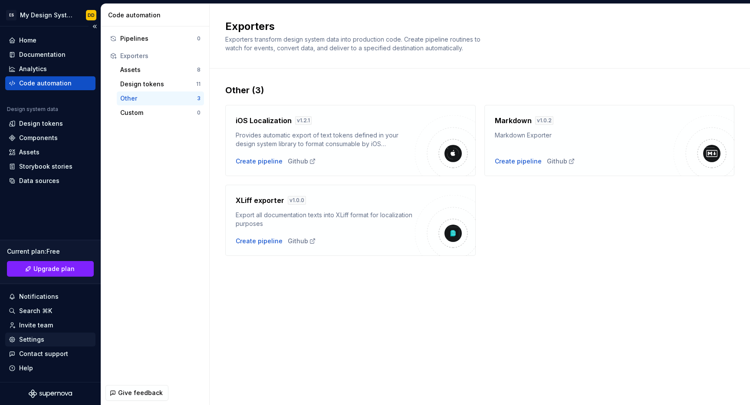
click at [41, 340] on div "Settings" at bounding box center [31, 340] width 25 height 9
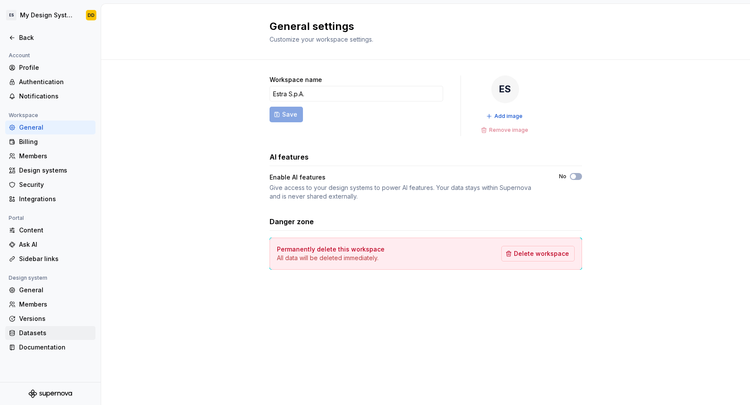
click at [39, 337] on div "Datasets" at bounding box center [55, 333] width 73 height 9
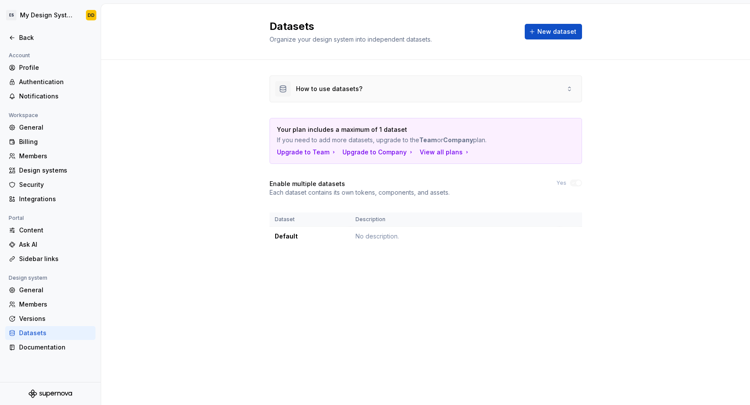
click at [354, 94] on div "How to use datasets?" at bounding box center [318, 89] width 87 height 16
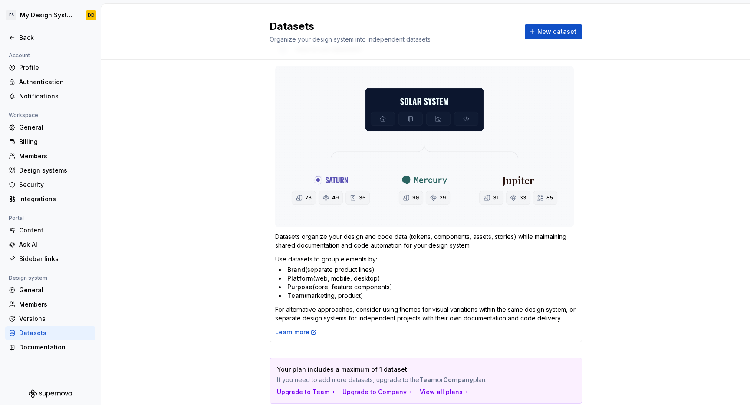
scroll to position [40, 0]
click at [542, 34] on span "New dataset" at bounding box center [556, 31] width 39 height 9
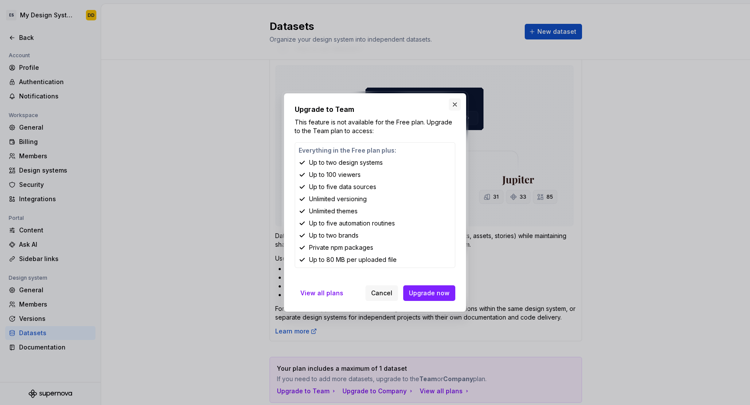
click at [455, 108] on button "button" at bounding box center [455, 105] width 12 height 12
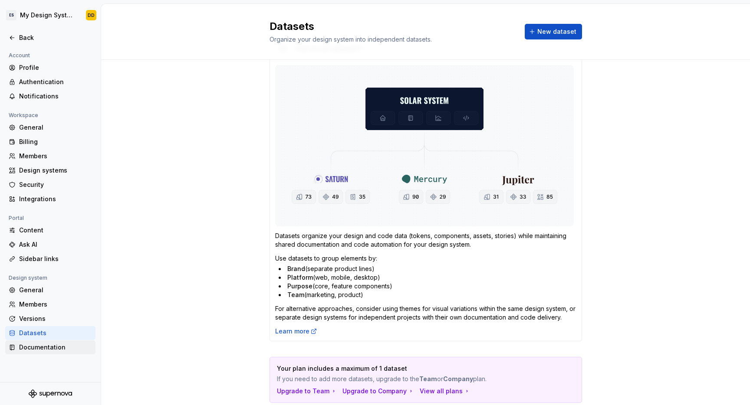
click at [43, 349] on div "Documentation" at bounding box center [55, 347] width 73 height 9
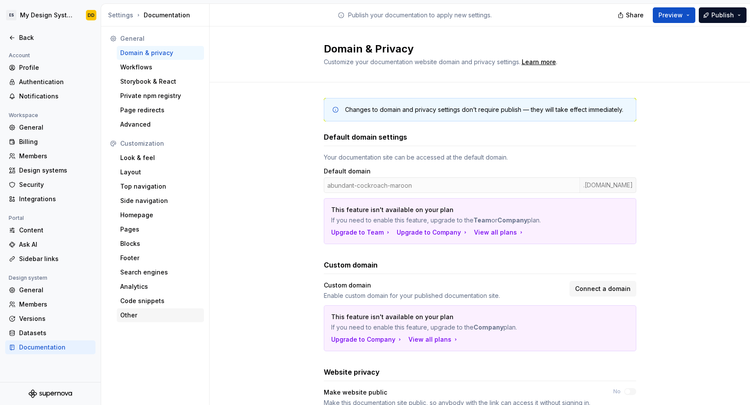
click at [135, 313] on div "Other" at bounding box center [160, 315] width 80 height 9
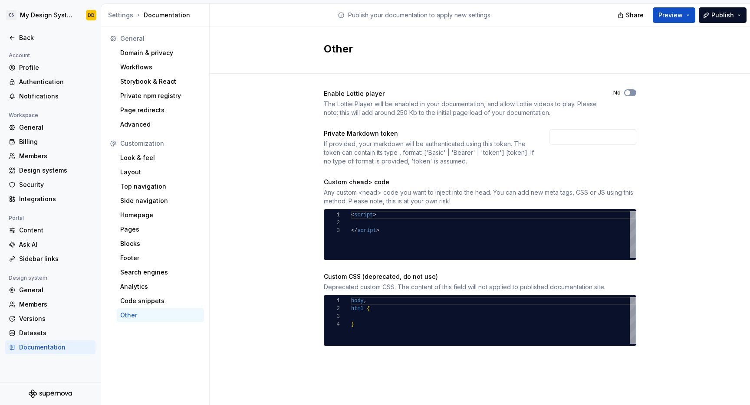
click at [627, 96] on button "No" at bounding box center [630, 92] width 12 height 7
click at [138, 302] on div "Code snippets" at bounding box center [160, 301] width 80 height 9
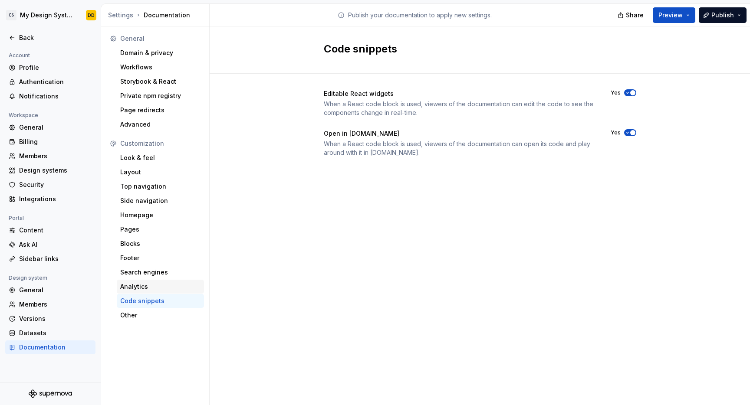
click at [139, 290] on div "Analytics" at bounding box center [160, 287] width 80 height 9
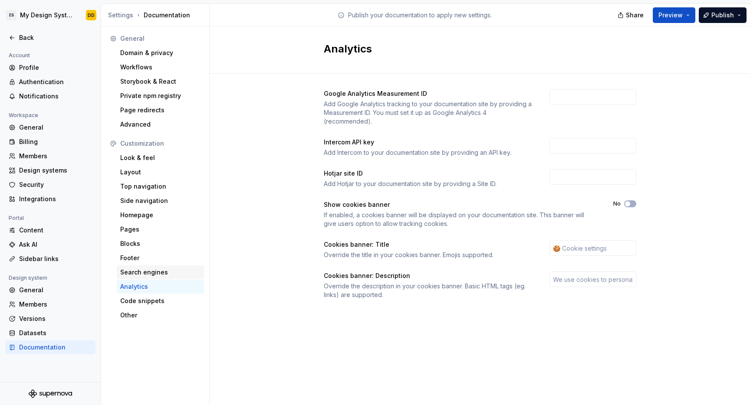
click at [135, 273] on div "Search engines" at bounding box center [160, 272] width 80 height 9
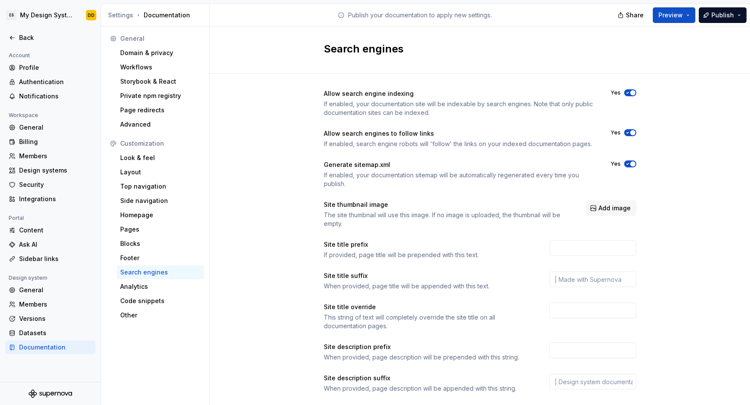
click at [625, 92] on icon "button" at bounding box center [627, 92] width 7 height 5
click at [628, 134] on icon "button" at bounding box center [627, 132] width 7 height 5
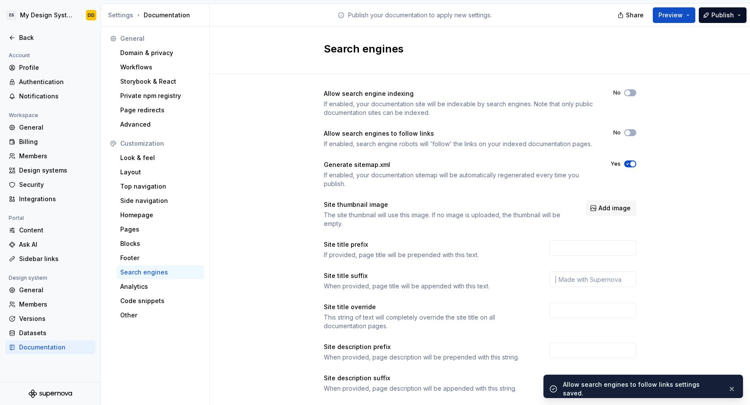
click at [628, 162] on icon "button" at bounding box center [627, 163] width 7 height 5
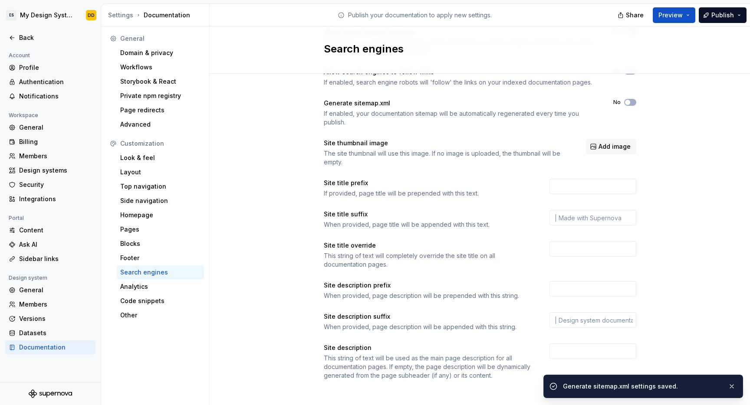
scroll to position [66, 0]
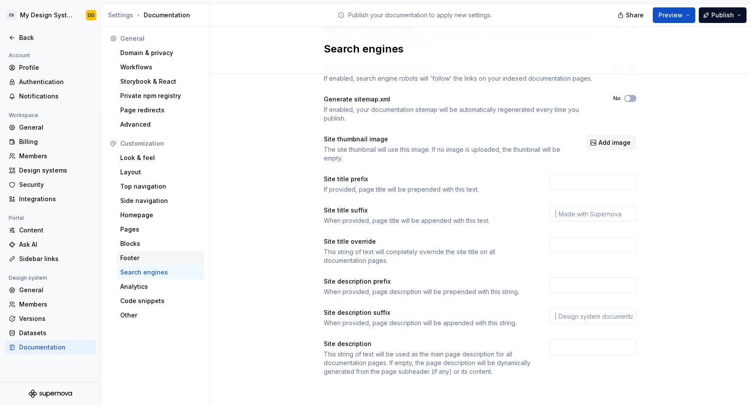
click at [136, 256] on div "Footer" at bounding box center [160, 258] width 80 height 9
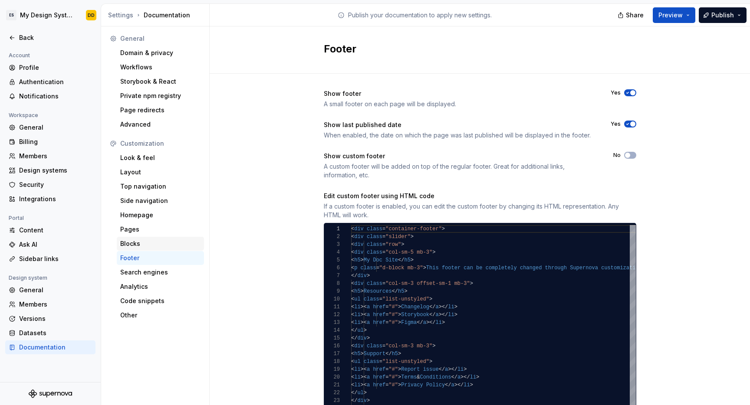
click at [141, 244] on div "Blocks" at bounding box center [160, 244] width 80 height 9
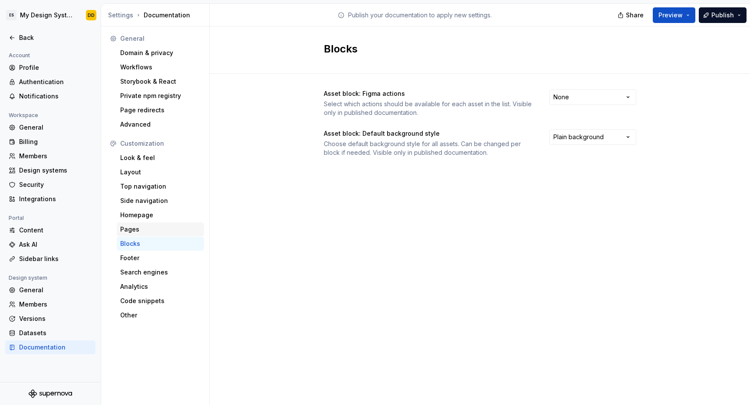
click at [143, 230] on div "Pages" at bounding box center [160, 229] width 80 height 9
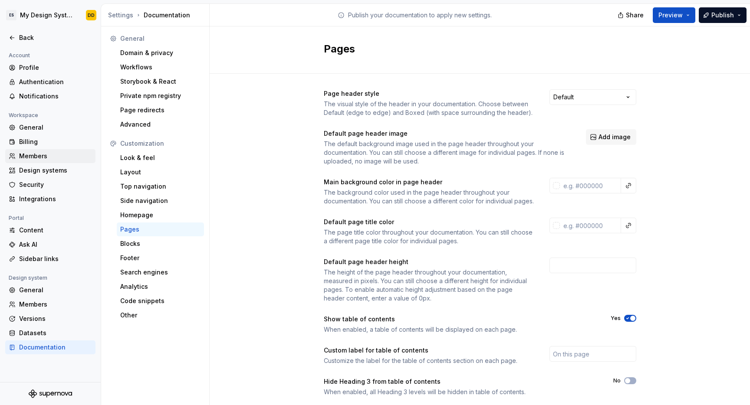
click at [35, 157] on div "Members" at bounding box center [55, 156] width 73 height 9
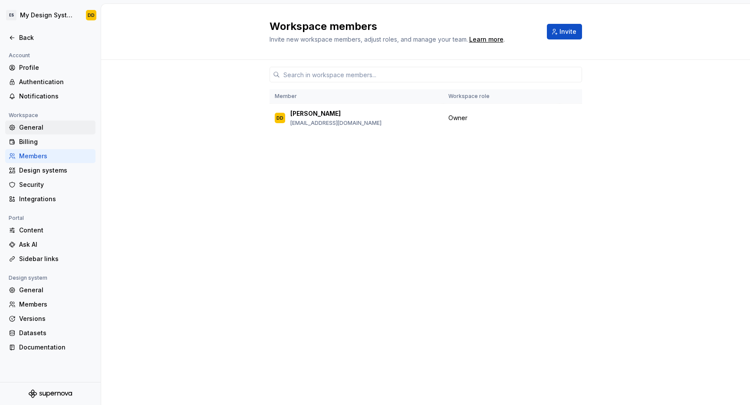
click at [34, 125] on div "General" at bounding box center [55, 127] width 73 height 9
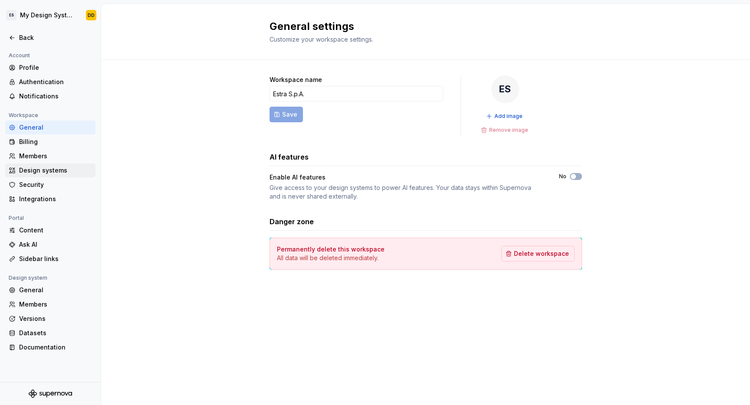
click at [32, 174] on div "Design systems" at bounding box center [55, 170] width 73 height 9
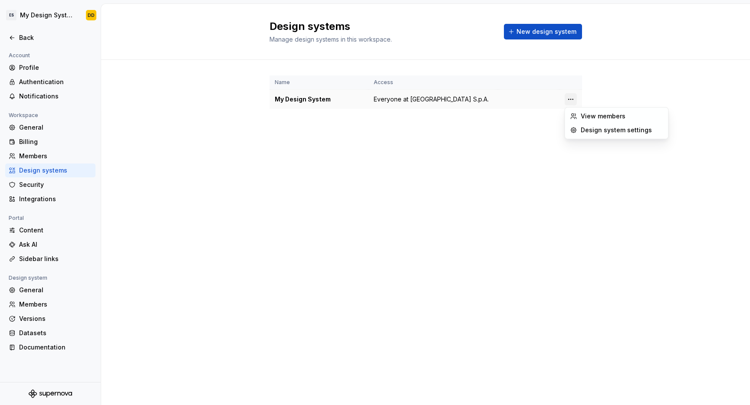
click at [574, 101] on html "ES My Design System DD Back Account Profile Authentication Notifications Worksp…" at bounding box center [375, 202] width 750 height 405
click at [153, 187] on html "ES My Design System DD Back Account Profile Authentication Notifications Worksp…" at bounding box center [375, 202] width 750 height 405
click at [30, 130] on div "General" at bounding box center [55, 127] width 73 height 9
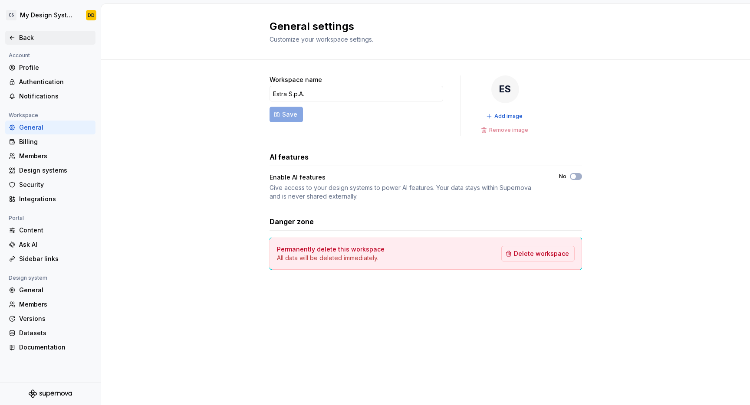
click at [17, 37] on div "Back" at bounding box center [50, 37] width 83 height 9
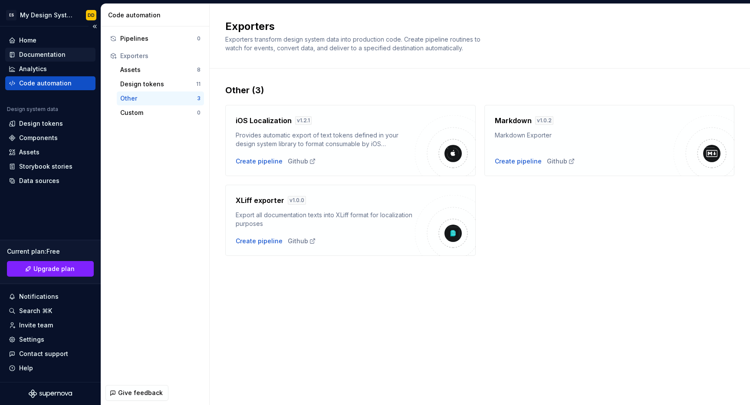
click at [64, 54] on div "Documentation" at bounding box center [50, 54] width 83 height 9
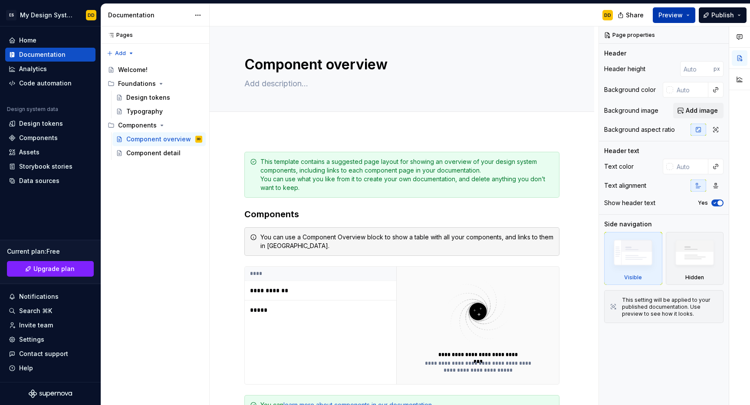
click at [683, 13] on span "Preview" at bounding box center [670, 15] width 24 height 9
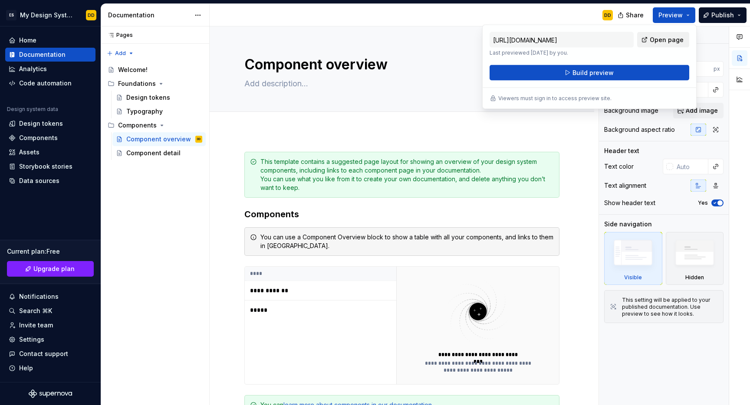
click at [671, 38] on span "Open page" at bounding box center [667, 40] width 34 height 9
click at [628, 16] on button "Share" at bounding box center [631, 15] width 36 height 16
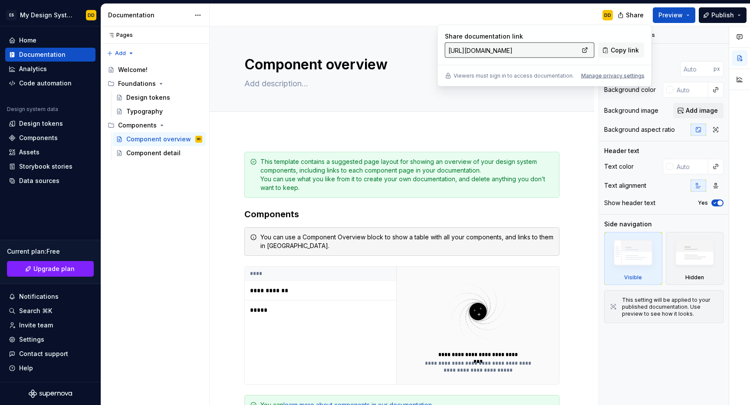
click at [565, 27] on div "Share documentation link https://abundant-cockroach-maroon.preview.supernova-do…" at bounding box center [545, 56] width 214 height 62
click at [513, 11] on div "DD" at bounding box center [415, 15] width 410 height 23
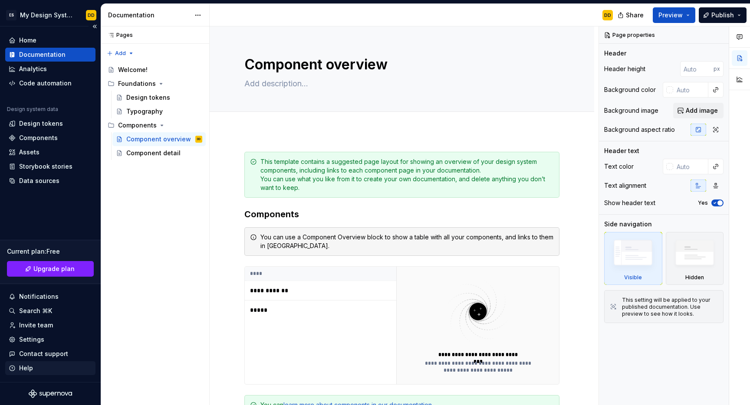
click at [23, 368] on div "Help" at bounding box center [26, 368] width 14 height 9
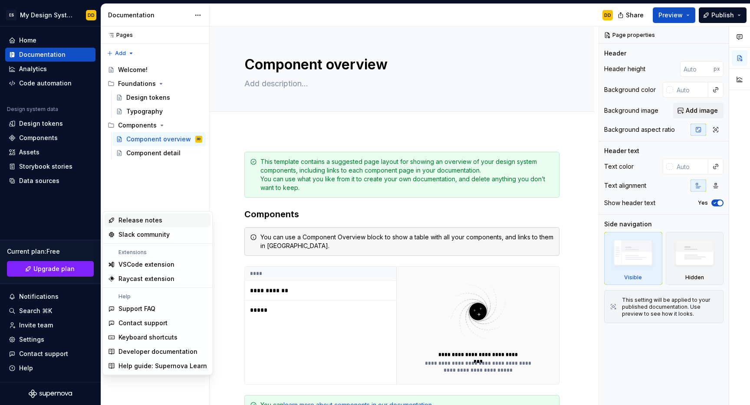
click at [155, 220] on div "Release notes" at bounding box center [140, 220] width 44 height 9
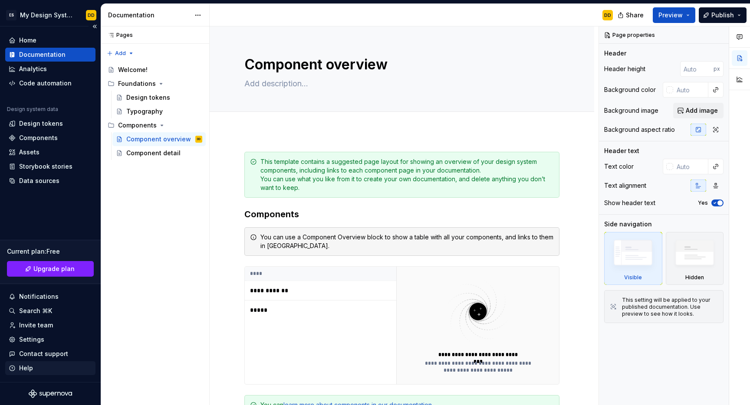
click at [33, 368] on div "Help" at bounding box center [50, 368] width 83 height 9
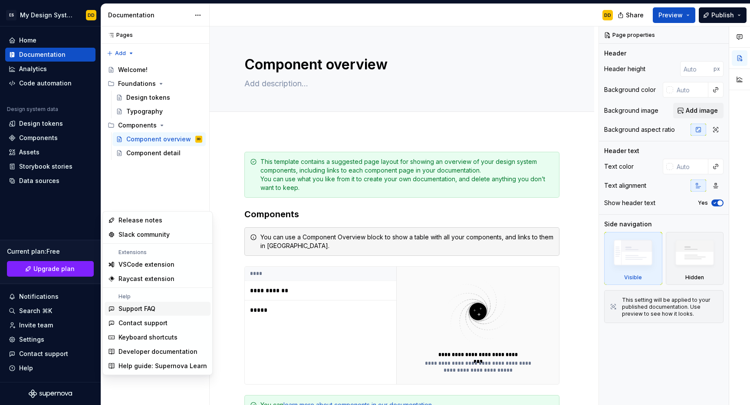
click at [153, 308] on div "Support FAQ" at bounding box center [136, 309] width 37 height 9
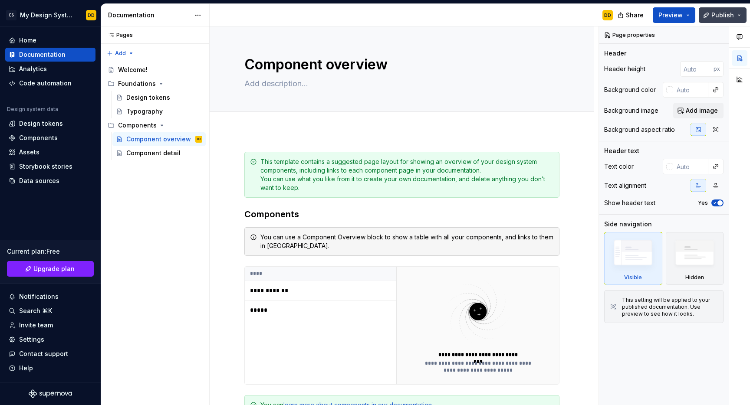
click at [743, 17] on button "Publish" at bounding box center [723, 15] width 48 height 16
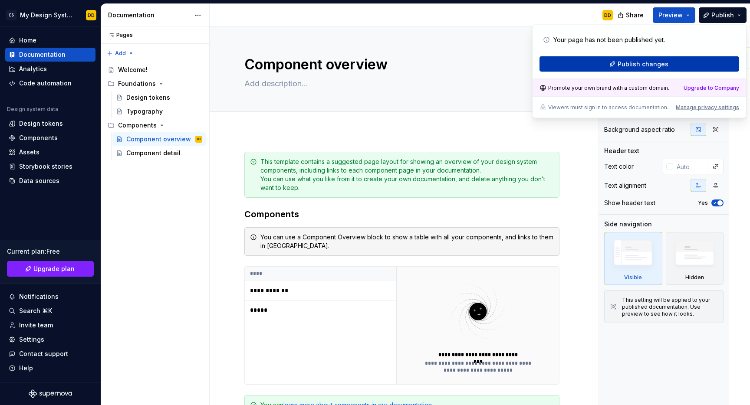
click at [632, 59] on button "Publish changes" at bounding box center [640, 64] width 200 height 16
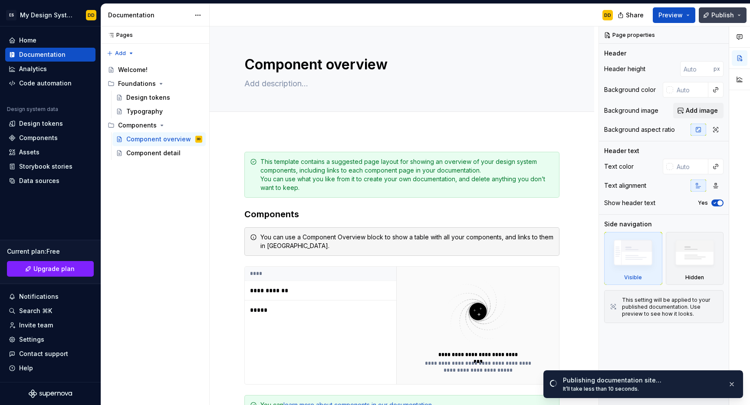
click at [739, 17] on button "Publish" at bounding box center [723, 15] width 48 height 16
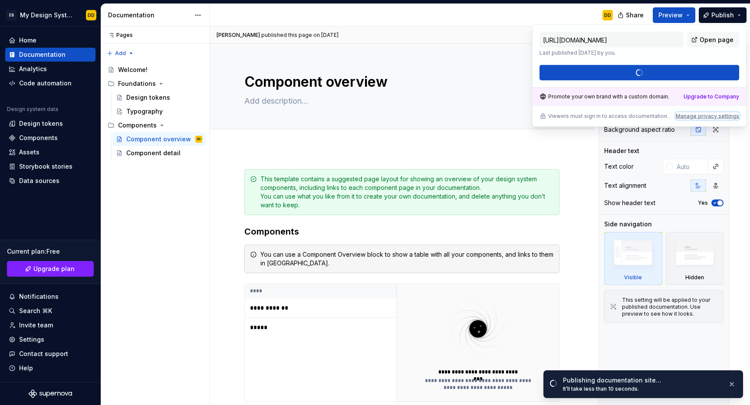
type textarea "*"
type input "https://abundant-cockroach-maroon.supernova-docs.io/latest/components/component…"
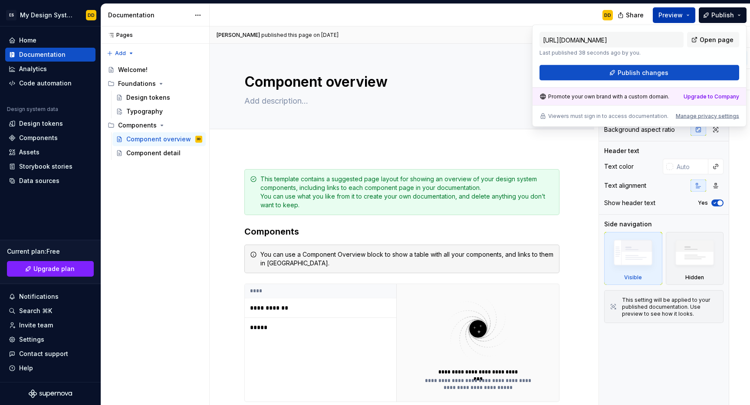
click at [689, 16] on button "Preview" at bounding box center [674, 15] width 43 height 16
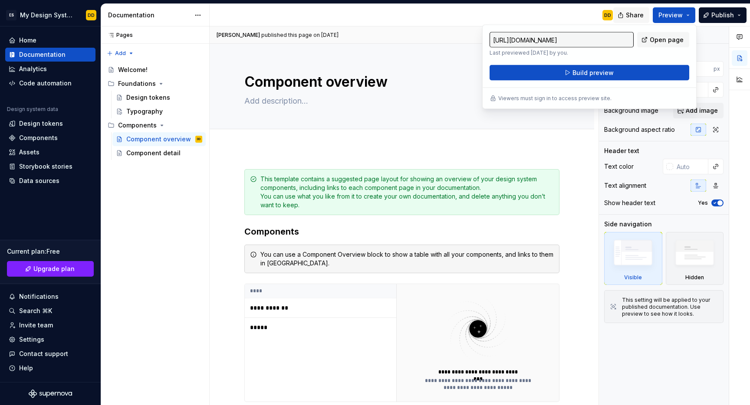
click at [637, 12] on span "Share" at bounding box center [635, 15] width 18 height 9
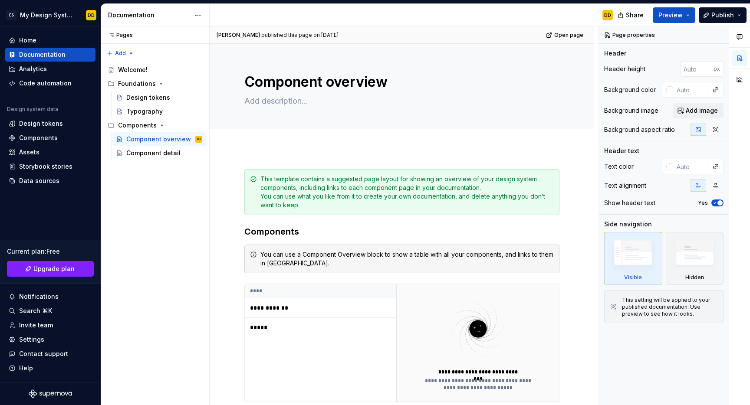
click at [579, 12] on div "DD" at bounding box center [415, 15] width 410 height 23
click at [51, 57] on div "Documentation" at bounding box center [42, 54] width 46 height 9
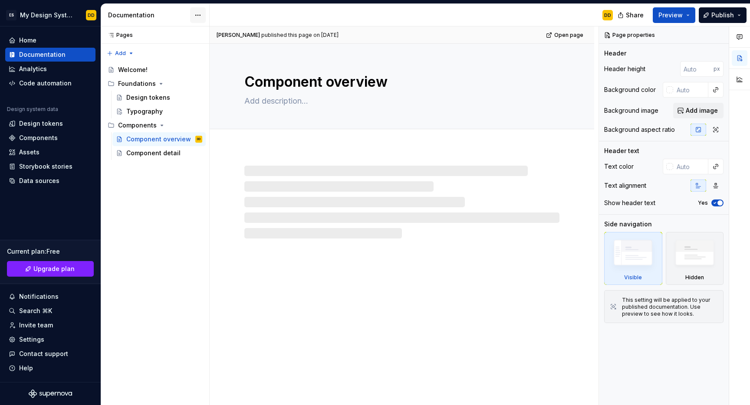
click at [199, 13] on html "ES My Design System DD Home Documentation Analytics Code automation Design syst…" at bounding box center [375, 202] width 750 height 405
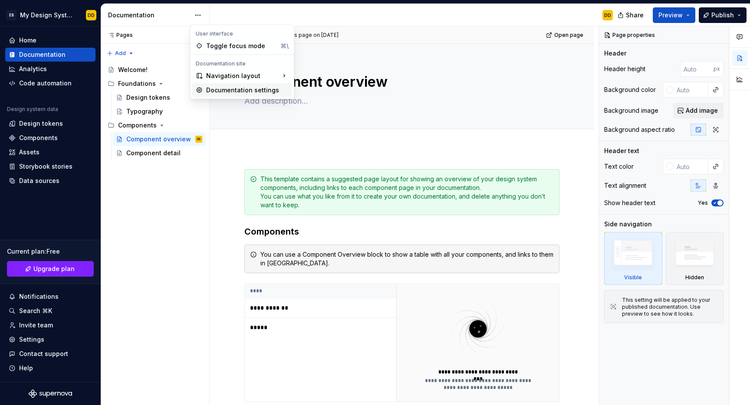
click at [238, 91] on div "Documentation settings" at bounding box center [247, 90] width 82 height 9
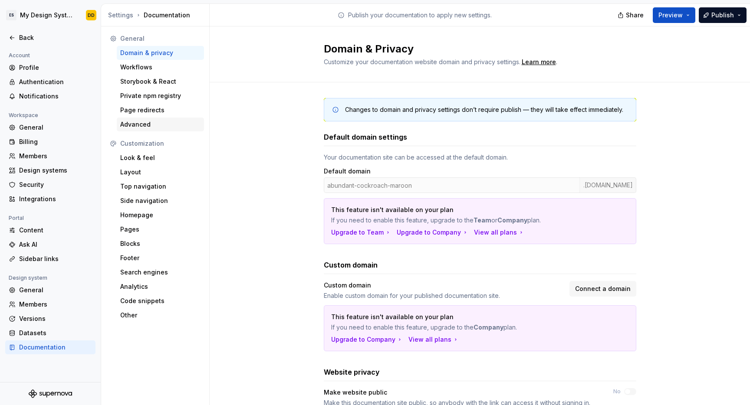
click at [151, 123] on div "Advanced" at bounding box center [160, 124] width 80 height 9
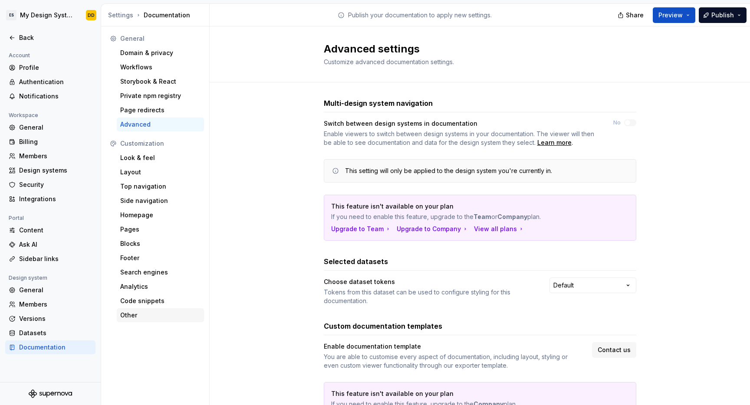
click at [135, 318] on div "Other" at bounding box center [160, 315] width 80 height 9
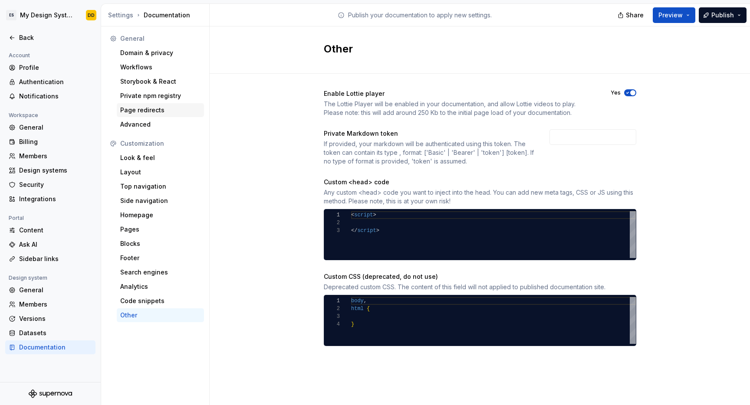
click at [138, 110] on div "Page redirects" at bounding box center [160, 110] width 80 height 9
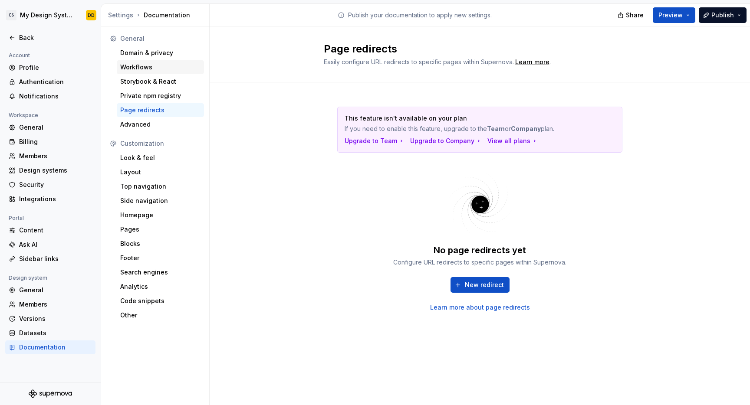
click at [139, 66] on div "Workflows" at bounding box center [160, 67] width 80 height 9
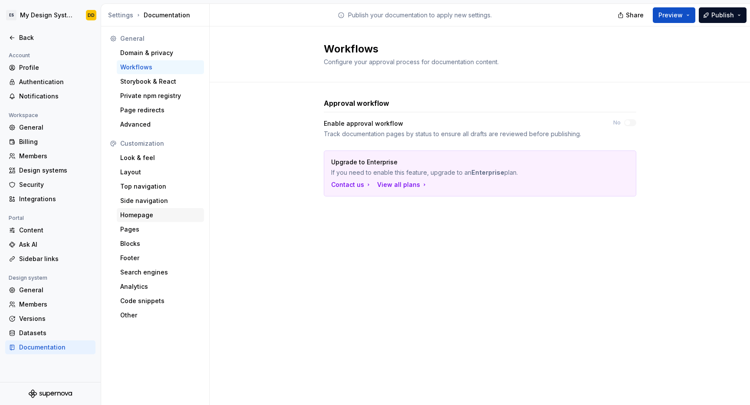
click at [129, 214] on div "Homepage" at bounding box center [160, 215] width 80 height 9
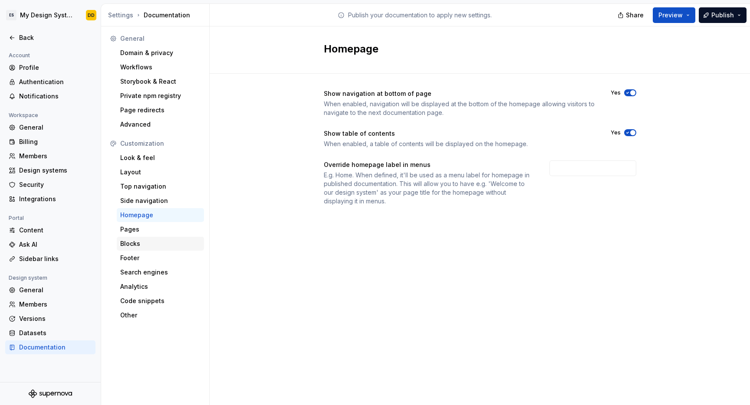
click at [132, 245] on div "Blocks" at bounding box center [160, 244] width 80 height 9
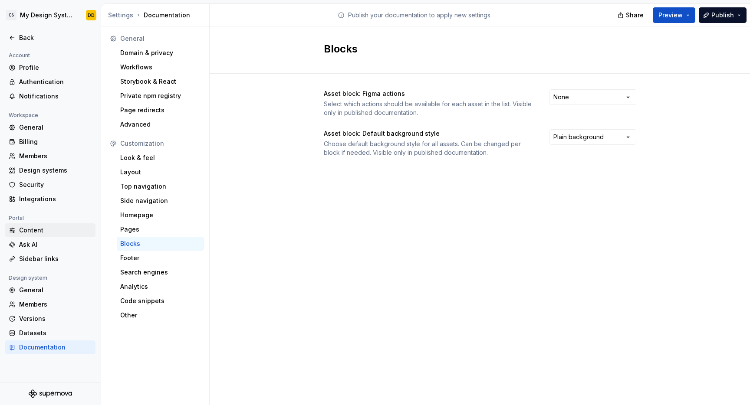
click at [27, 229] on div "Content" at bounding box center [55, 230] width 73 height 9
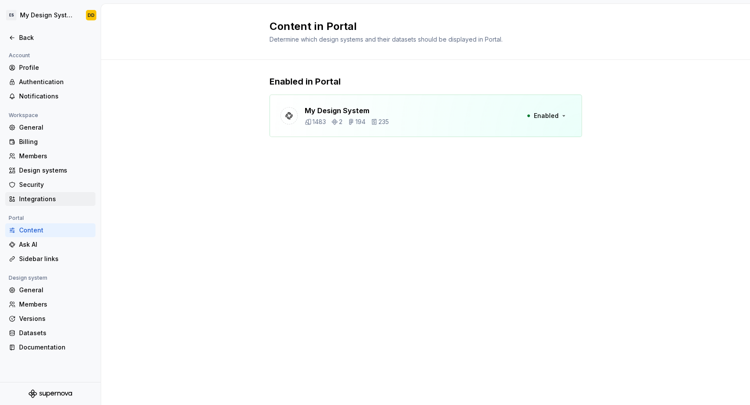
click at [31, 197] on div "Integrations" at bounding box center [55, 199] width 73 height 9
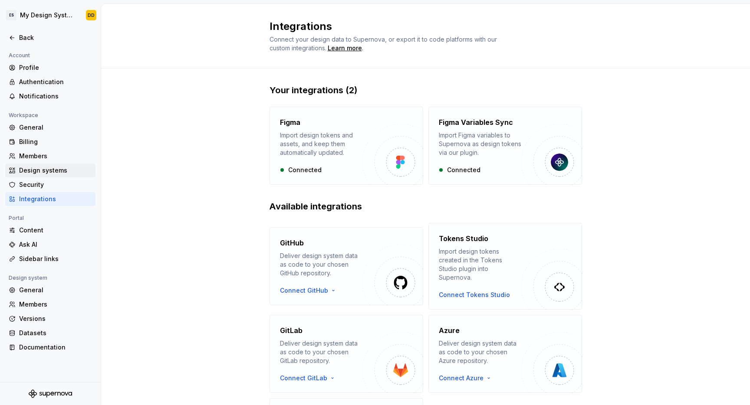
click at [38, 171] on div "Design systems" at bounding box center [55, 170] width 73 height 9
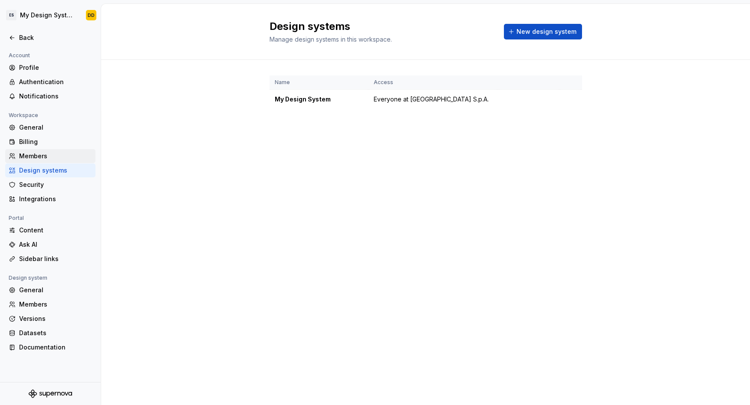
click at [34, 161] on div "Members" at bounding box center [55, 156] width 73 height 9
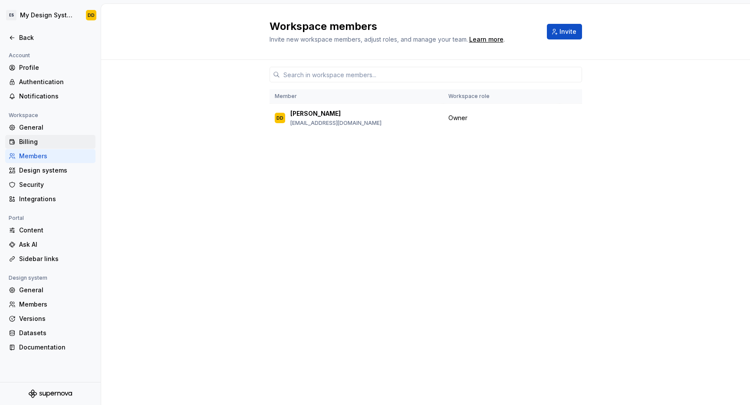
click at [35, 140] on div "Billing" at bounding box center [55, 142] width 73 height 9
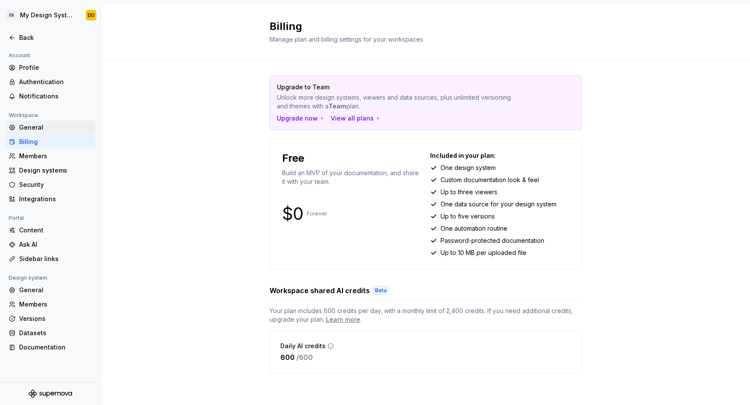
click at [39, 130] on div "General" at bounding box center [55, 127] width 73 height 9
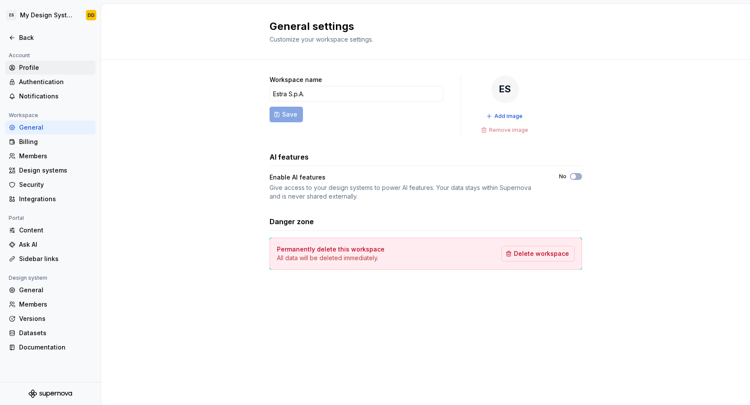
click at [30, 69] on div "Profile" at bounding box center [55, 67] width 73 height 9
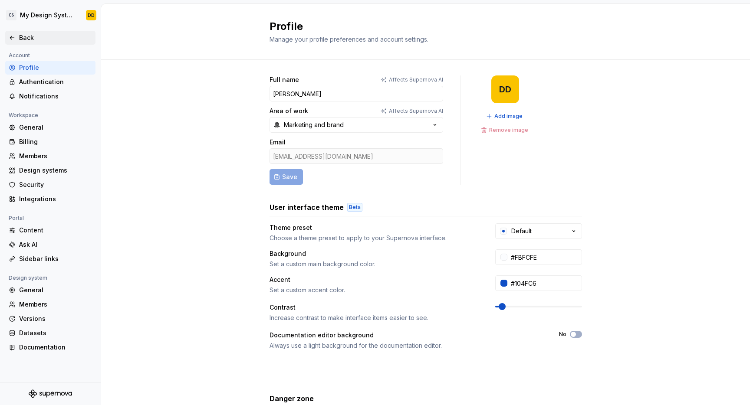
click at [33, 38] on div "Back" at bounding box center [55, 37] width 73 height 9
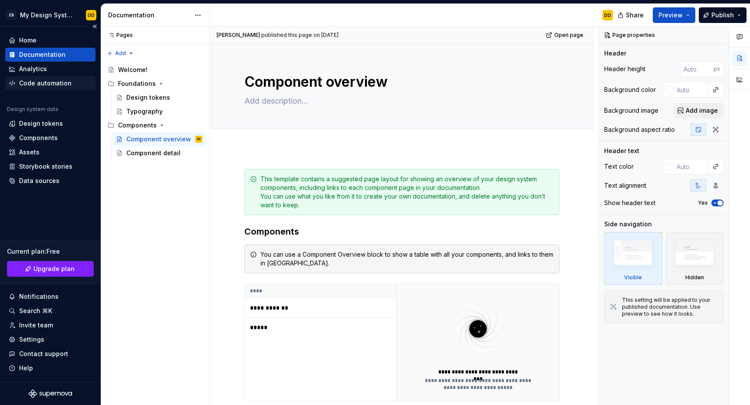
click at [48, 84] on div "Code automation" at bounding box center [45, 83] width 53 height 9
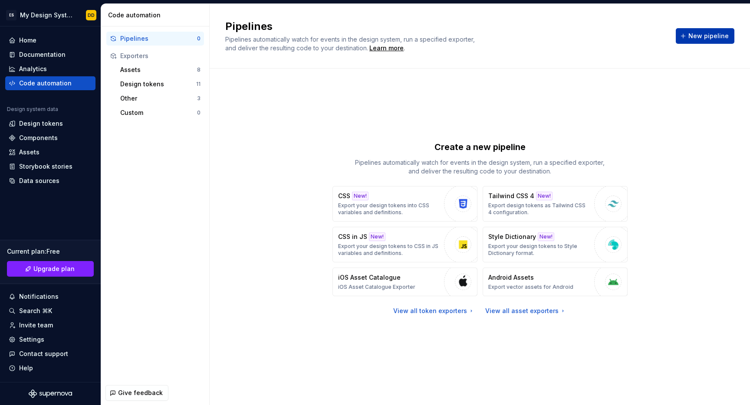
click at [714, 35] on span "New pipeline" at bounding box center [708, 36] width 40 height 9
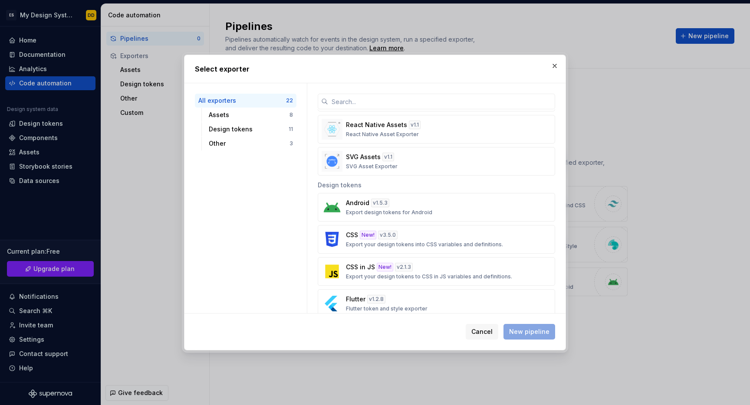
scroll to position [208, 0]
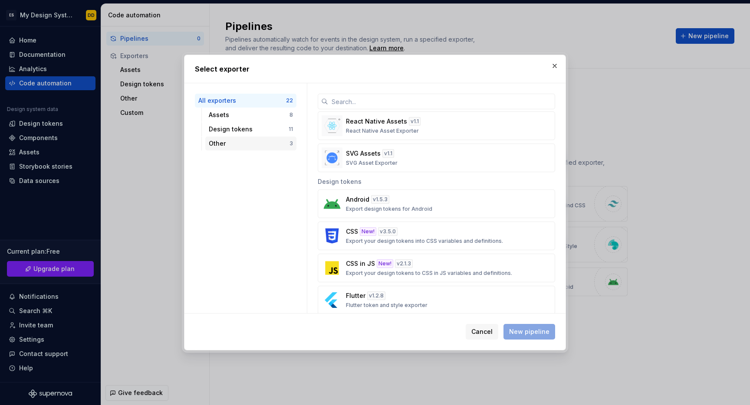
click at [218, 143] on div "Other" at bounding box center [249, 143] width 81 height 9
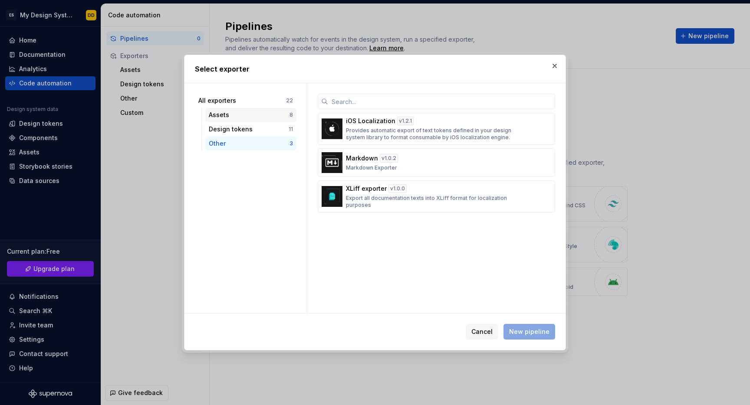
click at [240, 116] on div "Assets" at bounding box center [249, 115] width 81 height 9
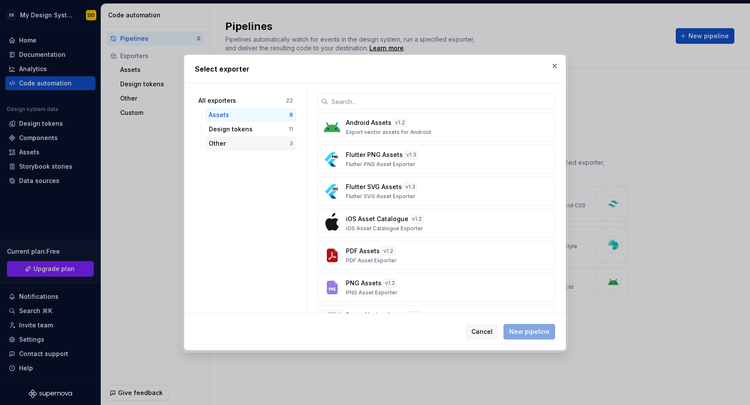
click at [219, 143] on div "Other" at bounding box center [249, 143] width 81 height 9
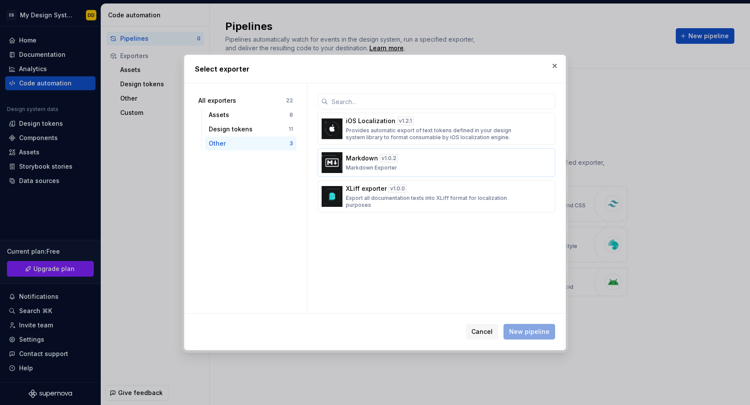
click at [359, 171] on p "Markdown Exporter" at bounding box center [371, 168] width 51 height 7
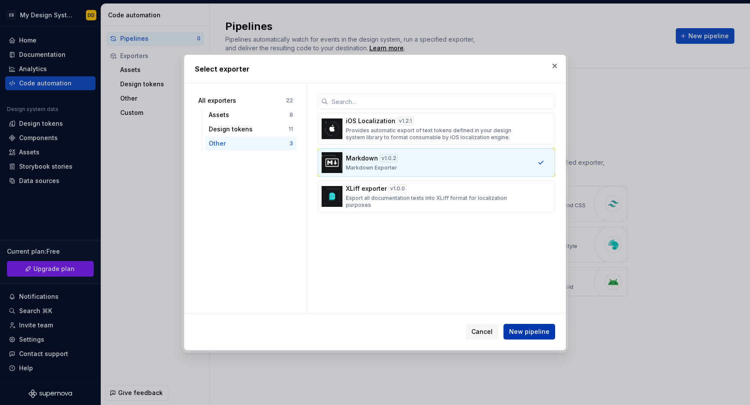
click at [546, 336] on button "New pipeline" at bounding box center [529, 332] width 52 height 16
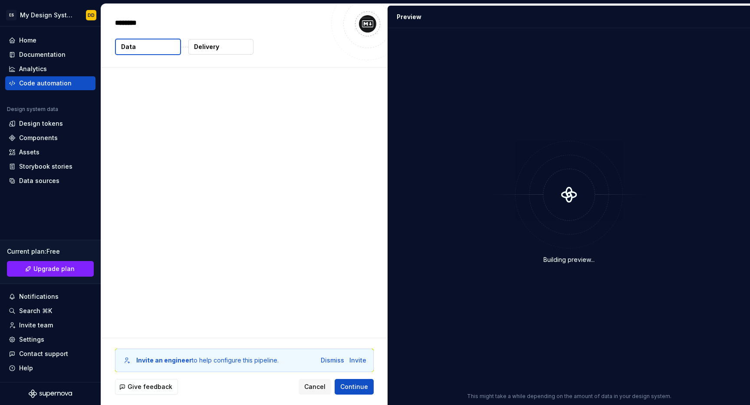
type textarea "*"
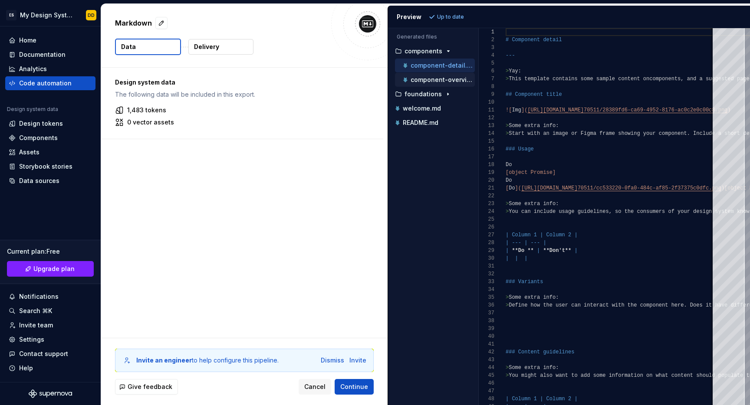
click at [442, 84] on button "component-overview.md" at bounding box center [435, 80] width 80 height 10
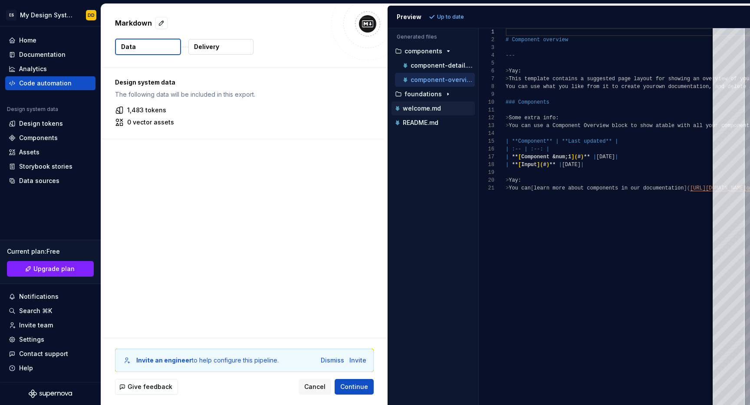
click at [418, 112] on p "welcome.md" at bounding box center [422, 108] width 38 height 7
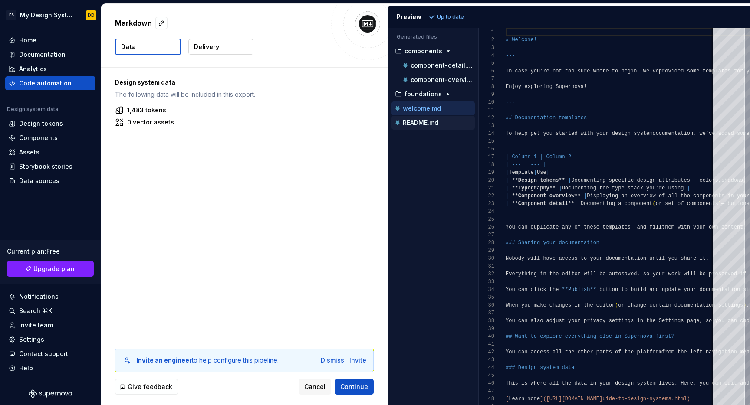
click at [419, 124] on p "README.md" at bounding box center [421, 122] width 36 height 7
type textarea "**********"
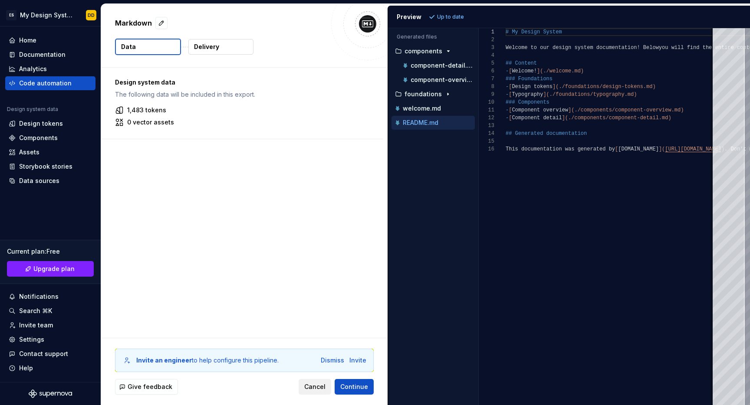
click at [323, 385] on span "Cancel" at bounding box center [314, 387] width 21 height 9
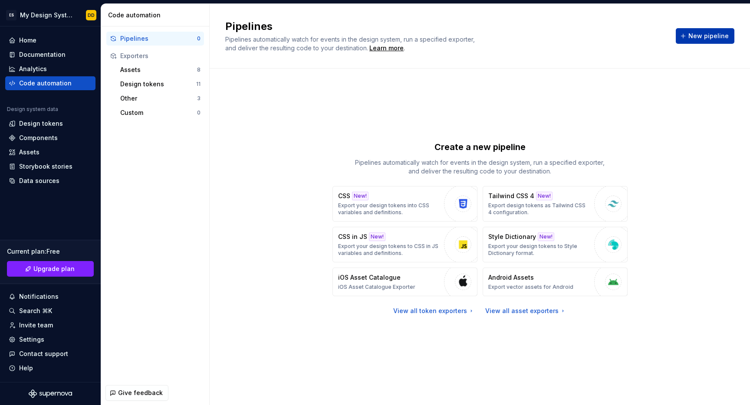
click at [709, 39] on span "New pipeline" at bounding box center [708, 36] width 40 height 9
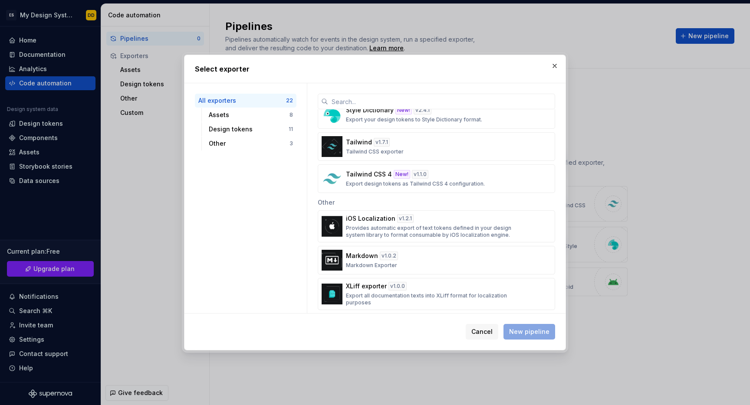
scroll to position [565, 0]
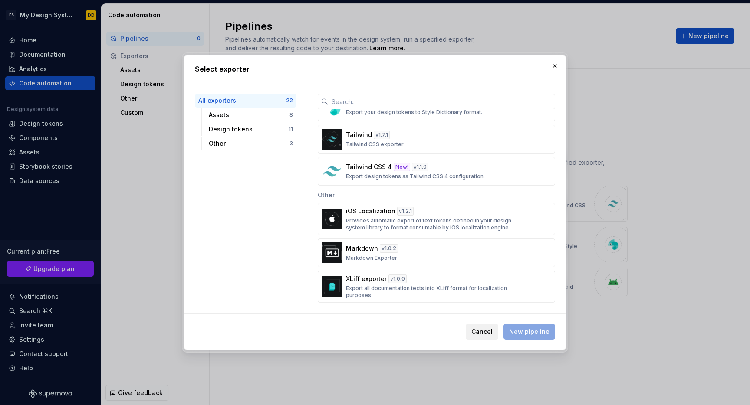
click at [485, 333] on span "Cancel" at bounding box center [481, 332] width 21 height 9
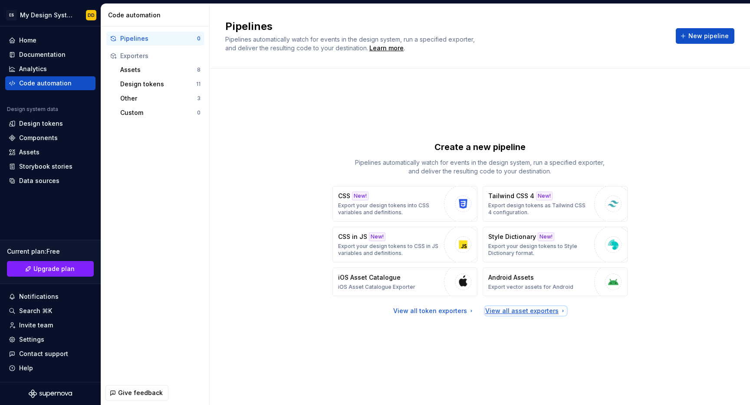
click at [517, 313] on div "View all asset exporters" at bounding box center [525, 311] width 81 height 9
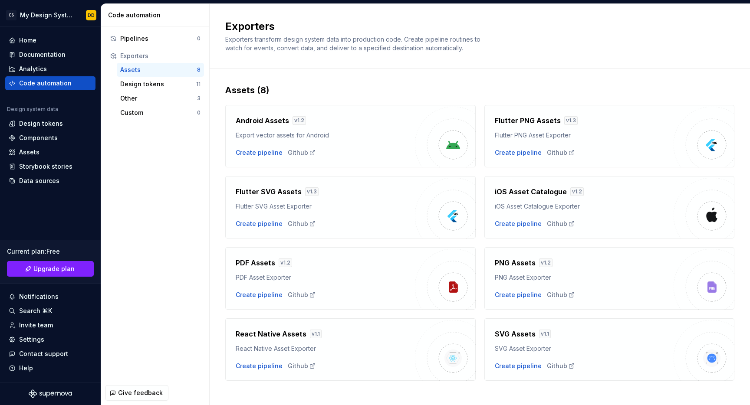
scroll to position [9, 0]
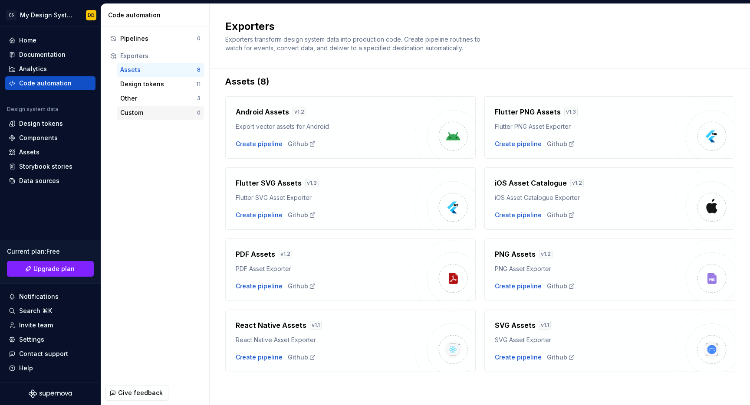
click at [148, 115] on div "Custom" at bounding box center [158, 113] width 77 height 9
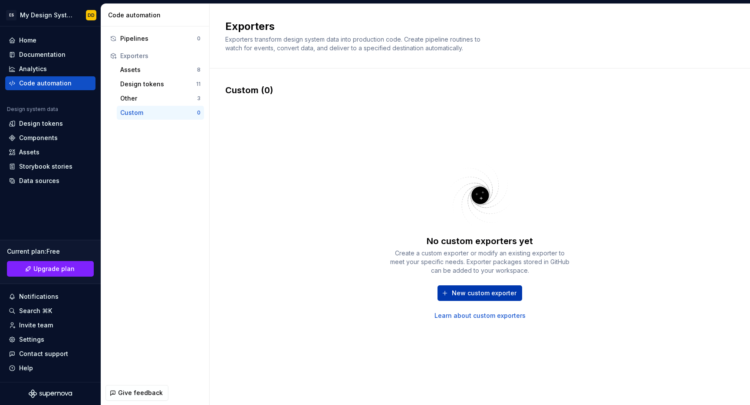
click at [470, 296] on span "New custom exporter" at bounding box center [484, 293] width 65 height 9
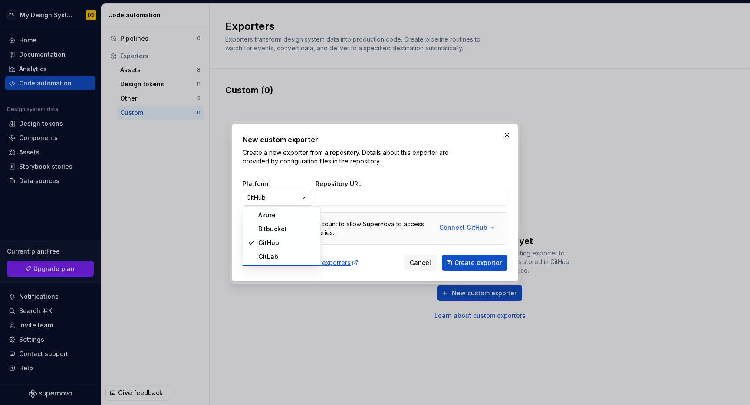
click at [279, 203] on div "New custom exporter Create a new exporter from a repository. Details about this…" at bounding box center [375, 202] width 750 height 405
click at [372, 273] on div "New custom exporter Create a new exporter from a repository. Details about this…" at bounding box center [375, 202] width 750 height 405
click at [315, 260] on div "Learn more about custom exporters" at bounding box center [301, 263] width 116 height 9
